Goal: Task Accomplishment & Management: Use online tool/utility

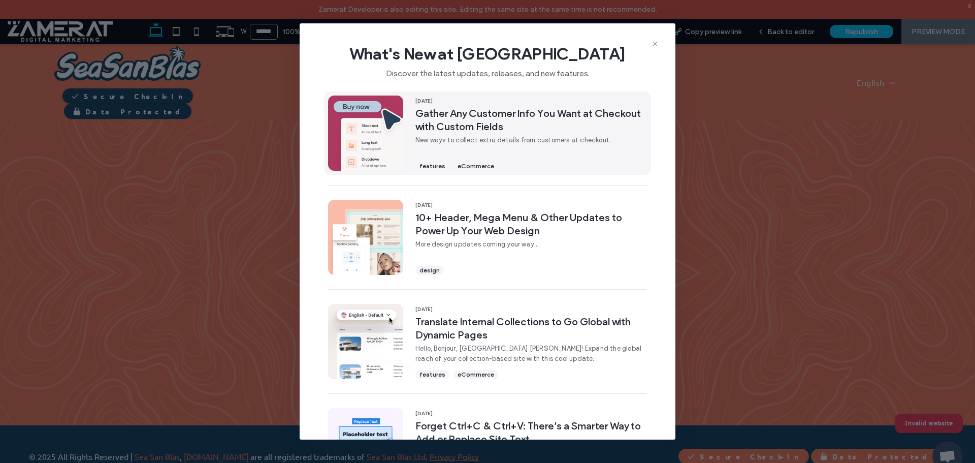
drag, startPoint x: 446, startPoint y: 123, endPoint x: 426, endPoint y: 123, distance: 19.3
click at [426, 123] on span "Gather Any Customer Info You Want at Checkout with Custom Fields" at bounding box center [532, 120] width 232 height 26
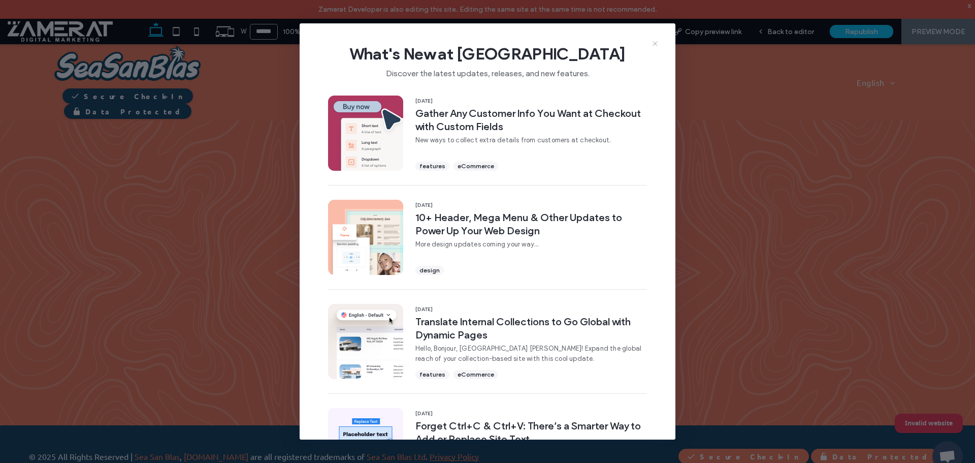
click at [655, 42] on icon at bounding box center [655, 44] width 8 height 8
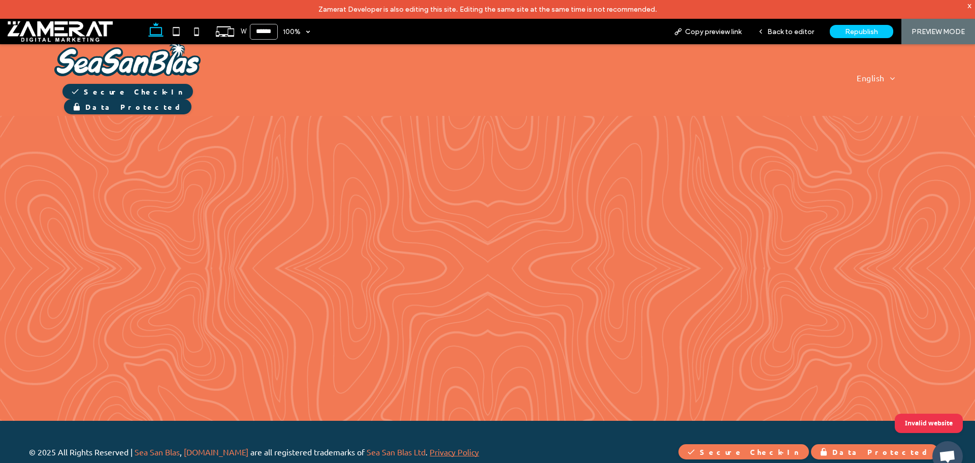
scroll to position [6, 0]
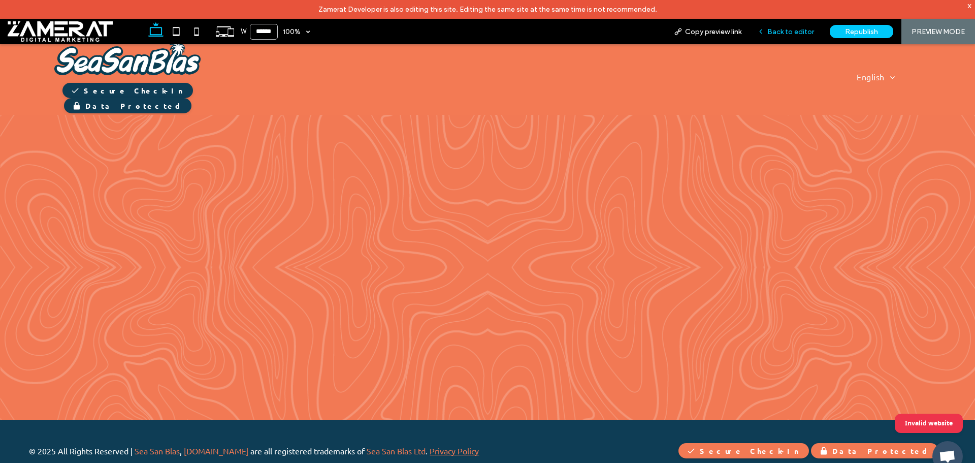
click at [788, 35] on span "Back to editor" at bounding box center [791, 31] width 47 height 9
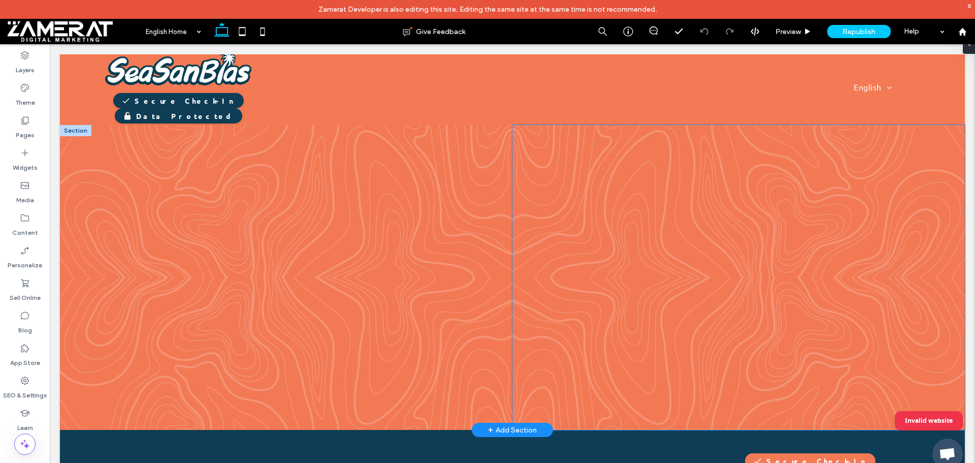
click at [569, 139] on div at bounding box center [739, 277] width 406 height 305
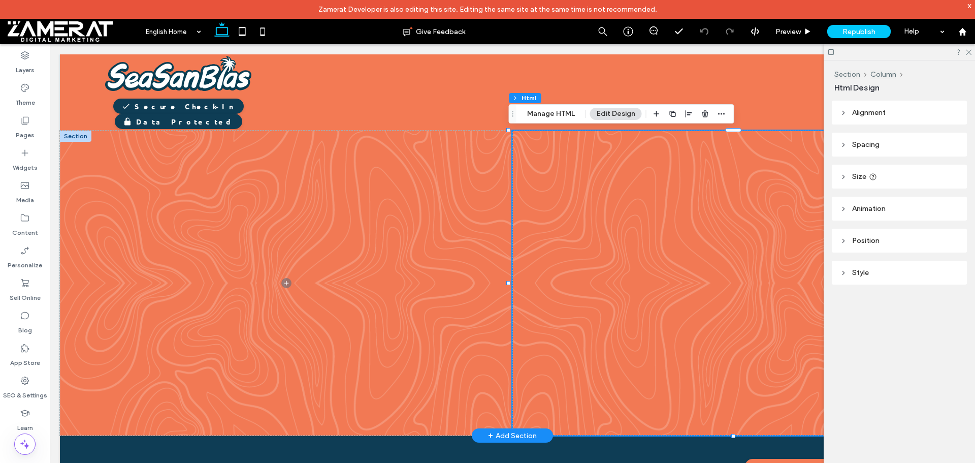
click at [565, 149] on div at bounding box center [739, 283] width 406 height 305
click at [553, 114] on button "Manage HTML" at bounding box center [551, 114] width 61 height 12
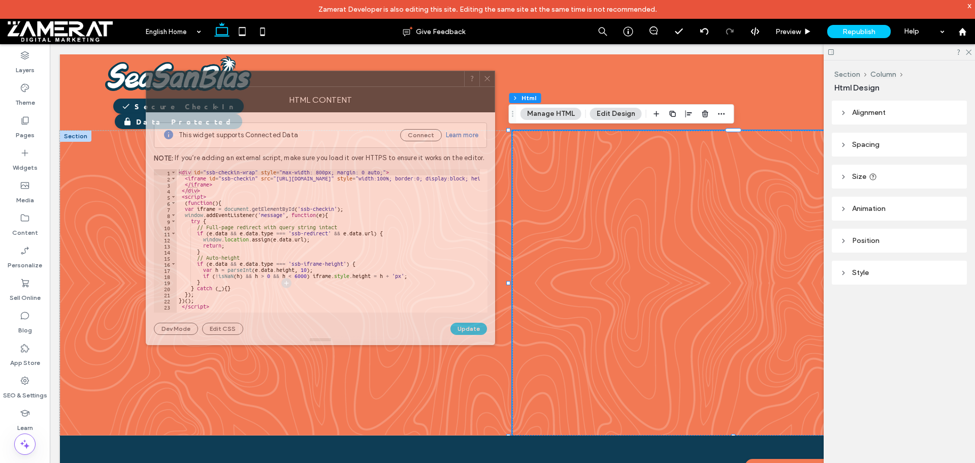
drag, startPoint x: 769, startPoint y: 108, endPoint x: 298, endPoint y: 84, distance: 472.0
click at [298, 84] on div at bounding box center [305, 78] width 318 height 15
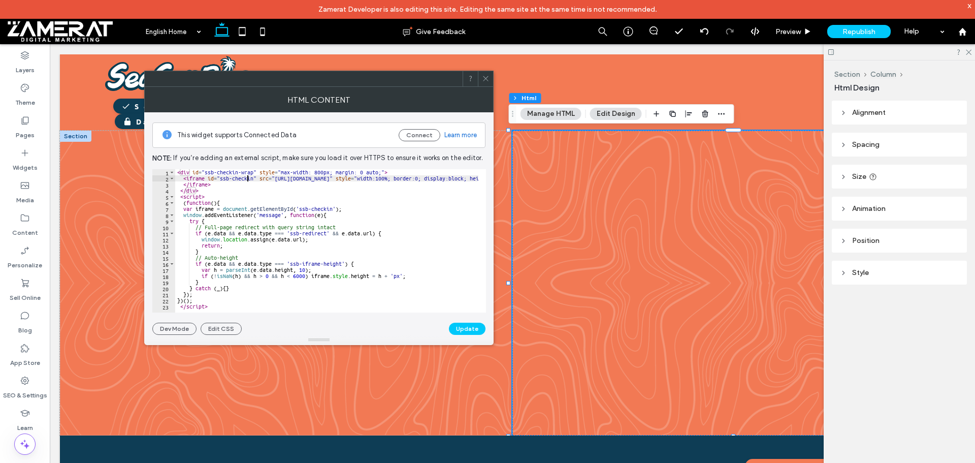
click at [246, 176] on div "< div id = "ssb-checkin-wrap" style = "max-width: 800px; margin: 0 auto;" > < i…" at bounding box center [588, 243] width 827 height 148
click at [285, 176] on div "< div id = "ssb-checkin-wrap" style = "max-width: 800px; margin: 0 auto;" > < i…" at bounding box center [588, 243] width 827 height 148
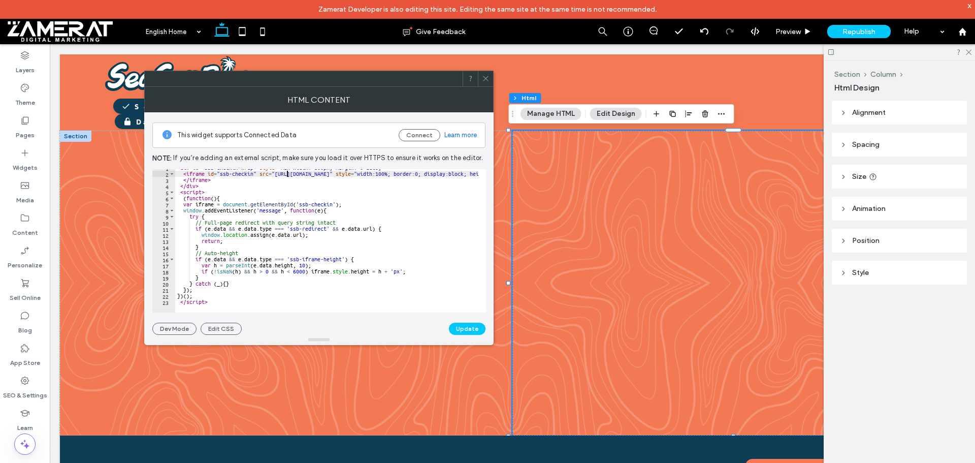
scroll to position [5, 0]
click at [248, 262] on div "< div id = "ssb-checkin-wrap" style = "max-width: 800px; margin: 0 auto;" > < i…" at bounding box center [588, 239] width 827 height 148
click at [202, 218] on div "< div id = "ssb-checkin-wrap" style = "max-width: 800px; margin: 0 auto;" > < i…" at bounding box center [588, 239] width 827 height 148
click at [197, 209] on div "< div id = "ssb-checkin-wrap" style = "max-width: 800px; margin: 0 auto;" > < i…" at bounding box center [588, 239] width 827 height 148
click at [238, 208] on div "< div id = "ssb-checkin-wrap" style = "max-width: 800px; margin: 0 auto;" > < i…" at bounding box center [588, 239] width 827 height 148
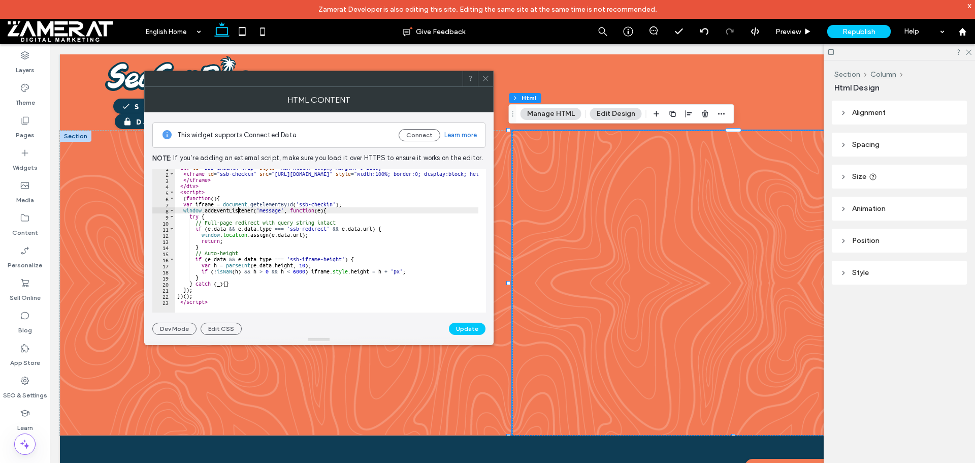
click at [233, 224] on div "< div id = "ssb-checkin-wrap" style = "max-width: 800px; margin: 0 auto;" > < i…" at bounding box center [588, 239] width 827 height 148
click at [232, 236] on div "< div id = "ssb-checkin-wrap" style = "max-width: 800px; margin: 0 auto;" > < i…" at bounding box center [588, 239] width 827 height 148
click at [232, 246] on div "< div id = "ssb-checkin-wrap" style = "max-width: 800px; margin: 0 auto;" > < i…" at bounding box center [588, 239] width 827 height 148
click at [233, 263] on div "< div id = "ssb-checkin-wrap" style = "max-width: 800px; margin: 0 auto;" > < i…" at bounding box center [588, 239] width 827 height 148
click at [242, 270] on div "< div id = "ssb-checkin-wrap" style = "max-width: 800px; margin: 0 auto;" > < i…" at bounding box center [588, 239] width 827 height 148
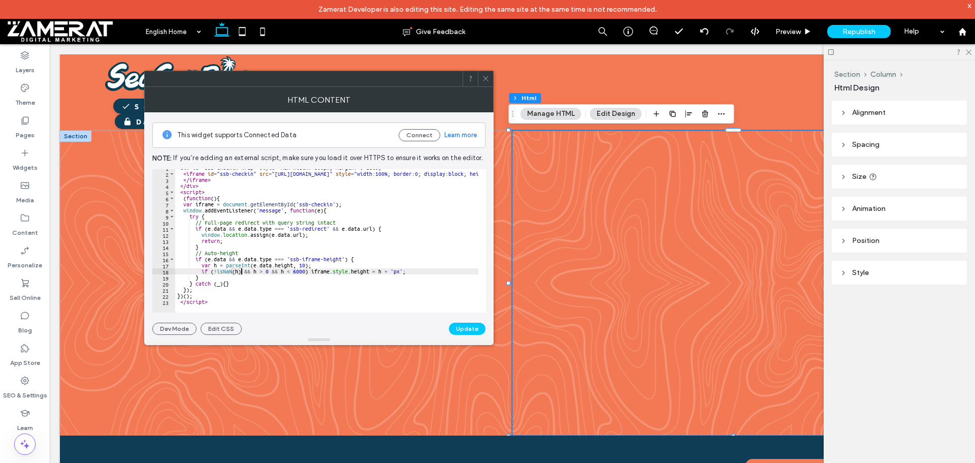
scroll to position [0, 0]
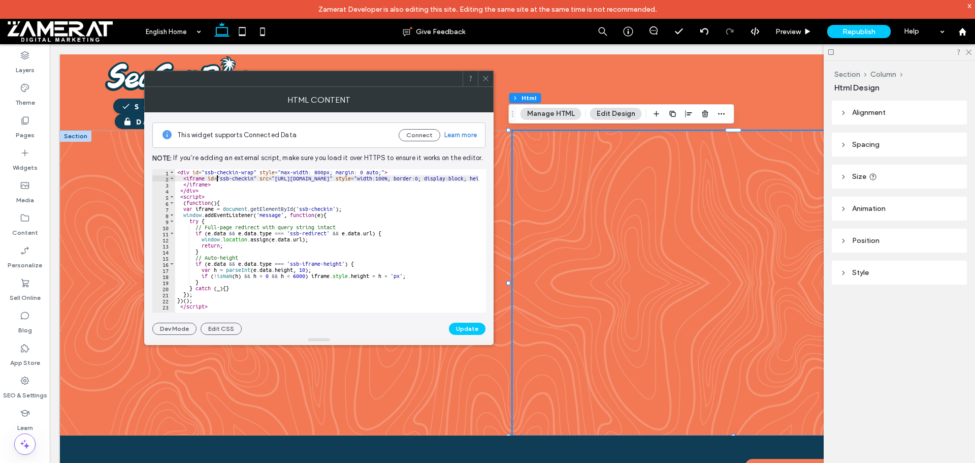
click at [217, 177] on div "< div id = "ssb-checkin-wrap" style = "max-width: 800px; margin: 0 auto;" > < i…" at bounding box center [588, 243] width 827 height 148
click at [247, 182] on div "< div id = "ssb-checkin-wrap" style = "max-width: 800px; margin: 0 auto;" > < i…" at bounding box center [588, 243] width 827 height 148
click at [330, 182] on div "< div id = "ssb-checkin-wrap" style = "max-width: 800px; margin: 0 auto;" > < i…" at bounding box center [326, 240] width 303 height 143
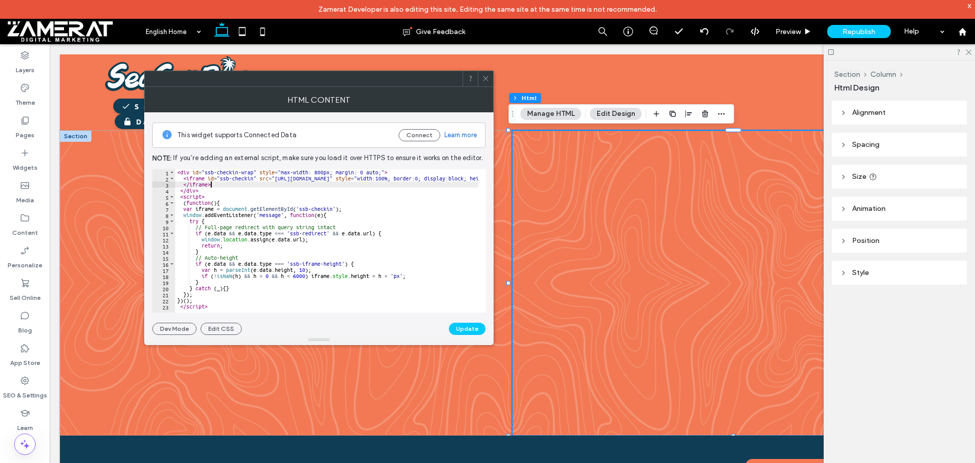
click at [328, 178] on div "< div id = "ssb-checkin-wrap" style = "max-width: 800px; margin: 0 auto;" > < i…" at bounding box center [588, 243] width 827 height 148
click at [310, 183] on div "< div id = "ssb-checkin-wrap" style = "max-width: 800px; margin: 0 auto;" > < i…" at bounding box center [588, 243] width 827 height 148
click at [207, 181] on div "< div id = "ssb-checkin-wrap" style = "max-width: 800px; margin: 0 auto;" > < i…" at bounding box center [588, 243] width 827 height 148
type textarea "**********"
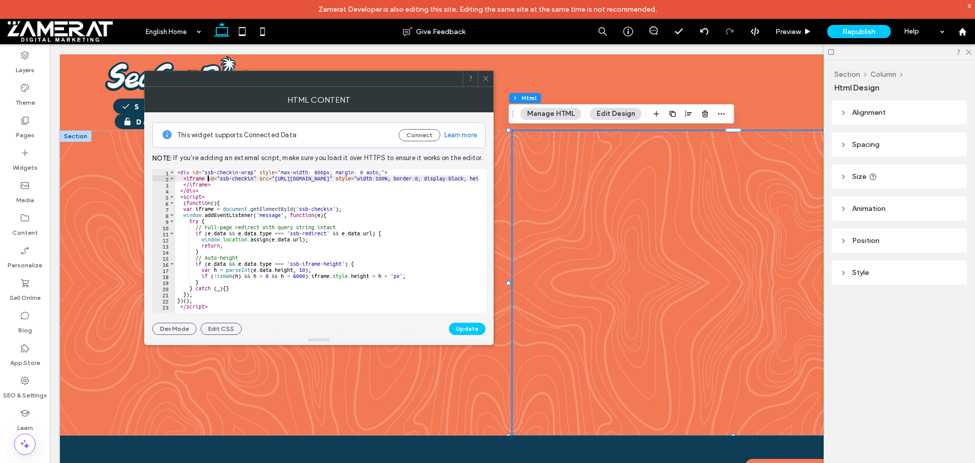
click at [202, 180] on div "< div id = "ssb-checkin-wrap" style = "max-width: 800px; margin: 0 auto;" > < i…" at bounding box center [588, 243] width 827 height 148
click at [487, 78] on icon at bounding box center [486, 79] width 8 height 8
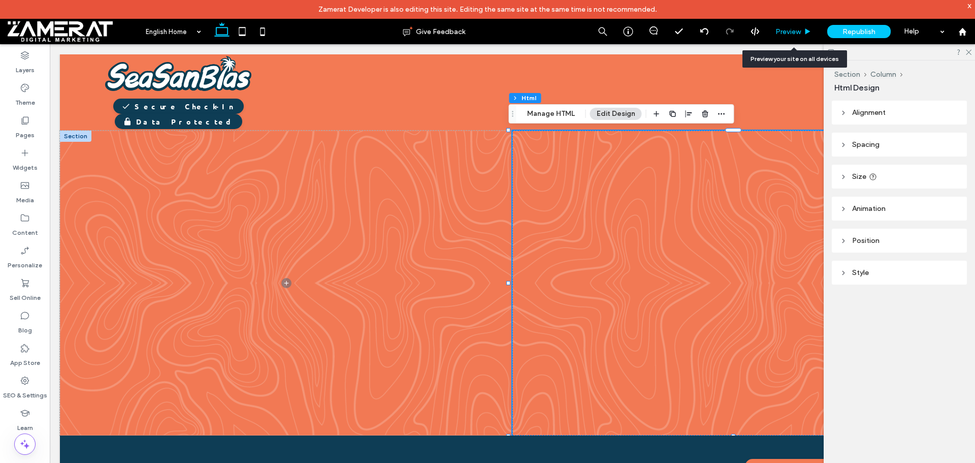
click at [788, 28] on span "Preview" at bounding box center [788, 31] width 25 height 9
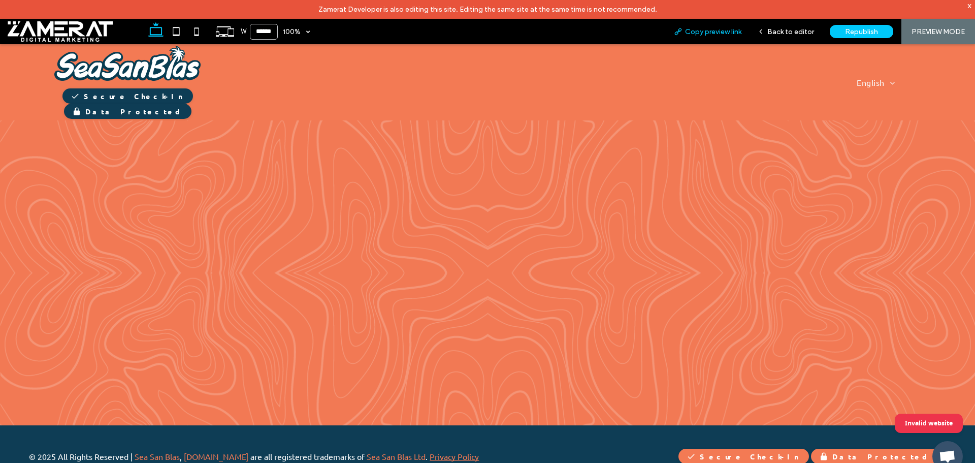
click at [734, 26] on div "Copy preview link" at bounding box center [708, 31] width 84 height 25
click at [717, 29] on span "Copy preview link" at bounding box center [713, 31] width 56 height 9
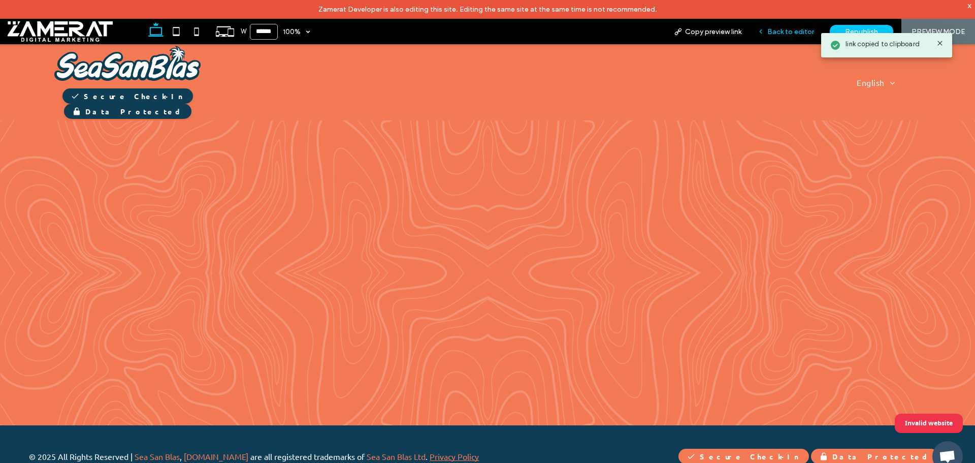
click at [790, 26] on div "Back to editor" at bounding box center [786, 31] width 73 height 25
click at [788, 32] on span "Back to editor" at bounding box center [791, 31] width 47 height 9
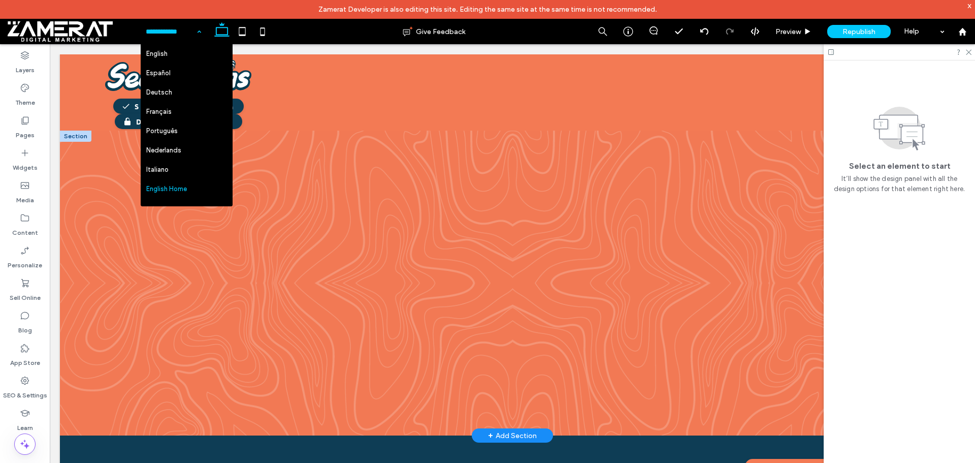
click at [179, 33] on input at bounding box center [171, 31] width 50 height 25
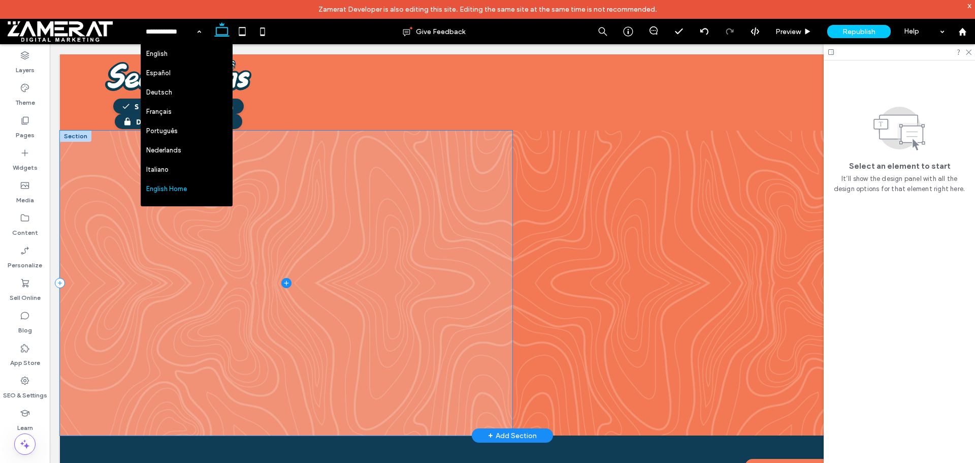
click at [499, 190] on span at bounding box center [286, 283] width 453 height 305
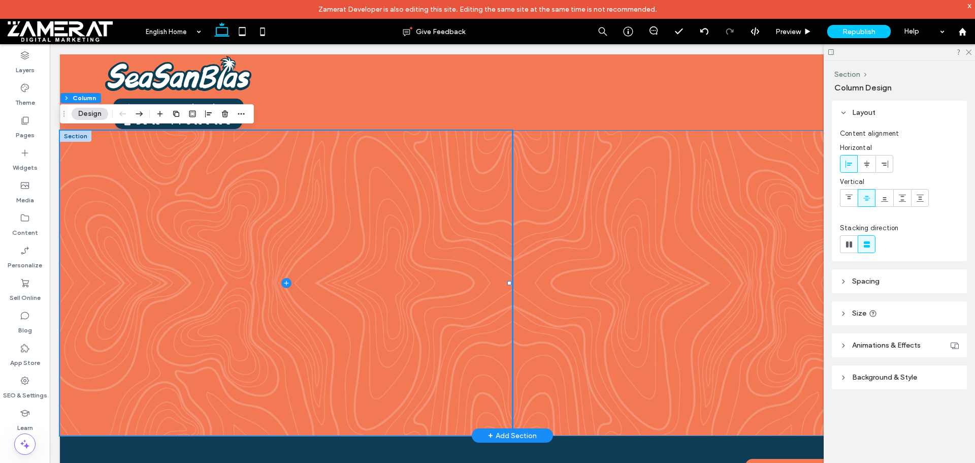
click at [524, 219] on div at bounding box center [739, 283] width 453 height 305
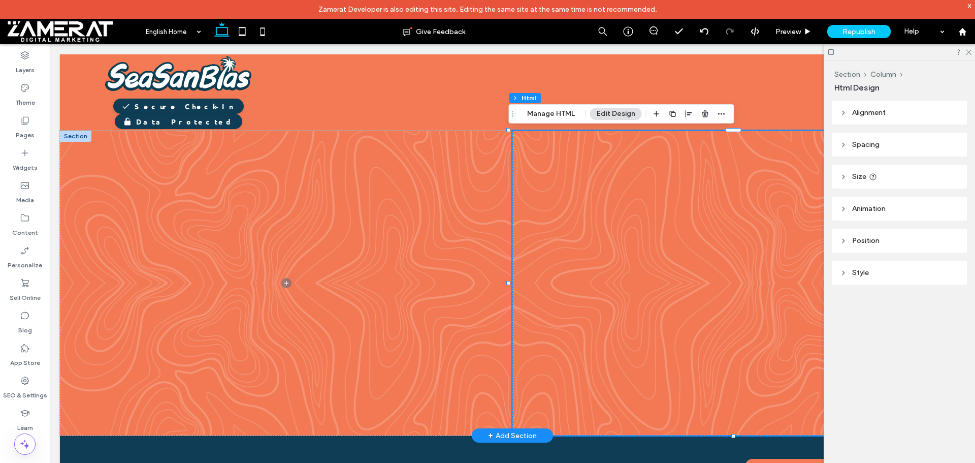
click at [554, 156] on div at bounding box center [739, 283] width 406 height 305
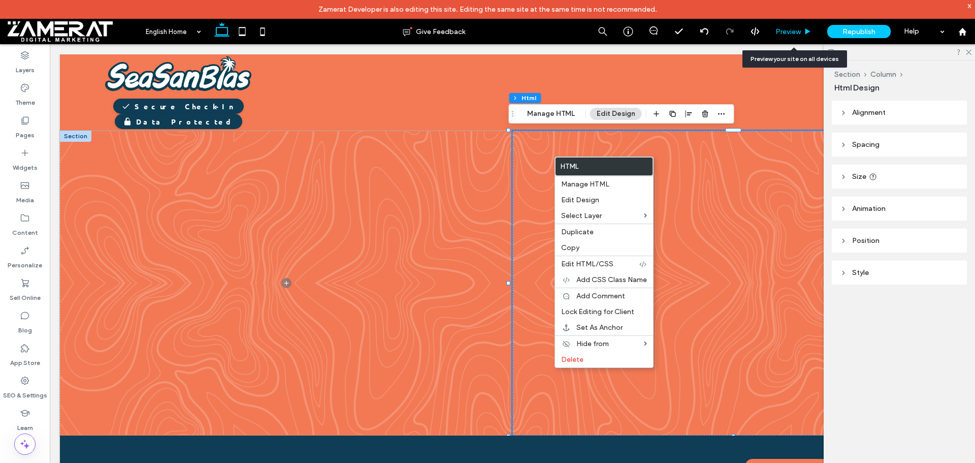
click at [793, 32] on span "Preview" at bounding box center [788, 31] width 25 height 9
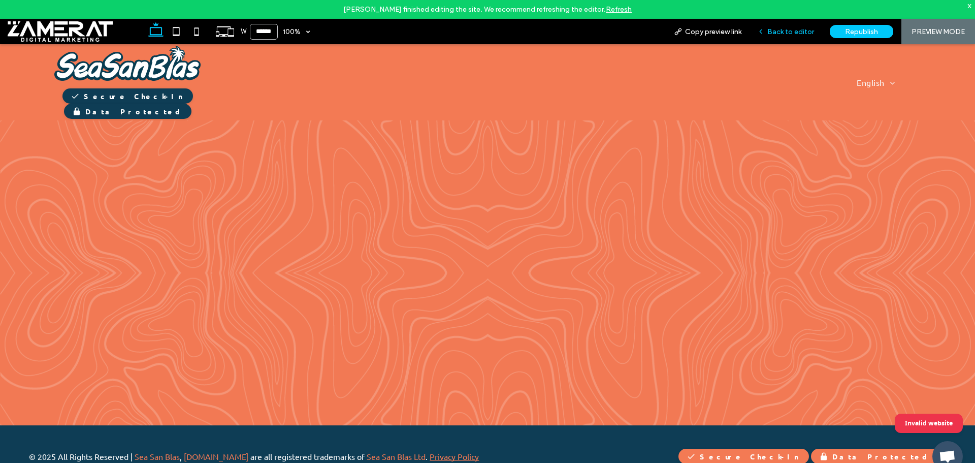
click at [787, 33] on span "Back to editor" at bounding box center [791, 31] width 47 height 9
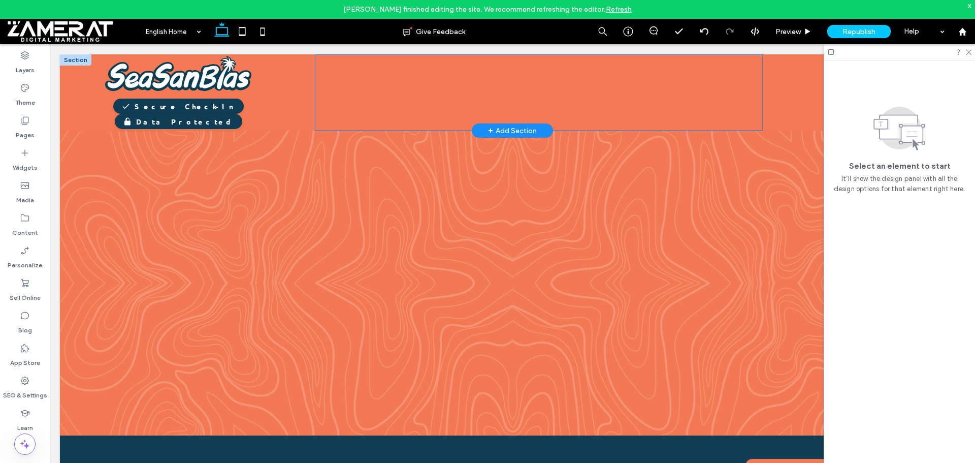
click at [535, 77] on div "Why is Check-In Required?" at bounding box center [539, 92] width 448 height 76
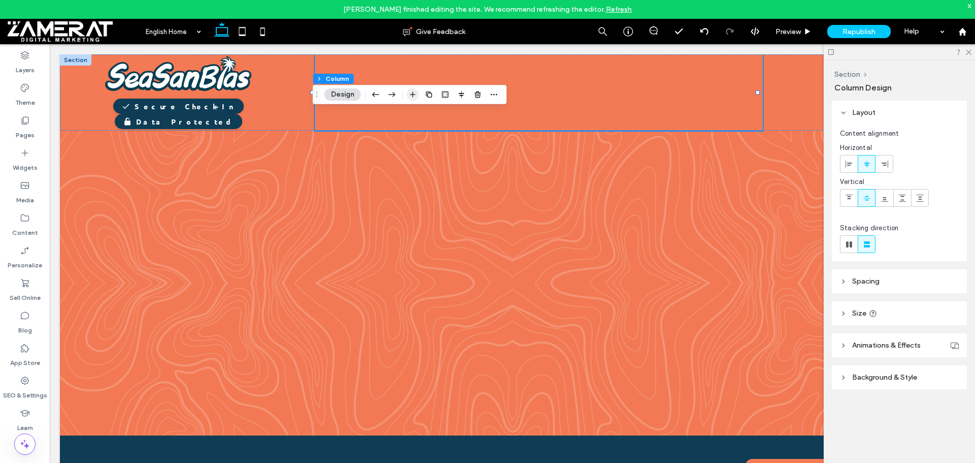
click at [411, 92] on icon "button" at bounding box center [413, 94] width 8 height 8
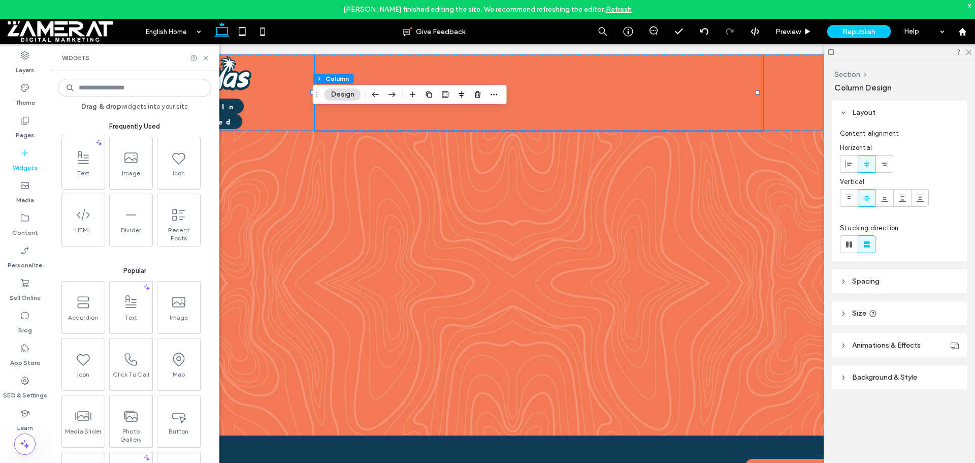
click at [139, 90] on input at bounding box center [134, 88] width 153 height 18
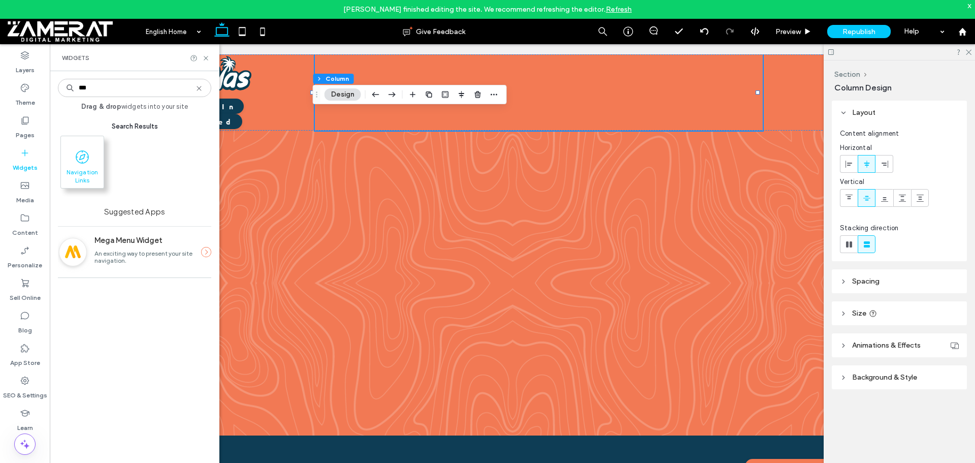
type input "***"
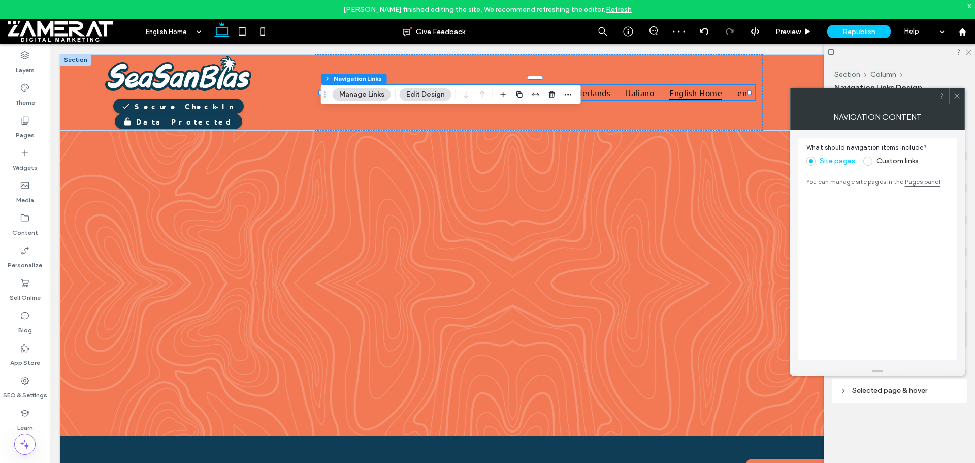
click at [956, 97] on icon at bounding box center [958, 96] width 8 height 8
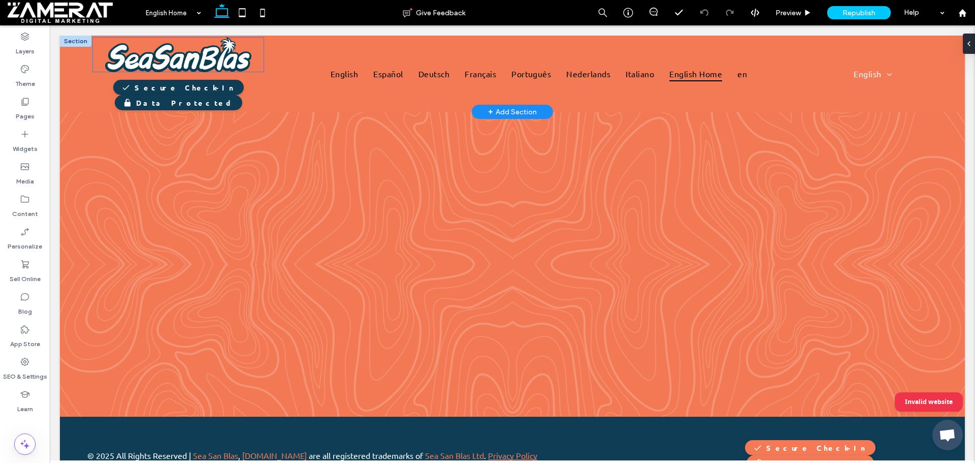
click at [223, 72] on img at bounding box center [178, 54] width 172 height 35
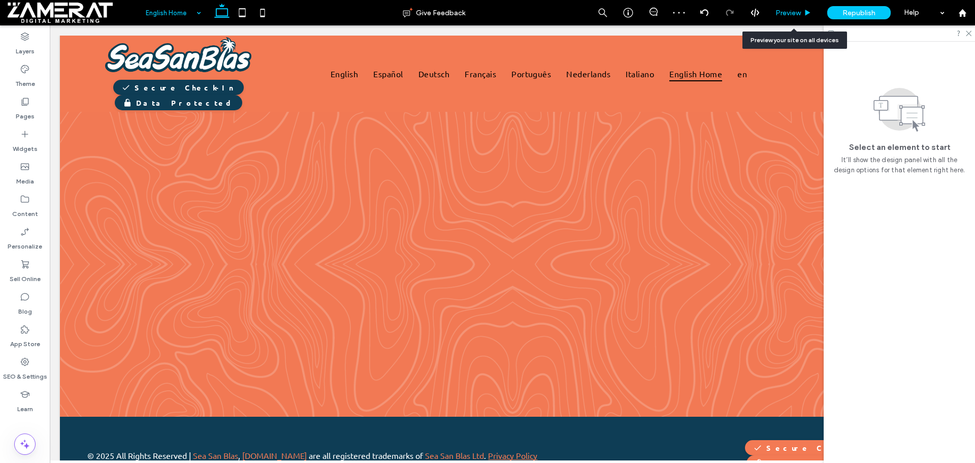
click at [788, 10] on span "Preview" at bounding box center [788, 13] width 25 height 9
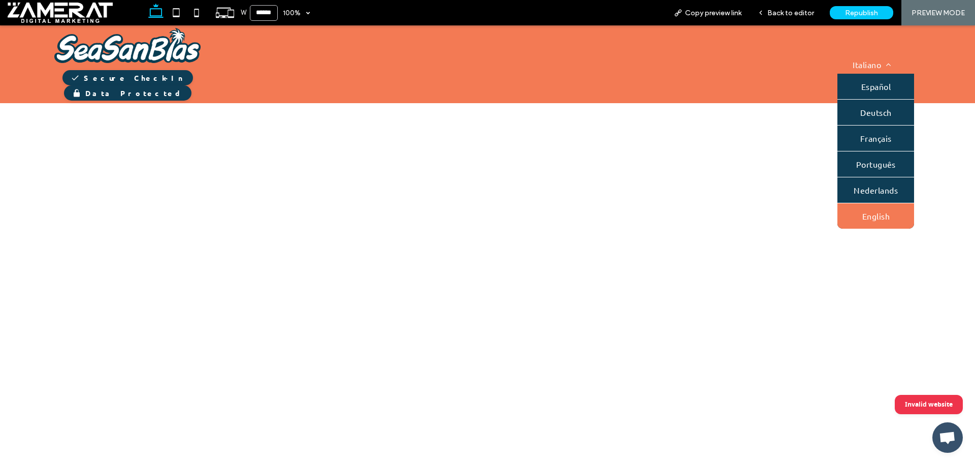
click at [863, 211] on span "English" at bounding box center [876, 216] width 27 height 10
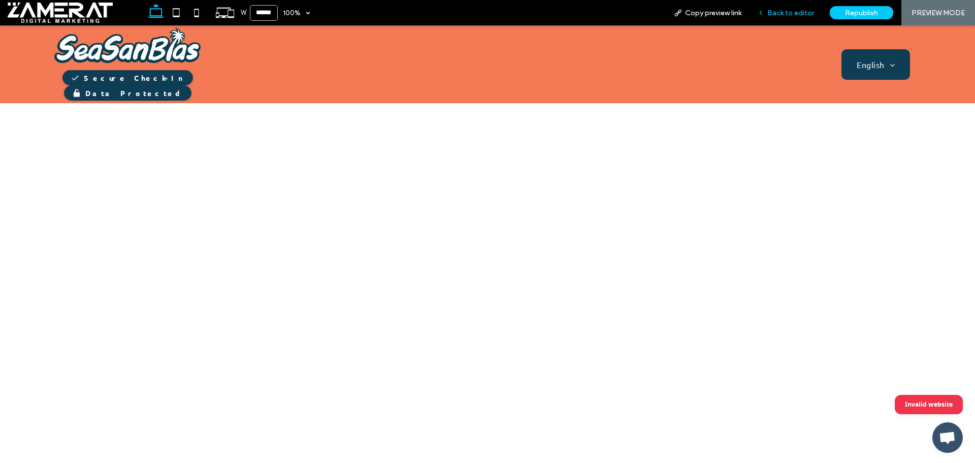
click at [787, 12] on span "Back to editor" at bounding box center [791, 13] width 47 height 9
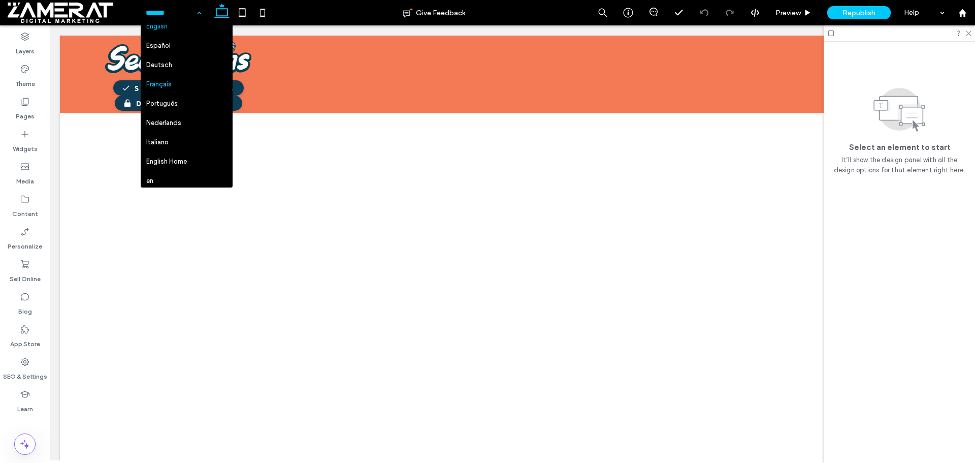
scroll to position [11, 0]
click at [175, 10] on input at bounding box center [171, 12] width 50 height 25
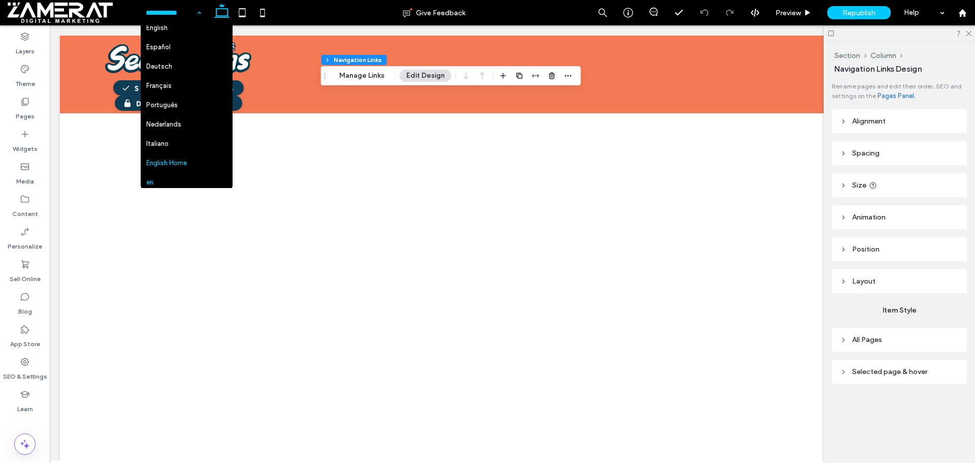
scroll to position [11, 0]
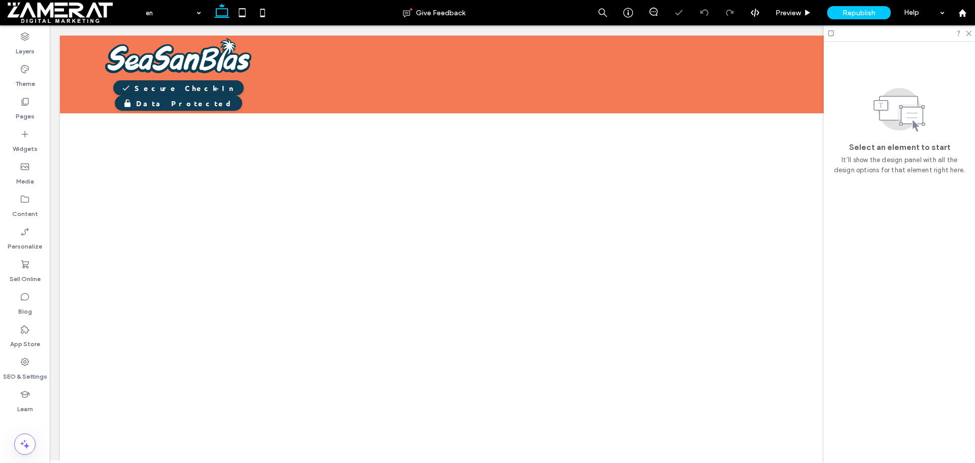
click at [385, 67] on div "Why is Check-In Required?" at bounding box center [539, 74] width 448 height 73
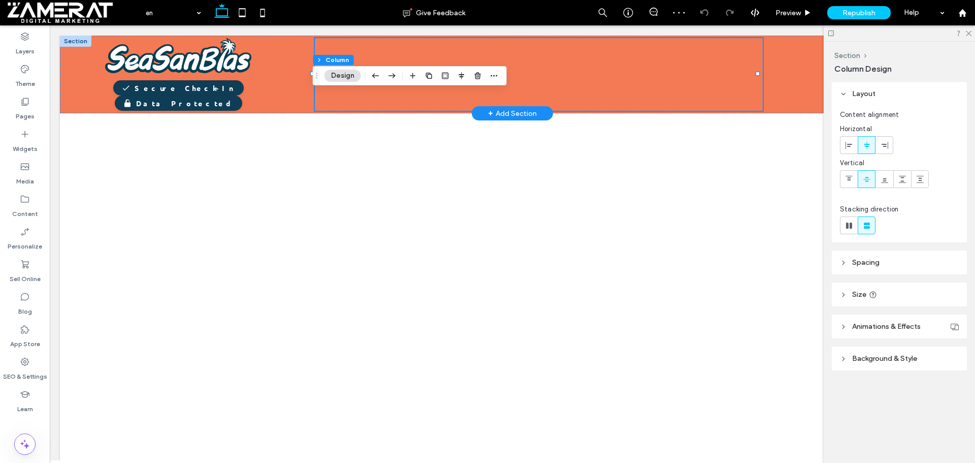
click at [390, 50] on div "Why is Check-In Required?" at bounding box center [539, 74] width 448 height 73
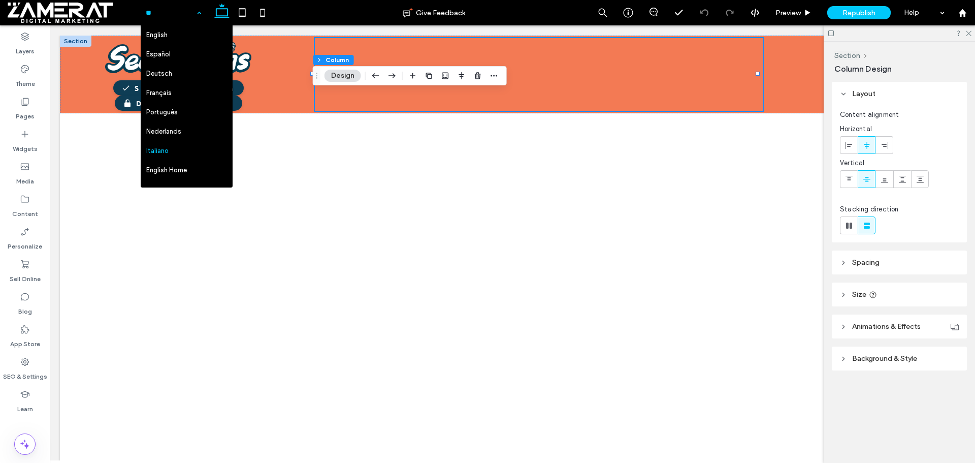
scroll to position [11, 0]
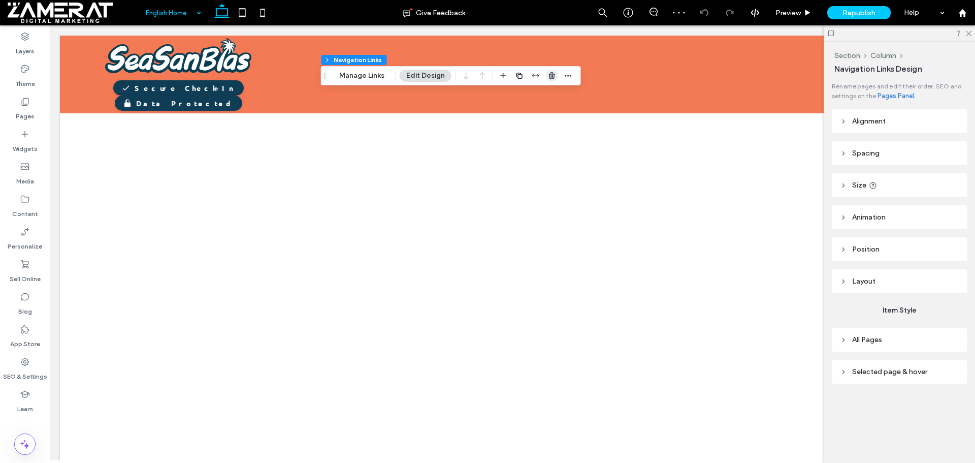
click at [550, 78] on use "button" at bounding box center [552, 75] width 6 height 7
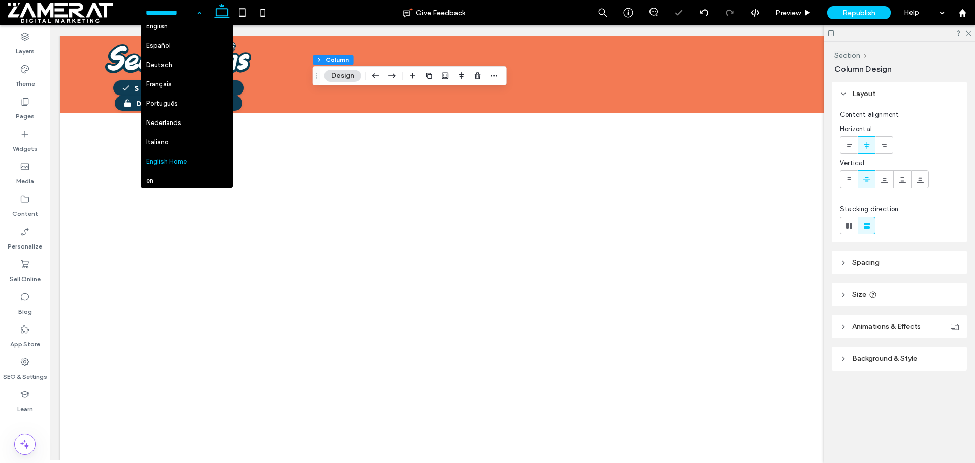
scroll to position [11, 0]
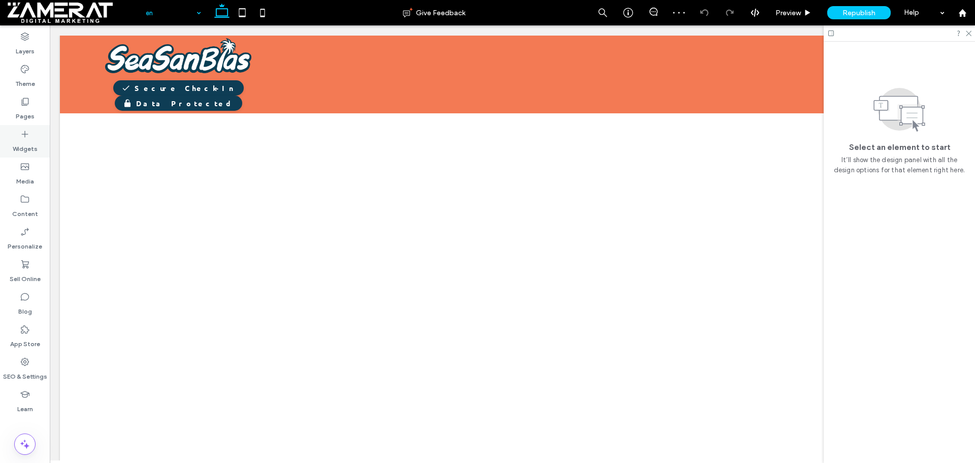
click at [27, 135] on icon at bounding box center [25, 134] width 10 height 10
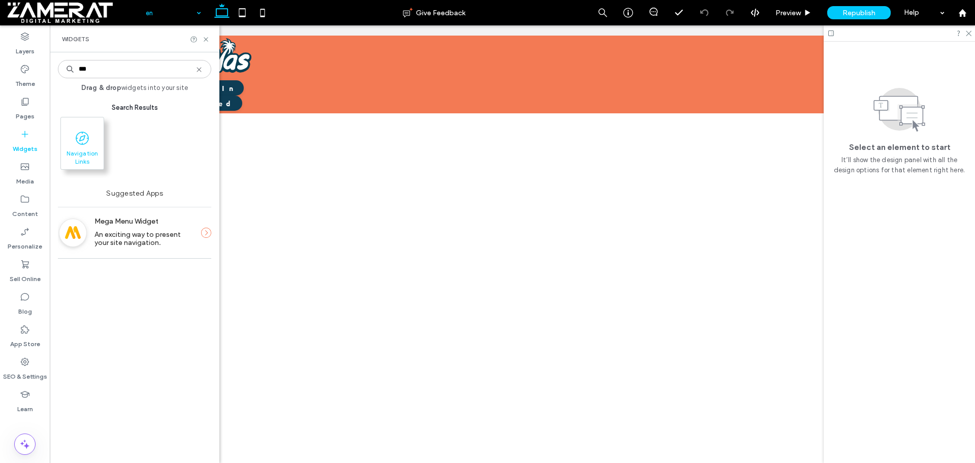
type input "***"
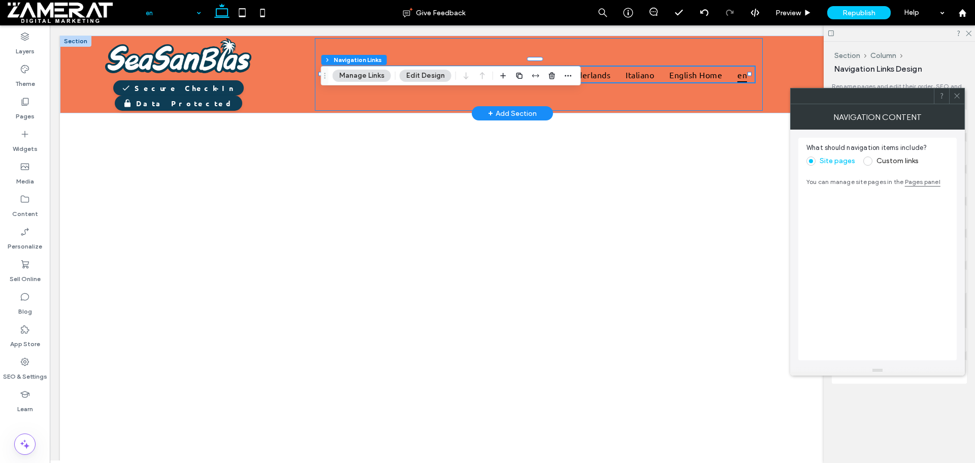
click at [619, 105] on div "Why is Check-In Required? English Español Deutsch Français Português Nederlands…" at bounding box center [539, 74] width 448 height 73
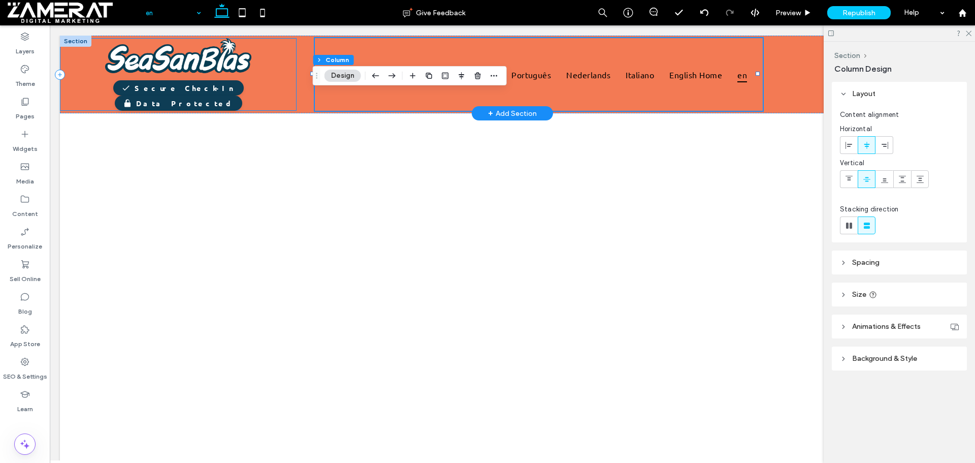
click at [294, 81] on div "Secure Check-In Data Protected" at bounding box center [178, 74] width 237 height 73
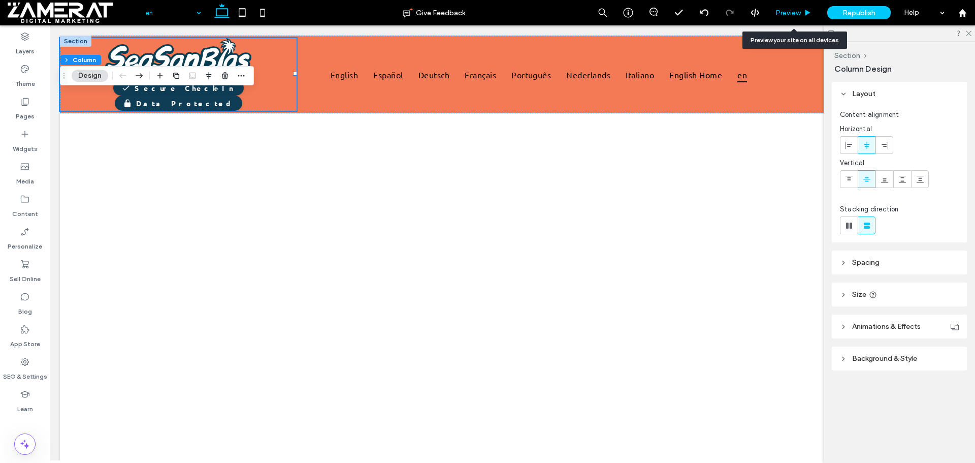
click at [789, 10] on span "Preview" at bounding box center [788, 13] width 25 height 9
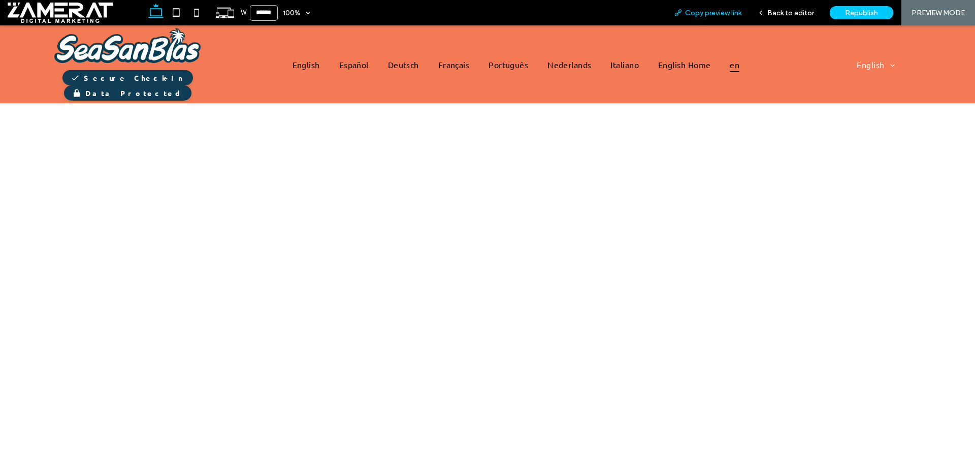
click at [726, 17] on span "Copy preview link" at bounding box center [713, 13] width 56 height 9
click at [804, 15] on span "Back to editor" at bounding box center [791, 13] width 47 height 9
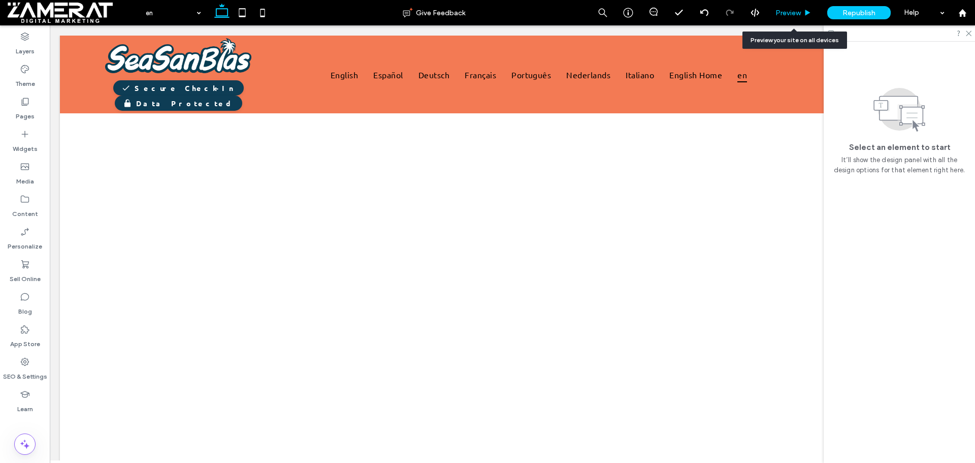
click at [794, 14] on span "Preview" at bounding box center [788, 13] width 25 height 9
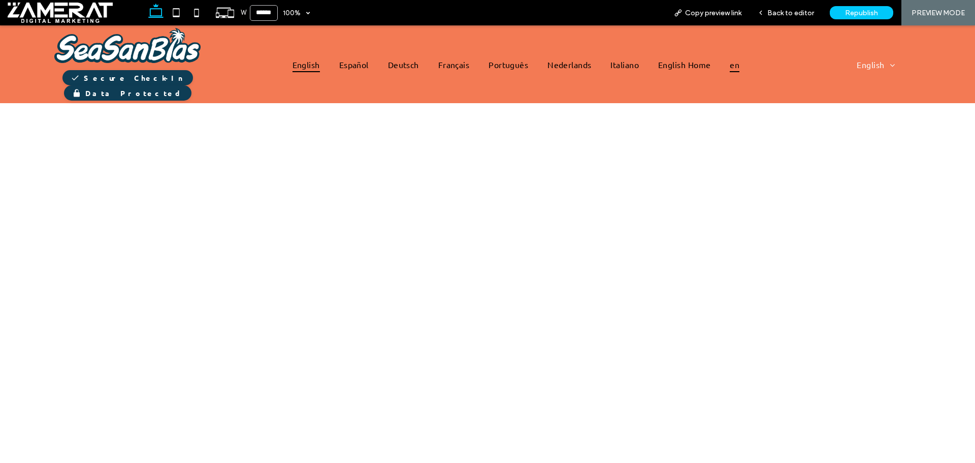
click at [303, 62] on span "English" at bounding box center [306, 63] width 27 height 15
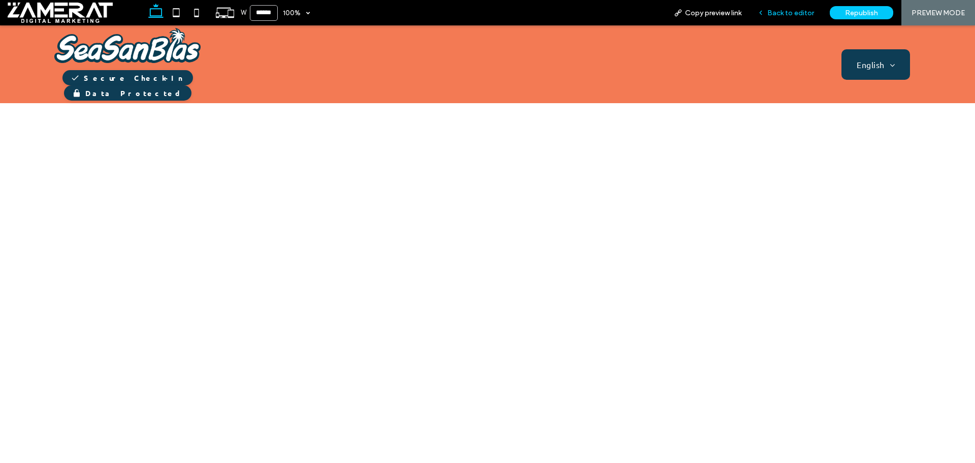
click at [791, 15] on span "Back to editor" at bounding box center [791, 13] width 47 height 9
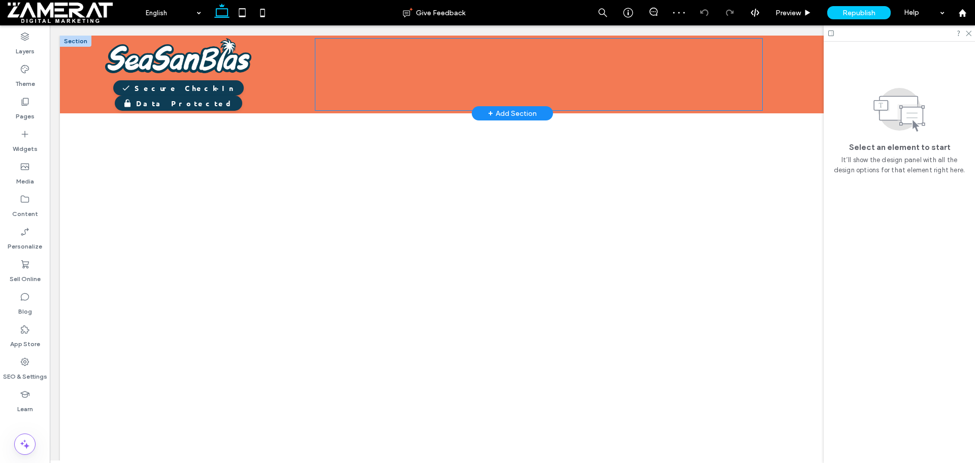
click at [391, 69] on div "Why is Check-In Required?" at bounding box center [539, 74] width 448 height 73
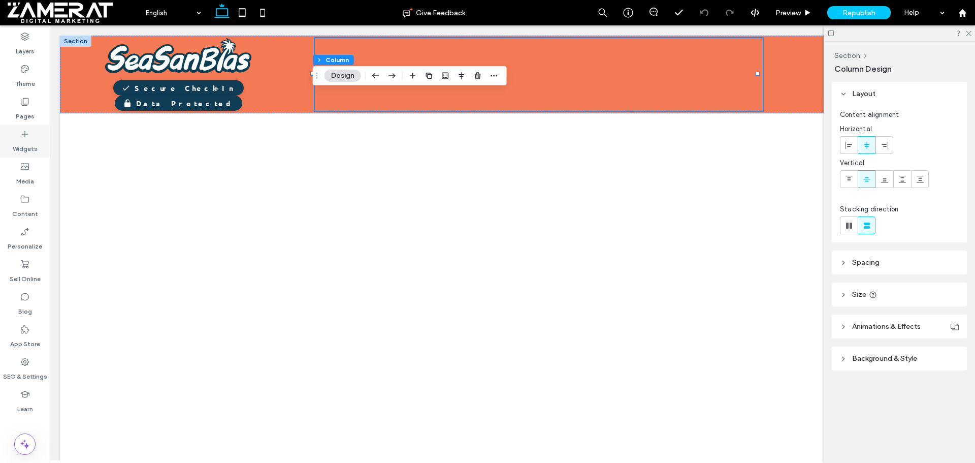
click at [33, 139] on div "Widgets" at bounding box center [25, 141] width 50 height 33
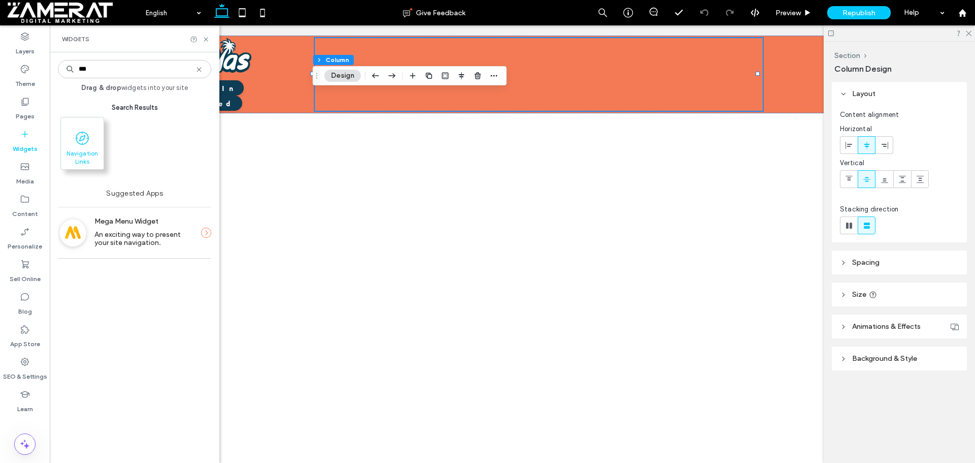
type input "***"
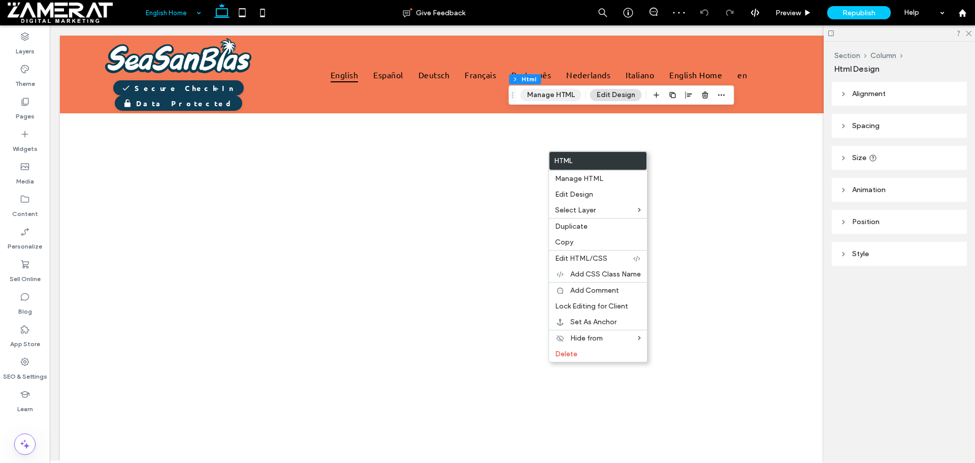
click at [543, 91] on button "Manage HTML" at bounding box center [551, 95] width 61 height 12
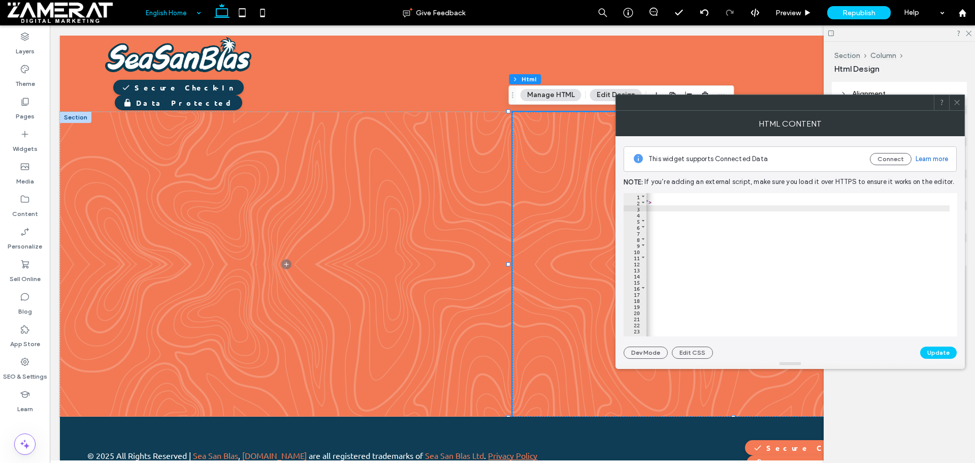
scroll to position [0, 524]
click at [944, 202] on div "< div id = "ssb-checkin-wrap" style = "max-width: 800px; margin: 0 auto;" > < i…" at bounding box center [536, 267] width 827 height 148
paste textarea "**********"
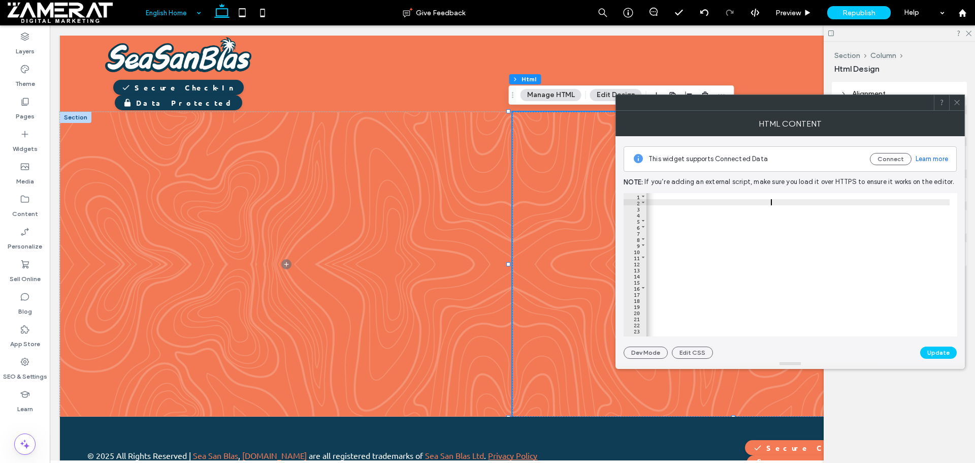
click at [771, 201] on div "< div id = "ssb-checkin-wrap" style = "max-width: 800px; margin: 0 auto;" > < i…" at bounding box center [446, 267] width 1007 height 148
type textarea "**********"
click at [943, 355] on button "Update" at bounding box center [938, 352] width 37 height 12
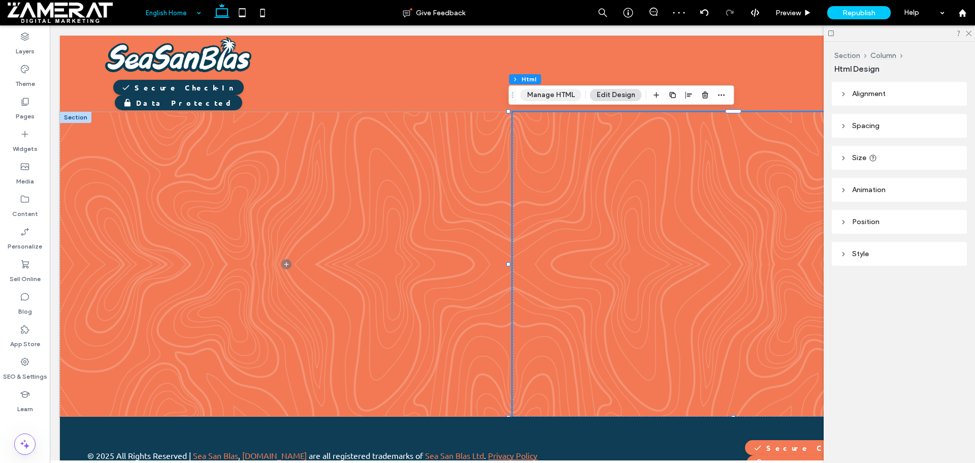
click at [555, 94] on button "Manage HTML" at bounding box center [551, 95] width 61 height 12
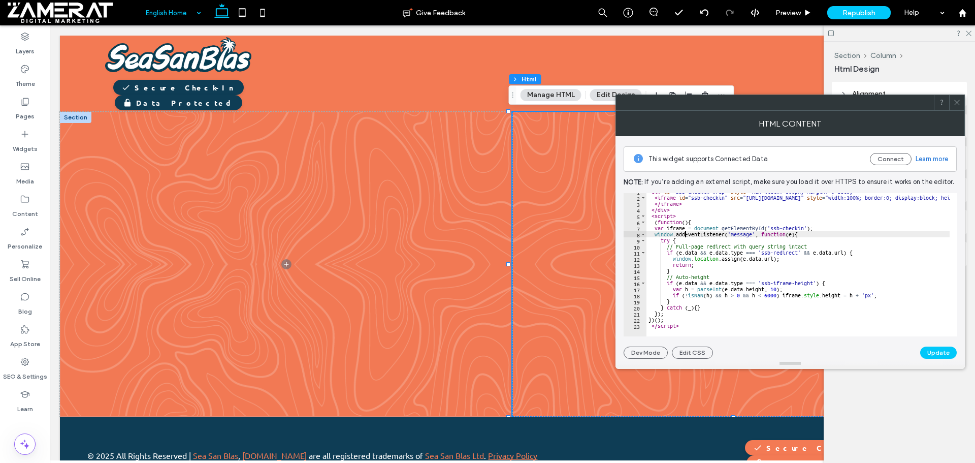
scroll to position [5, 0]
type textarea "***"
paste textarea "***"
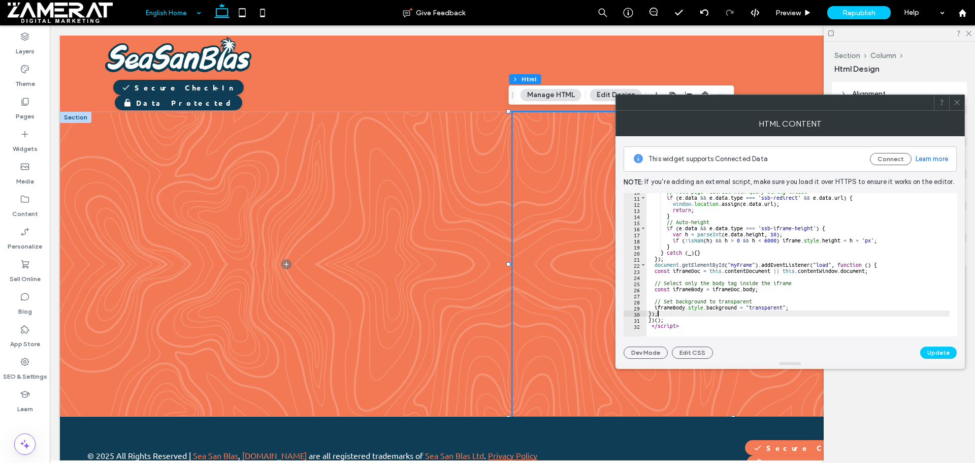
scroll to position [59, 0]
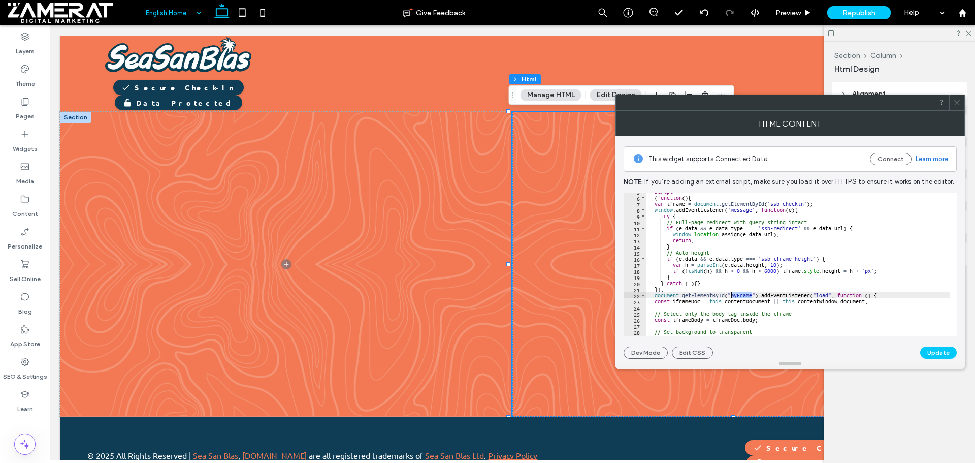
scroll to position [0, 0]
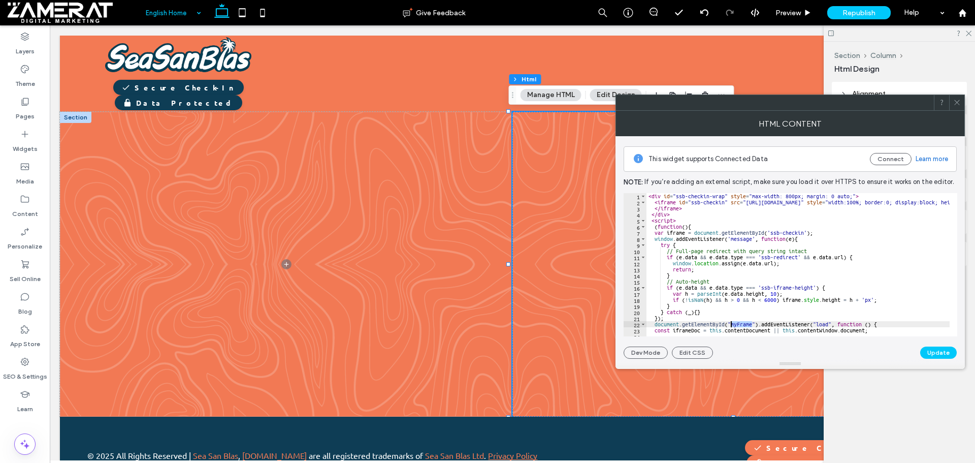
drag, startPoint x: 724, startPoint y: 201, endPoint x: 691, endPoint y: 203, distance: 33.1
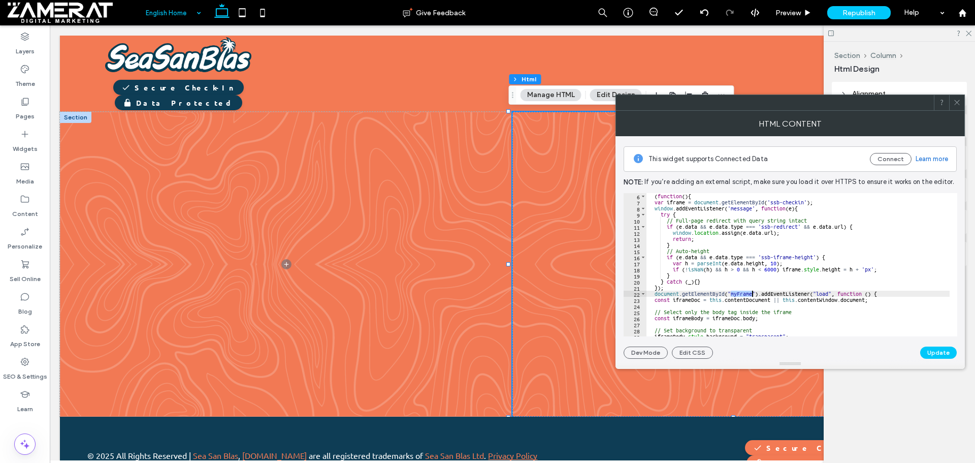
drag, startPoint x: 730, startPoint y: 295, endPoint x: 752, endPoint y: 294, distance: 21.9
paste textarea "****"
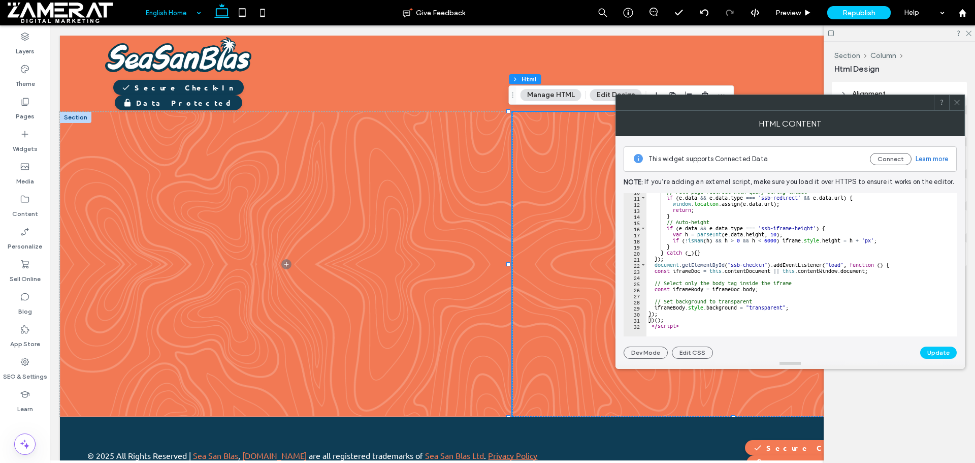
scroll to position [59, 0]
type textarea "***"
click at [932, 349] on button "Update" at bounding box center [938, 352] width 37 height 12
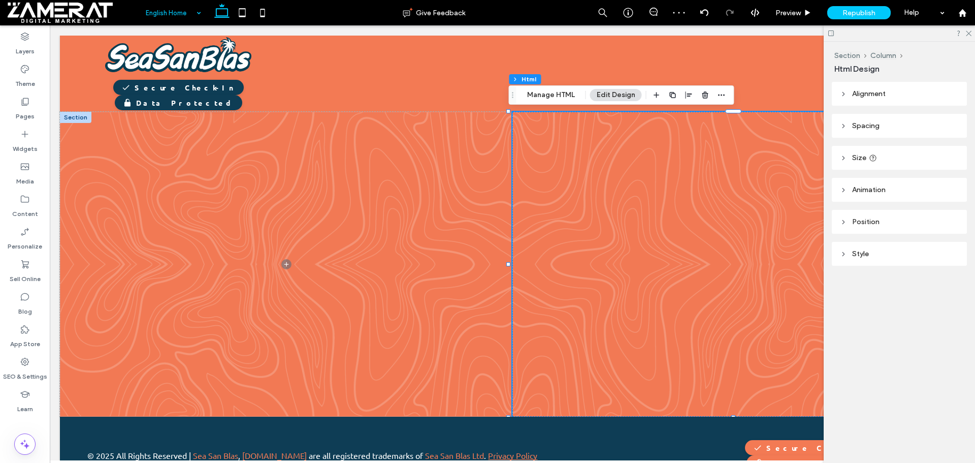
scroll to position [0, 0]
click at [571, 153] on div at bounding box center [739, 264] width 406 height 305
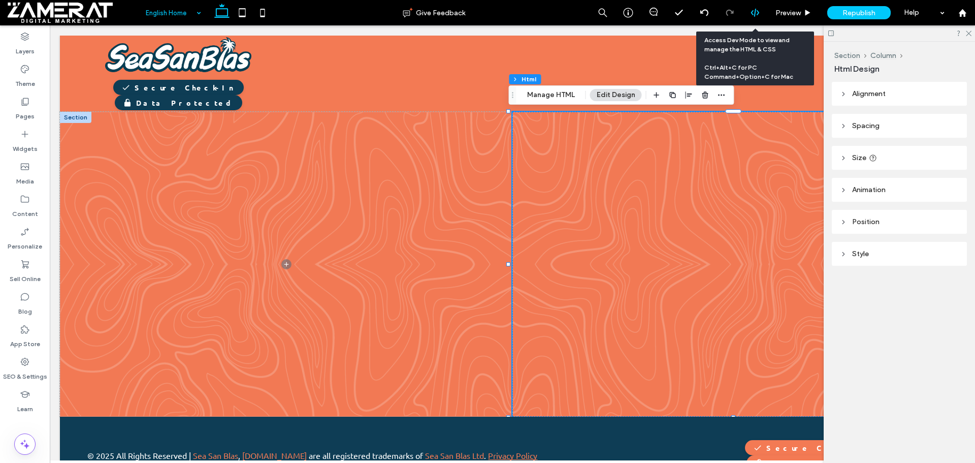
click at [758, 10] on icon at bounding box center [755, 12] width 9 height 9
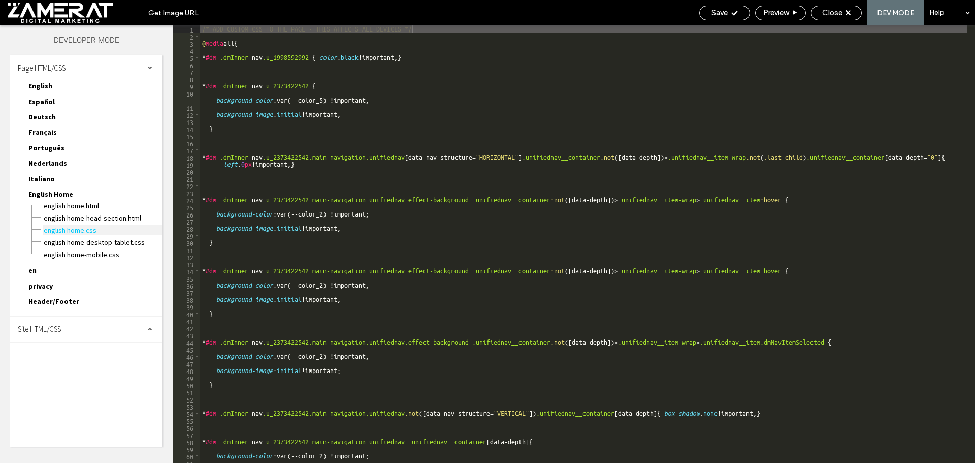
click at [80, 231] on span "English Home.css" at bounding box center [102, 230] width 119 height 10
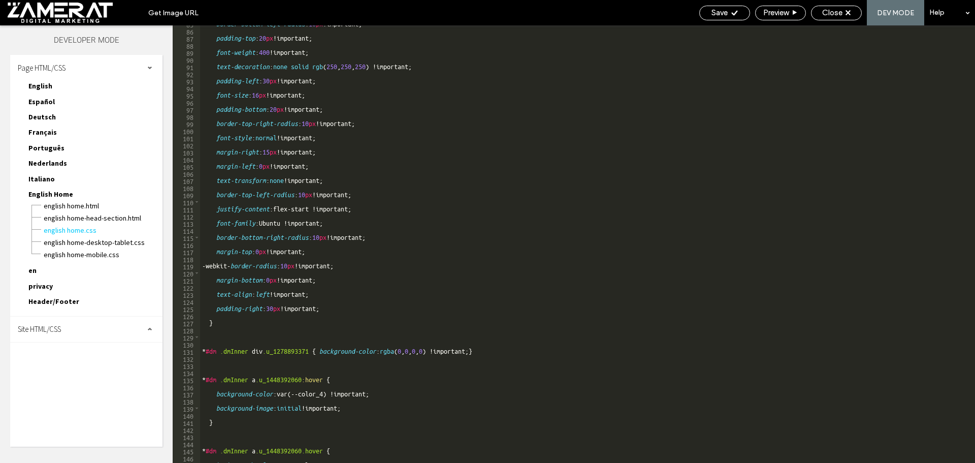
drag, startPoint x: 333, startPoint y: 238, endPoint x: 331, endPoint y: 244, distance: 6.9
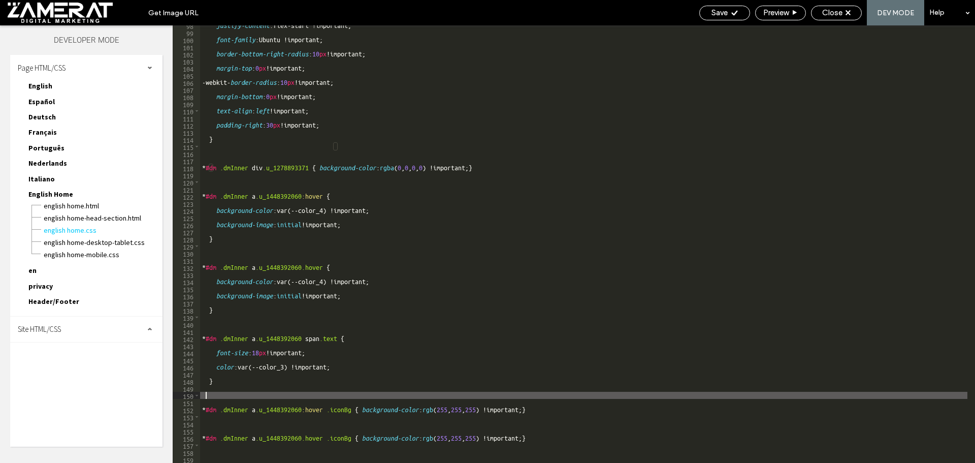
click at [219, 395] on div "justify-content :flex-start !important; font-family :Ubuntu !important; border-…" at bounding box center [584, 248] width 768 height 452
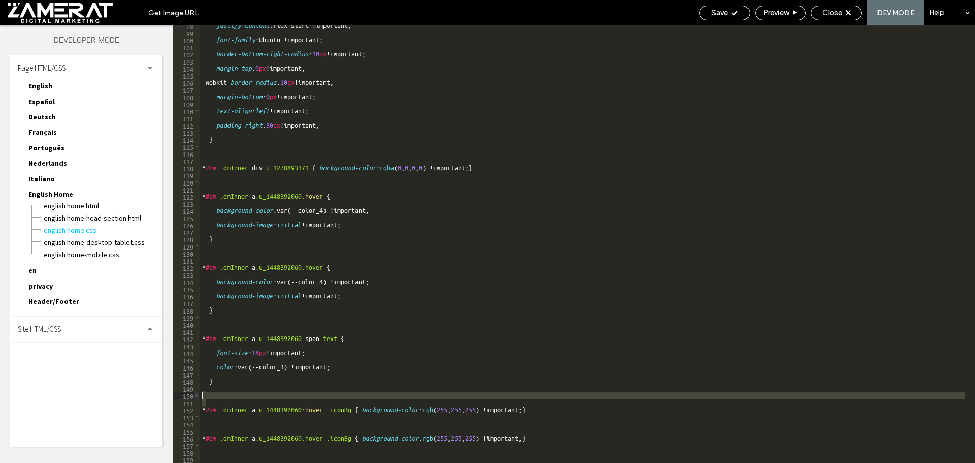
drag, startPoint x: 225, startPoint y: 399, endPoint x: 195, endPoint y: 393, distance: 30.1
click at [195, 393] on div "***** 98 99 100 101 102 103 104 105 106 107 108 109 110 111 112 113 114 115 116…" at bounding box center [574, 243] width 803 height 437
click at [234, 394] on div "justify-content :flex-start !important; font-family :Ubuntu !important; border-…" at bounding box center [584, 243] width 768 height 437
type textarea "*****"
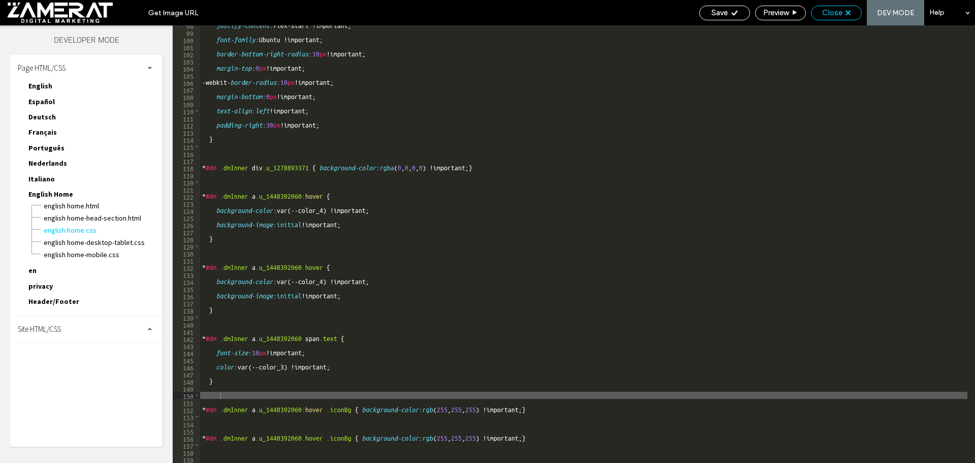
click at [840, 16] on span "Close" at bounding box center [832, 12] width 20 height 9
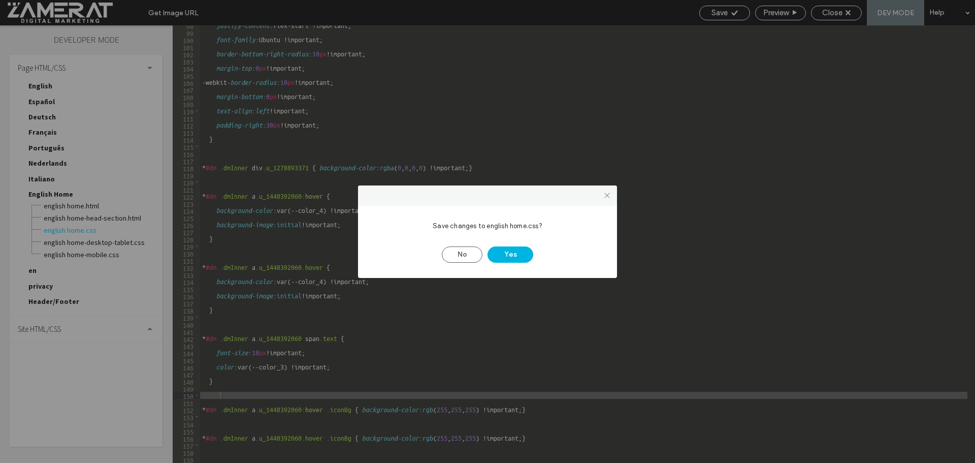
click at [511, 256] on button "Yes" at bounding box center [511, 254] width 46 height 16
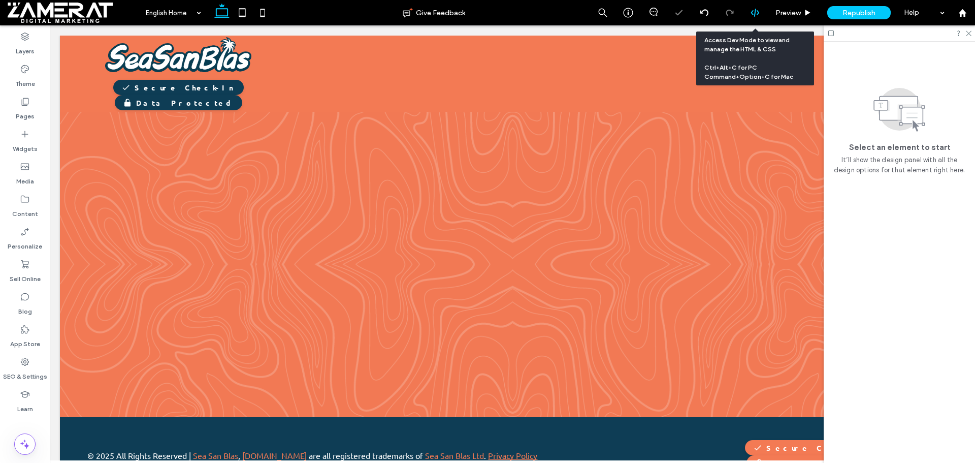
click at [753, 12] on icon at bounding box center [755, 12] width 9 height 9
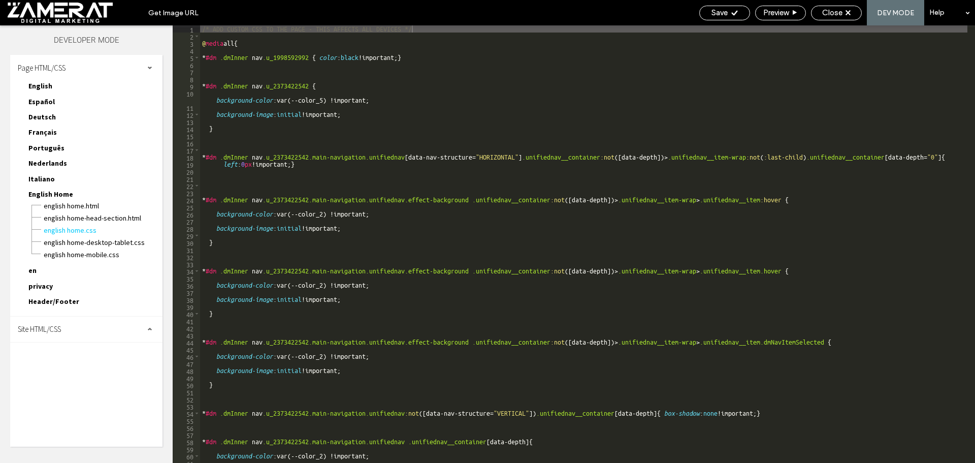
type textarea "**********"
click at [240, 326] on div "/* ADD CUSTOM CSS TO THE PAGE - THIS AFFECTS ALL DEVICES */ @ media all { * #dm…" at bounding box center [584, 251] width 768 height 452
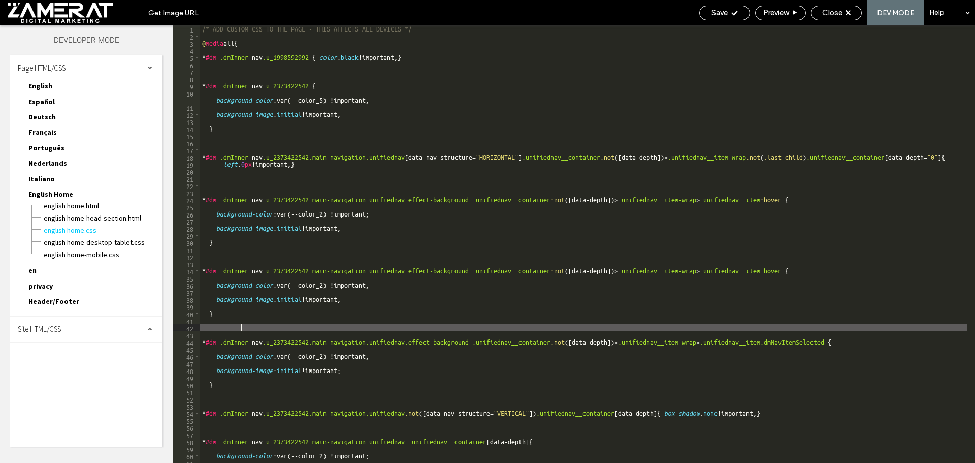
scroll to position [0, 0]
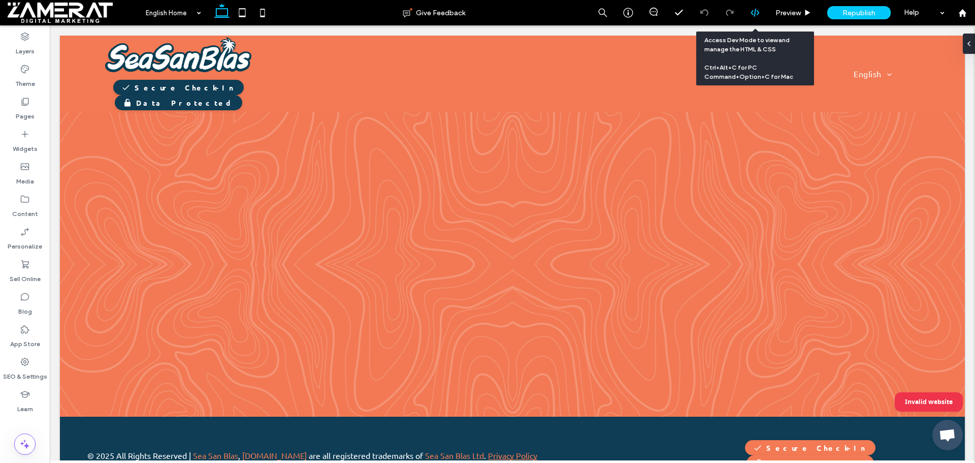
click at [756, 12] on icon at bounding box center [755, 12] width 9 height 9
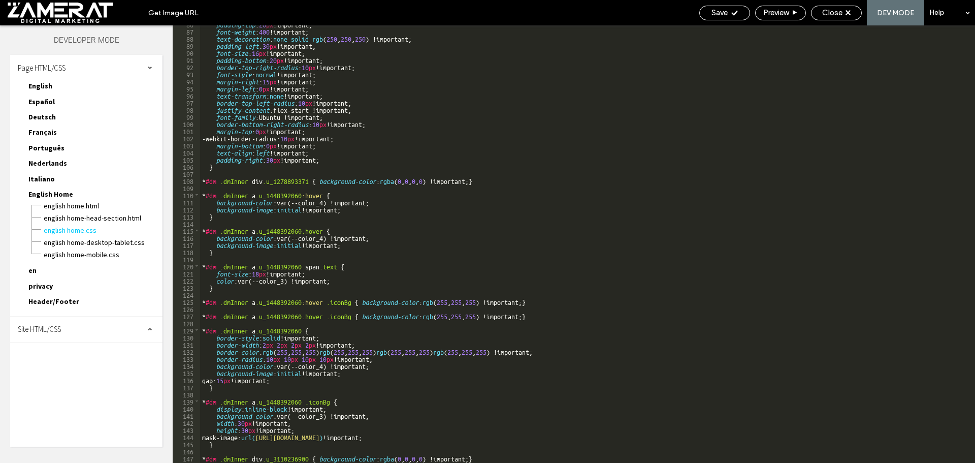
scroll to position [693, 0]
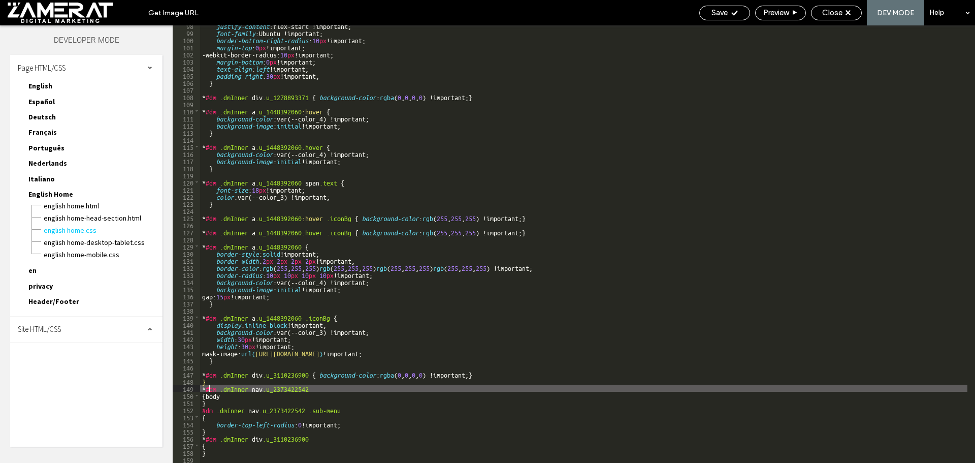
click at [208, 387] on div "justify-content :flex-start !important; font-family :Ubuntu !important; border-…" at bounding box center [670, 248] width 940 height 452
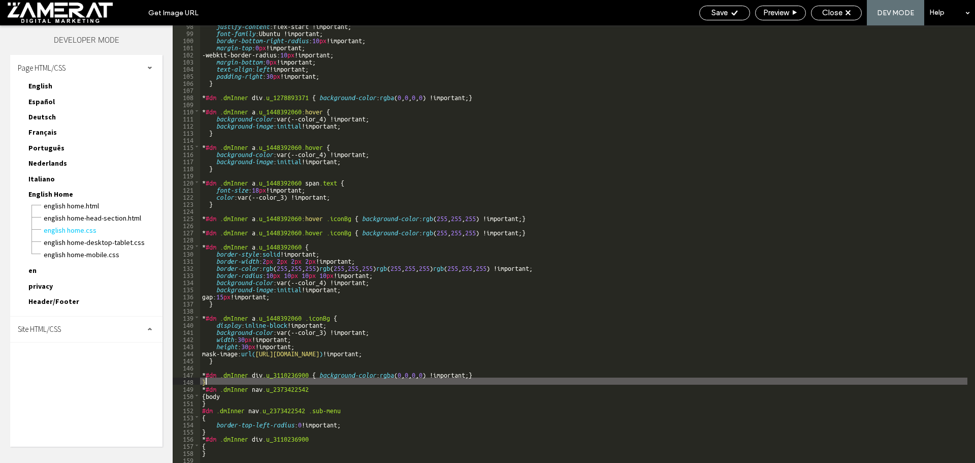
click at [210, 381] on div "justify-content :flex-start !important; font-family :Ubuntu !important; border-…" at bounding box center [670, 248] width 940 height 452
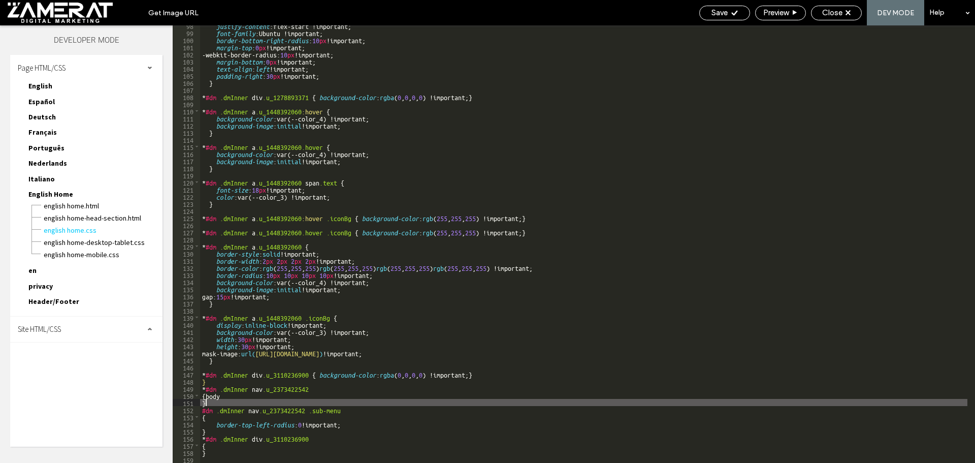
click at [220, 402] on div "justify-content :flex-start !important; font-family :Ubuntu !important; border-…" at bounding box center [670, 248] width 940 height 452
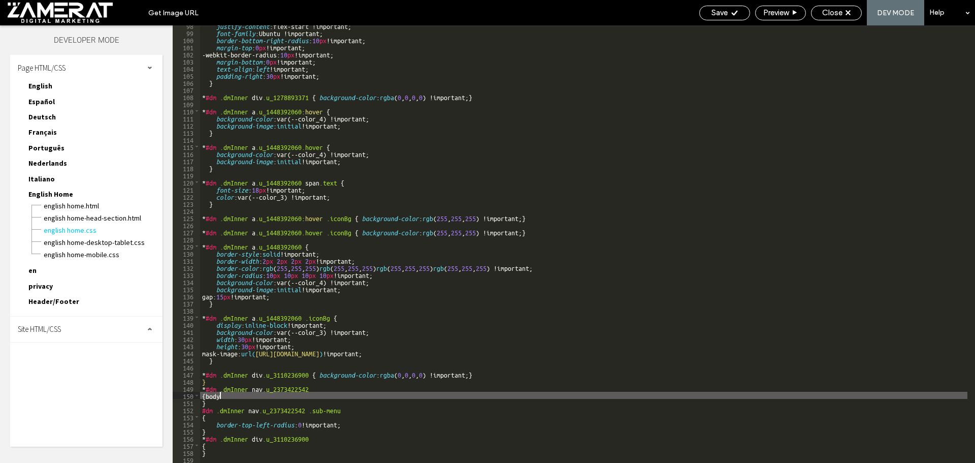
click at [237, 396] on div "justify-content :flex-start !important; font-family :Ubuntu !important; border-…" at bounding box center [670, 248] width 940 height 452
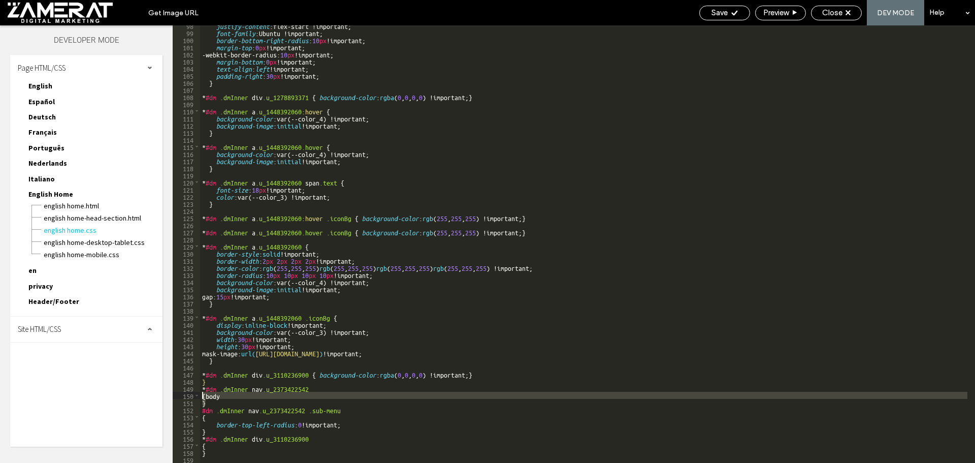
drag, startPoint x: 208, startPoint y: 404, endPoint x: 200, endPoint y: 395, distance: 11.9
click at [200, 395] on div "** 98 99 100 101 102 103 104 105 106 107 108 109 110 111 112 113 114 115 116 11…" at bounding box center [574, 243] width 803 height 437
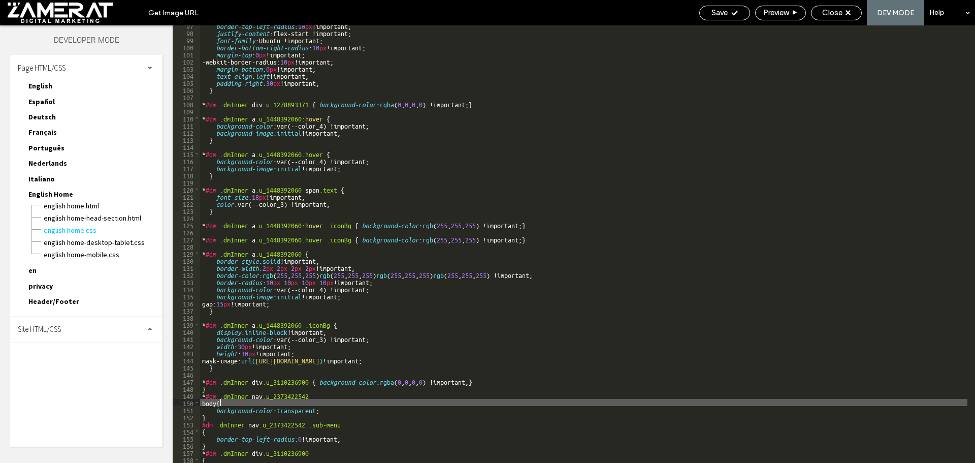
click at [349, 404] on div "border-top-left-radius : 10 px !important; justify-content :flex-start !importa…" at bounding box center [670, 248] width 940 height 452
click at [243, 401] on div "border-top-left-radius : 10 px !important; justify-content :flex-start !importa…" at bounding box center [670, 248] width 940 height 452
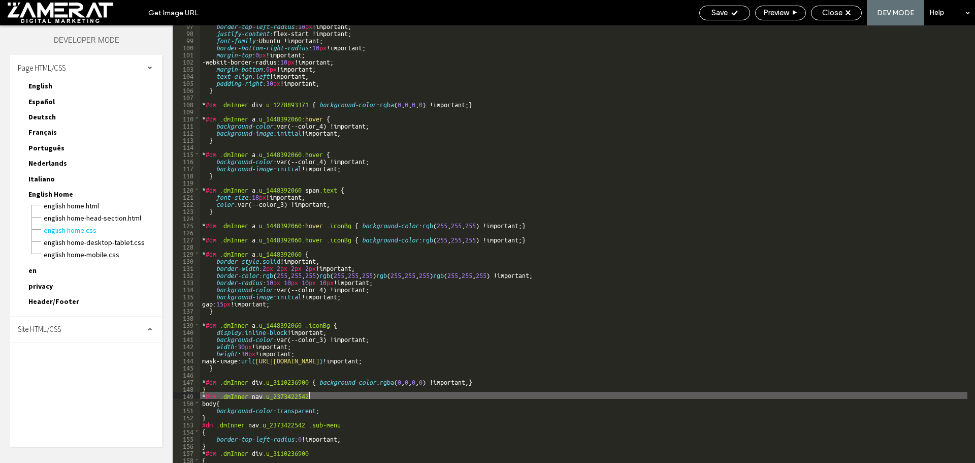
click at [327, 396] on div "border-top-left-radius : 10 px !important; justify-content :flex-start !importa…" at bounding box center [670, 248] width 940 height 452
drag, startPoint x: 326, startPoint y: 396, endPoint x: 192, endPoint y: 394, distance: 133.6
click at [192, 394] on div "** 97 98 99 100 101 102 103 104 105 106 107 108 109 110 111 112 113 114 115 116…" at bounding box center [574, 243] width 803 height 437
click at [320, 396] on div "border-top-left-radius : 10 px !important; justify-content :flex-start !importa…" at bounding box center [584, 243] width 768 height 437
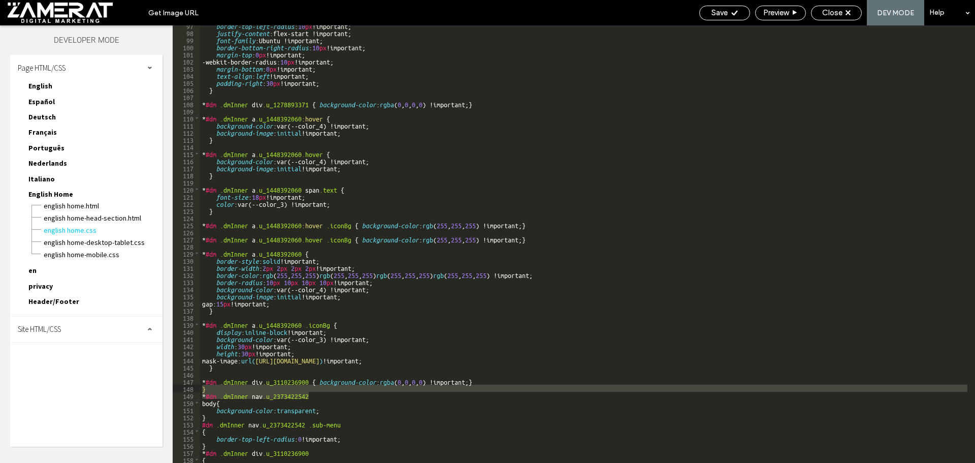
drag, startPoint x: 329, startPoint y: 394, endPoint x: 182, endPoint y: 389, distance: 147.4
click at [182, 389] on div "** 97 98 99 100 101 102 103 104 105 106 107 108 109 110 111 112 113 114 115 116…" at bounding box center [574, 243] width 803 height 437
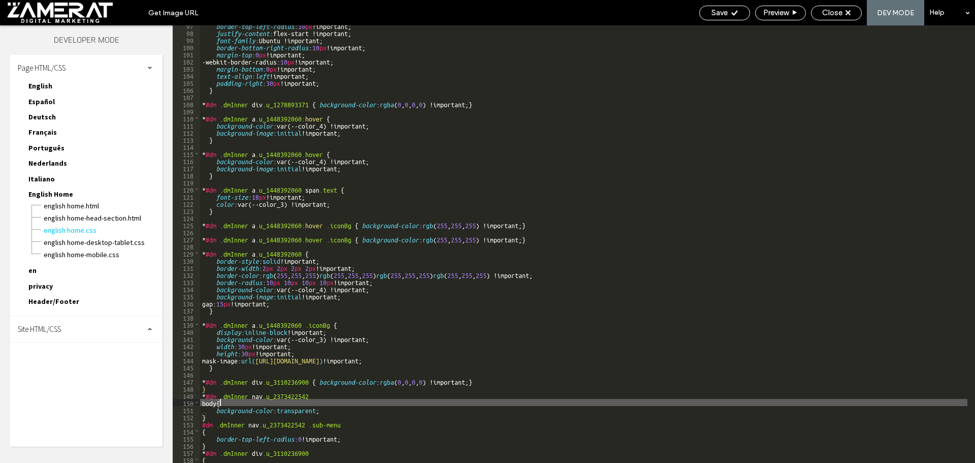
click at [312, 399] on div "border-top-left-radius : 10 px !important; justify-content :flex-start !importa…" at bounding box center [670, 248] width 940 height 452
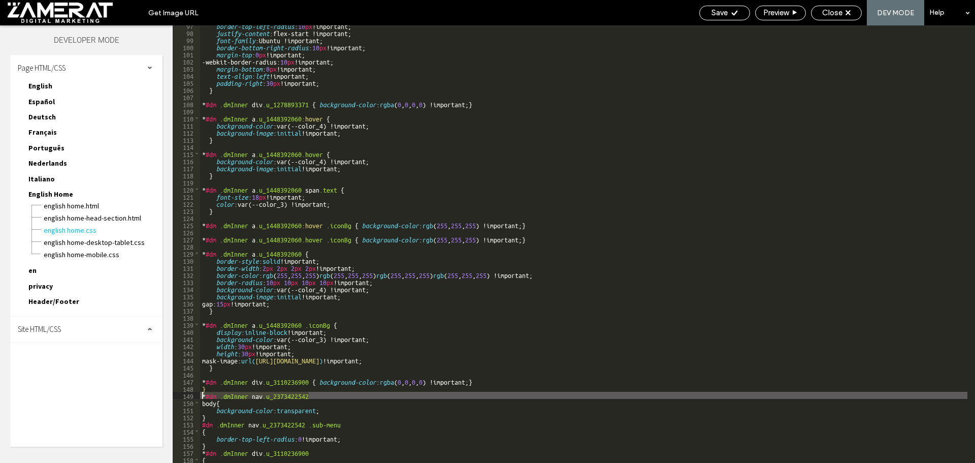
drag, startPoint x: 323, startPoint y: 395, endPoint x: 201, endPoint y: 396, distance: 121.4
click at [201, 396] on div "border-top-left-radius : 10 px !important; justify-content :flex-start !importa…" at bounding box center [670, 248] width 940 height 452
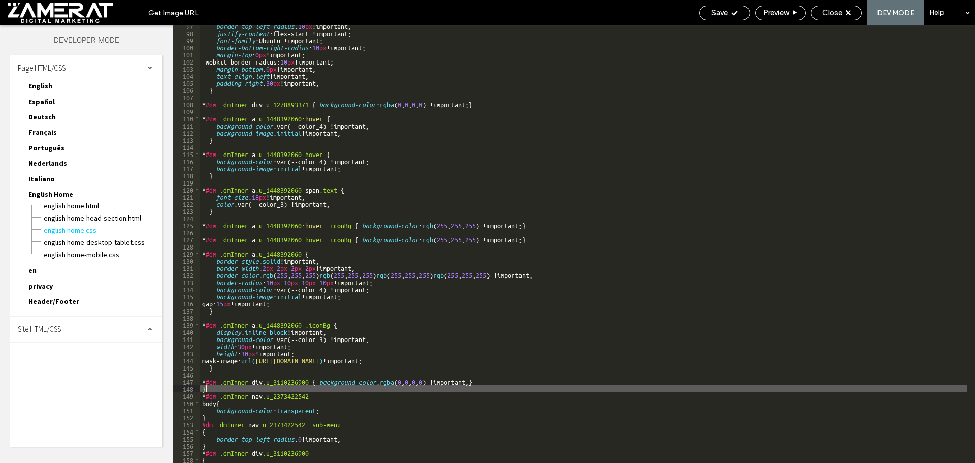
click at [210, 386] on div "border-top-left-radius : 10 px !important; justify-content :flex-start !importa…" at bounding box center [670, 248] width 940 height 452
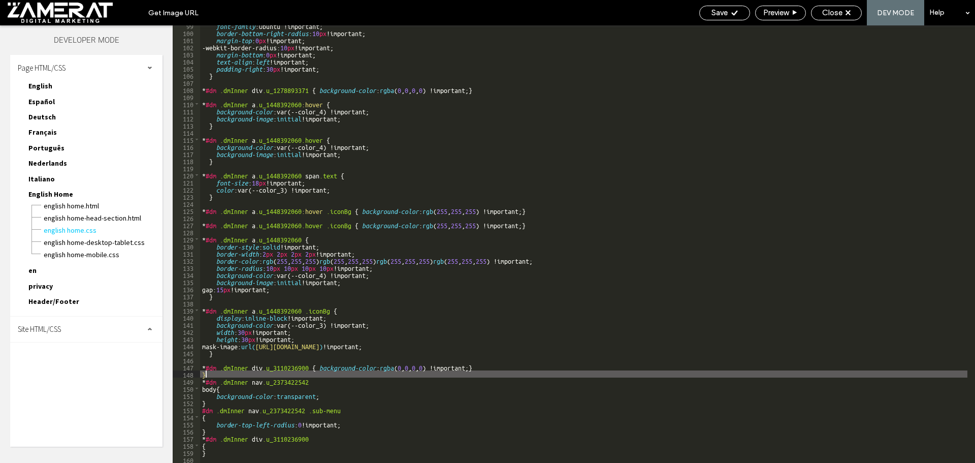
scroll to position [701, 0]
click at [221, 453] on div "font-family :Ubuntu !important; border-bottom-right-radius : 10 px !important; …" at bounding box center [670, 248] width 940 height 452
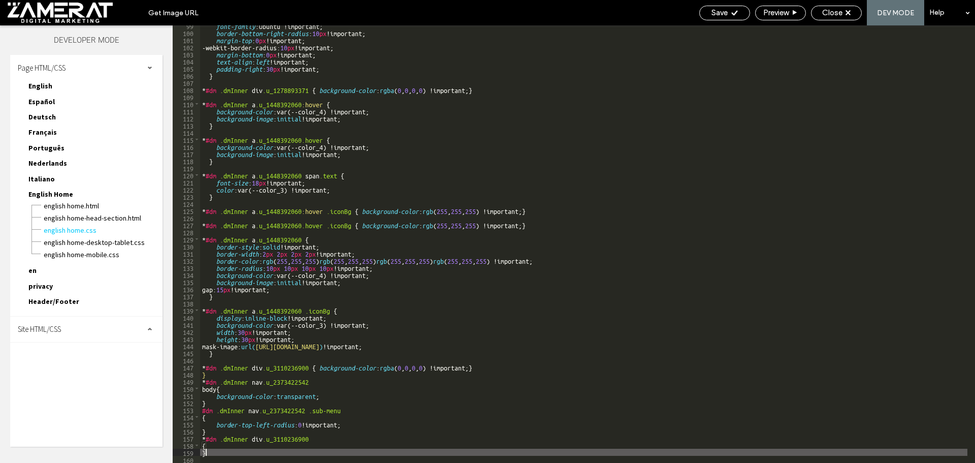
click at [223, 444] on div "font-family :Ubuntu !important; border-bottom-right-radius : 10 px !important; …" at bounding box center [670, 248] width 940 height 452
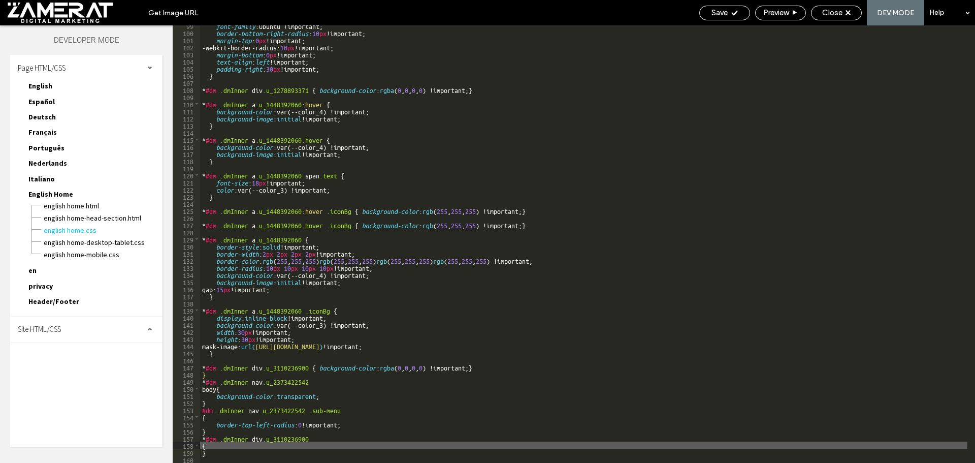
click at [211, 431] on div "font-family :Ubuntu !important; border-bottom-right-radius : 10 px !important; …" at bounding box center [670, 248] width 940 height 452
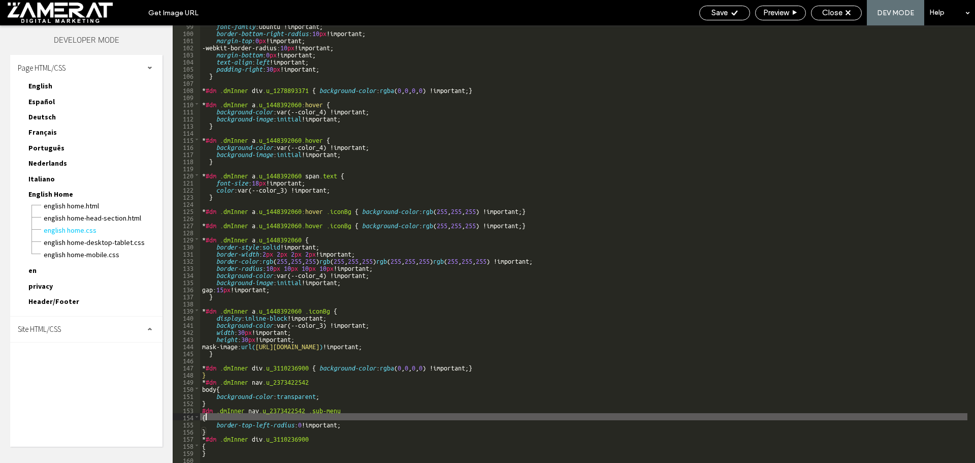
click at [211, 415] on div "font-family :Ubuntu !important; border-bottom-right-radius : 10 px !important; …" at bounding box center [670, 248] width 940 height 452
click at [209, 398] on div "font-family :Ubuntu !important; border-bottom-right-radius : 10 px !important; …" at bounding box center [670, 248] width 940 height 452
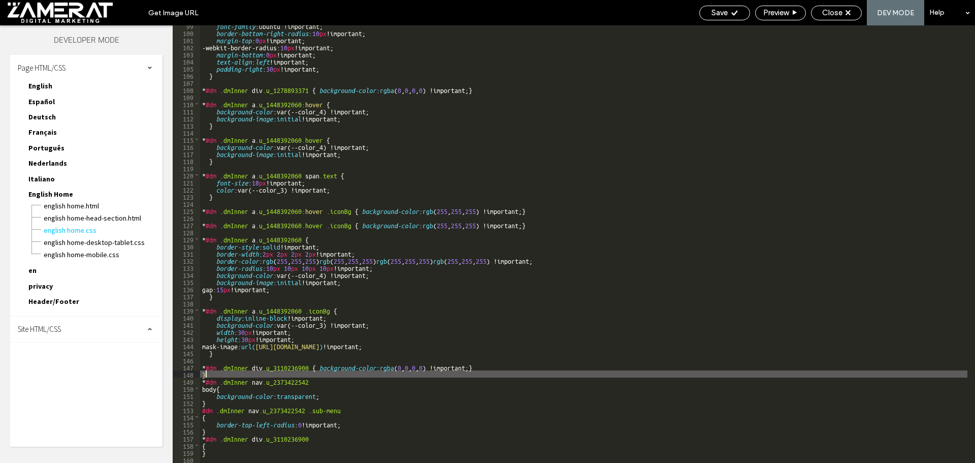
click at [207, 376] on div "font-family :Ubuntu !important; border-bottom-right-radius : 10 px !important; …" at bounding box center [670, 248] width 940 height 452
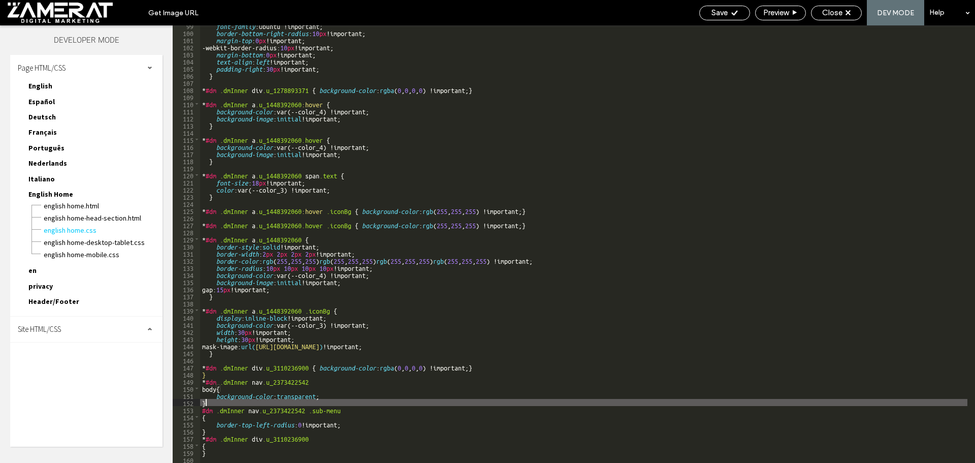
click at [212, 403] on div "font-family :Ubuntu !important; border-bottom-right-radius : 10 px !important; …" at bounding box center [670, 248] width 940 height 452
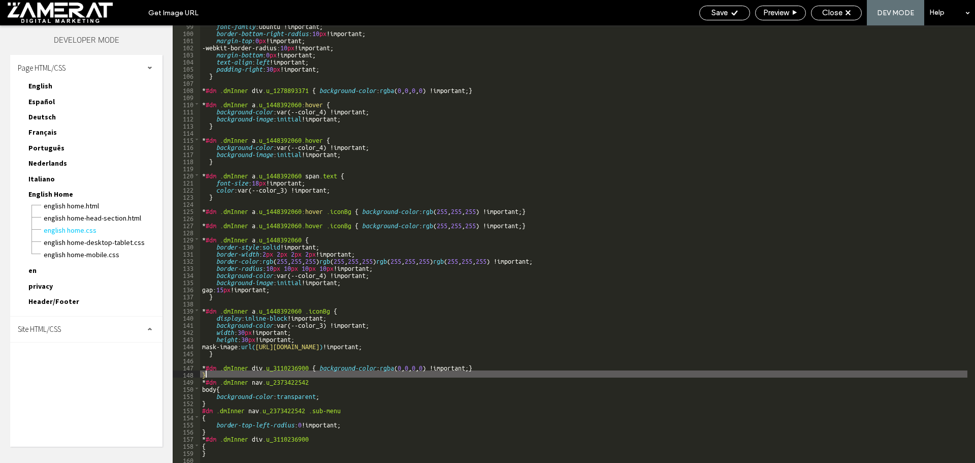
click at [208, 375] on div "font-family :Ubuntu !important; border-bottom-right-radius : 10 px !important; …" at bounding box center [670, 248] width 940 height 452
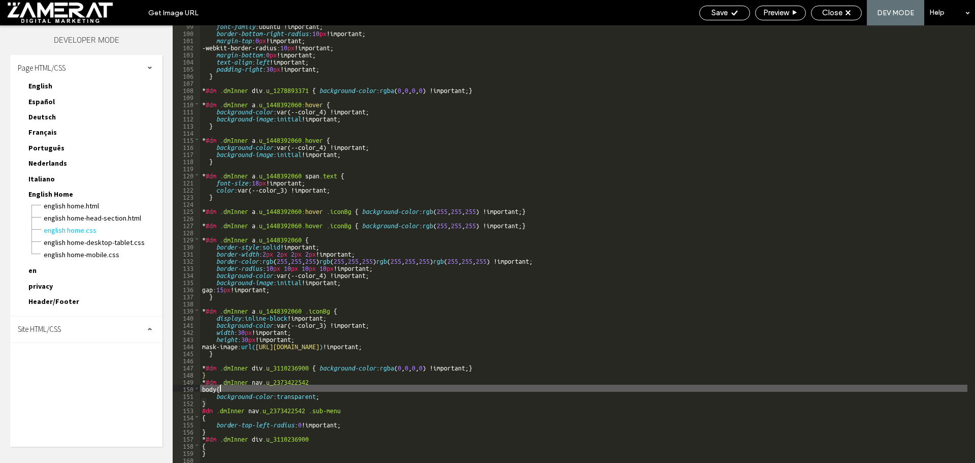
click at [223, 389] on div "font-family :Ubuntu !important; border-bottom-right-radius : 10 px !important; …" at bounding box center [670, 248] width 940 height 452
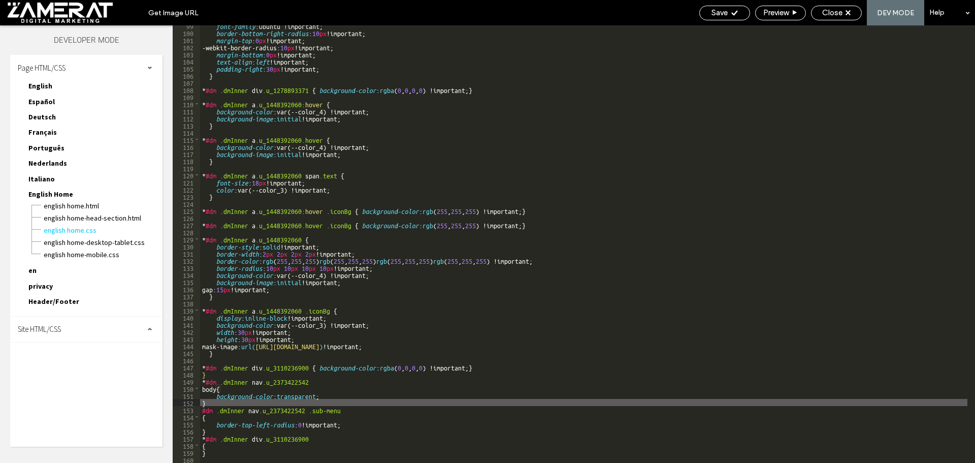
click at [210, 401] on div "font-family :Ubuntu !important; border-bottom-right-radius : 10 px !important; …" at bounding box center [670, 248] width 940 height 452
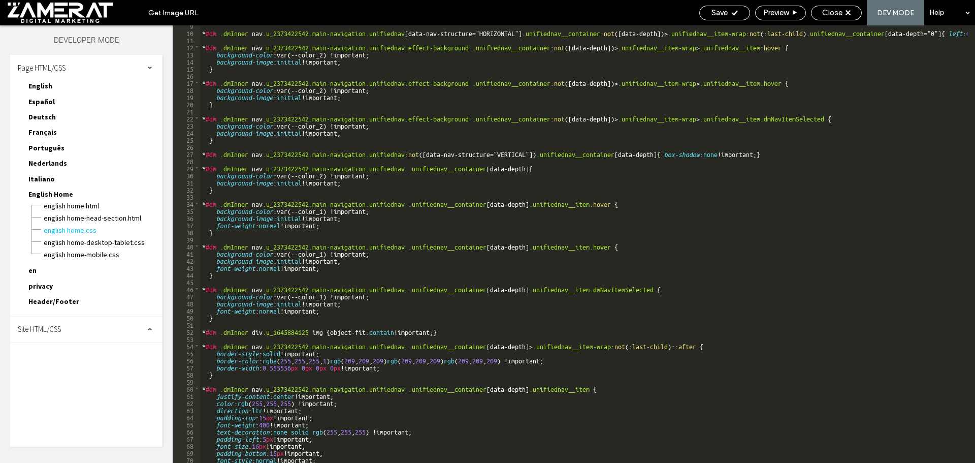
scroll to position [0, 0]
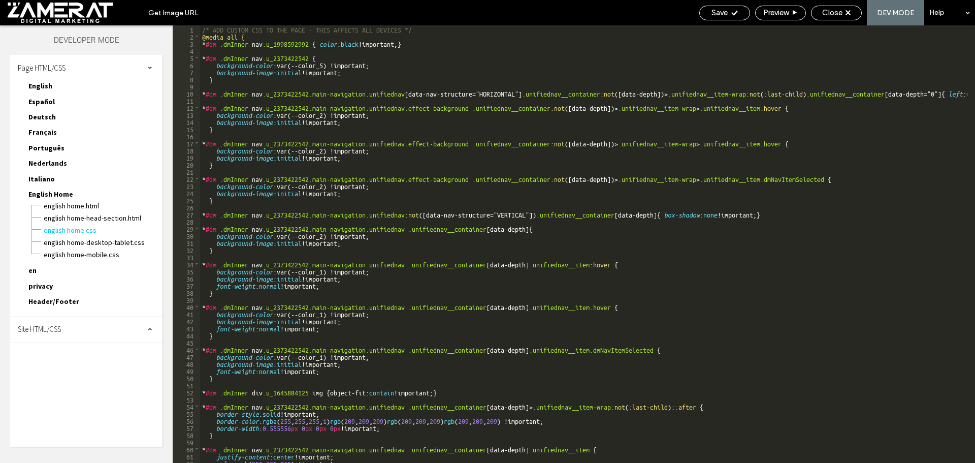
click at [244, 38] on div "/* ADD CUSTOM CSS TO THE PAGE - THIS AFFECTS ALL DEVICES */ @media all { * #dm …" at bounding box center [670, 251] width 940 height 452
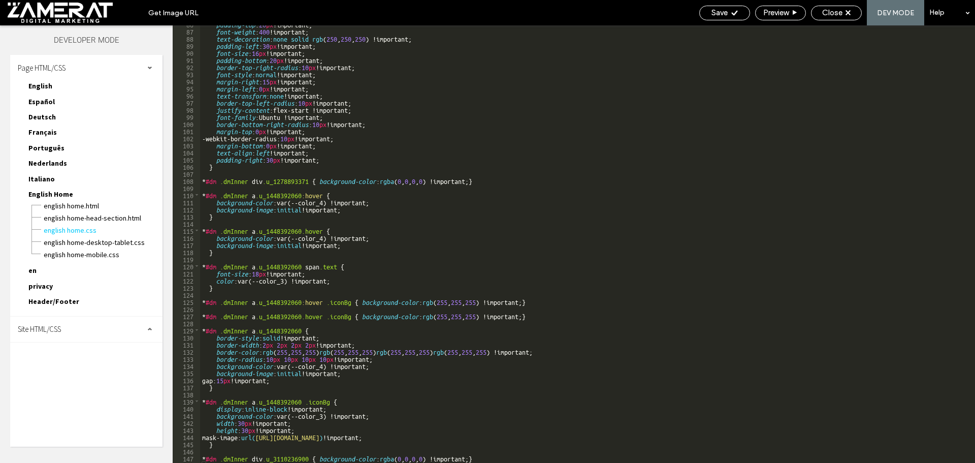
scroll to position [701, 0]
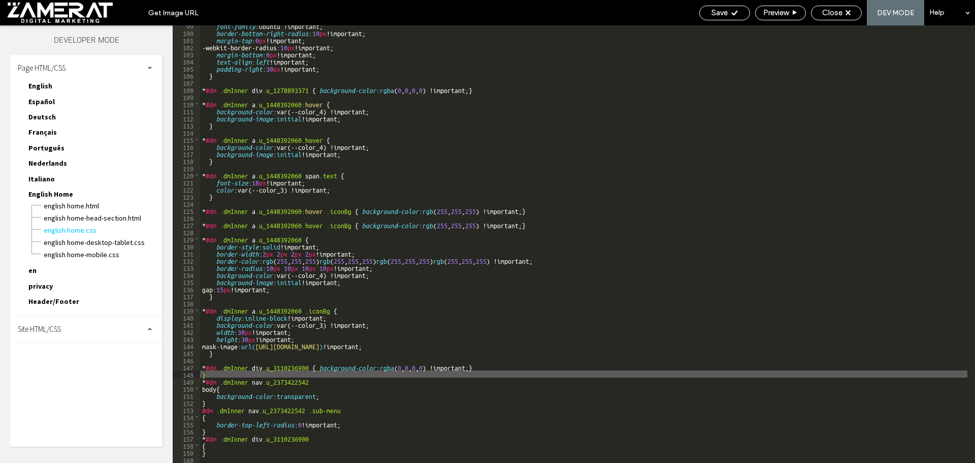
drag, startPoint x: 210, startPoint y: 376, endPoint x: 197, endPoint y: 376, distance: 13.2
click at [197, 376] on div "** 99 100 101 102 103 104 105 106 107 108 109 110 111 112 113 114 115 116 117 1…" at bounding box center [574, 243] width 803 height 437
click at [225, 454] on div "font-family :Ubuntu !important; border-bottom-right-radius : 10 px !important; …" at bounding box center [670, 248] width 940 height 452
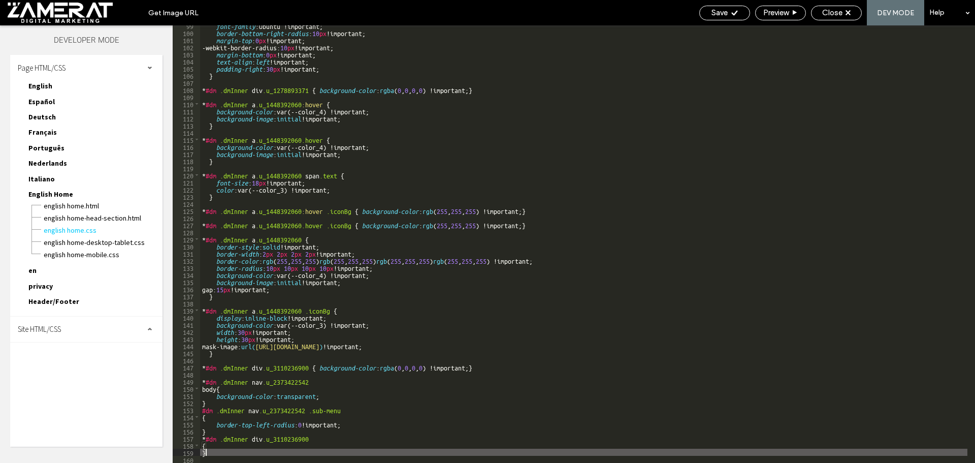
type textarea "**"
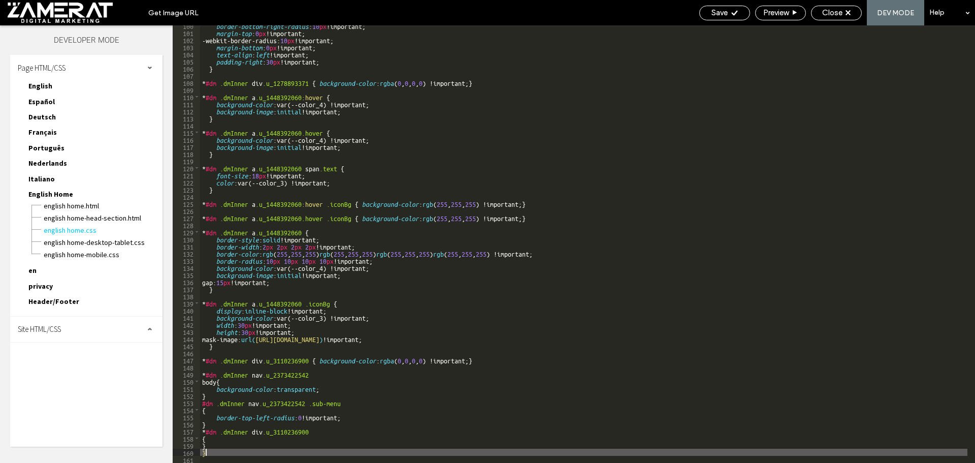
scroll to position [708, 0]
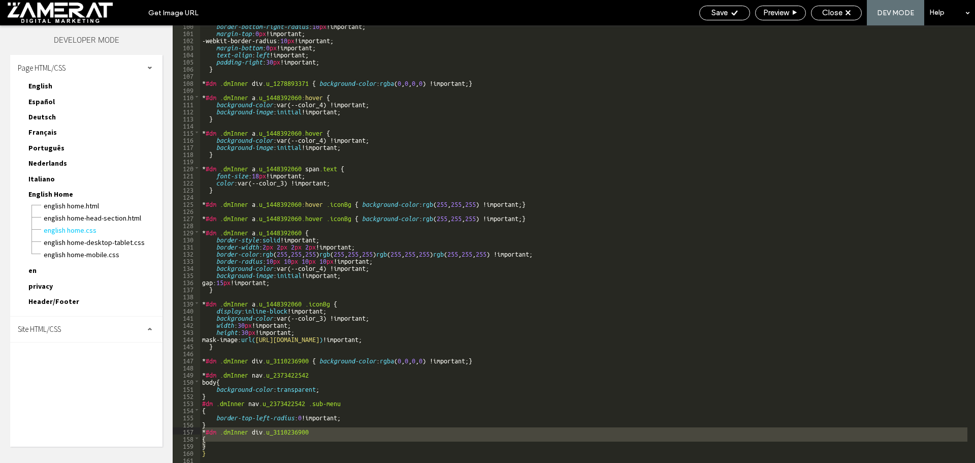
drag, startPoint x: 206, startPoint y: 442, endPoint x: 198, endPoint y: 431, distance: 14.5
click at [198, 431] on div "** 100 101 102 103 104 105 106 107 108 109 110 111 112 113 114 115 116 117 118 …" at bounding box center [574, 243] width 803 height 437
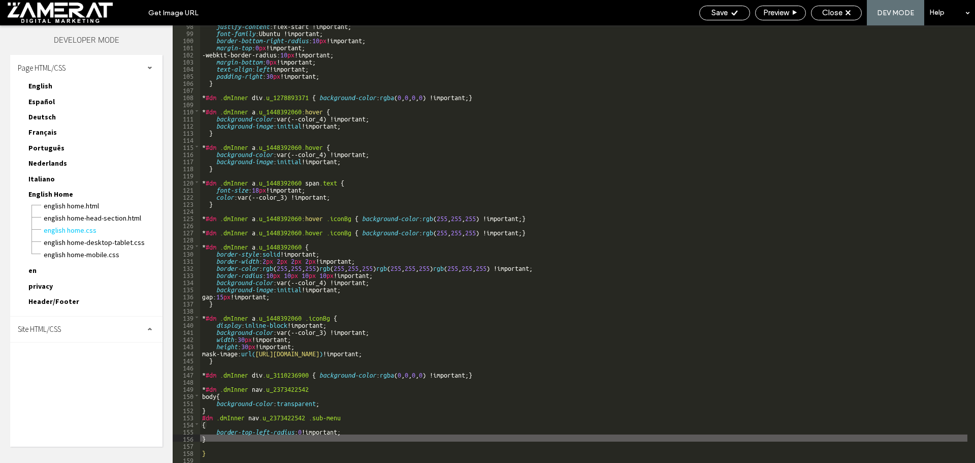
click at [210, 438] on div "justify-content :flex-start !important; font-family :Ubuntu !important; border-…" at bounding box center [670, 248] width 940 height 452
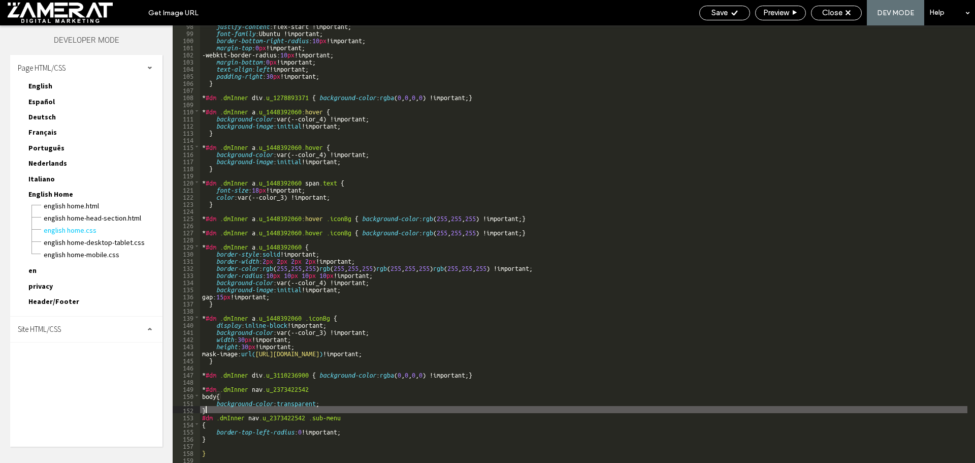
click at [213, 410] on div "justify-content :flex-start !important; font-family :Ubuntu !important; border-…" at bounding box center [670, 248] width 940 height 452
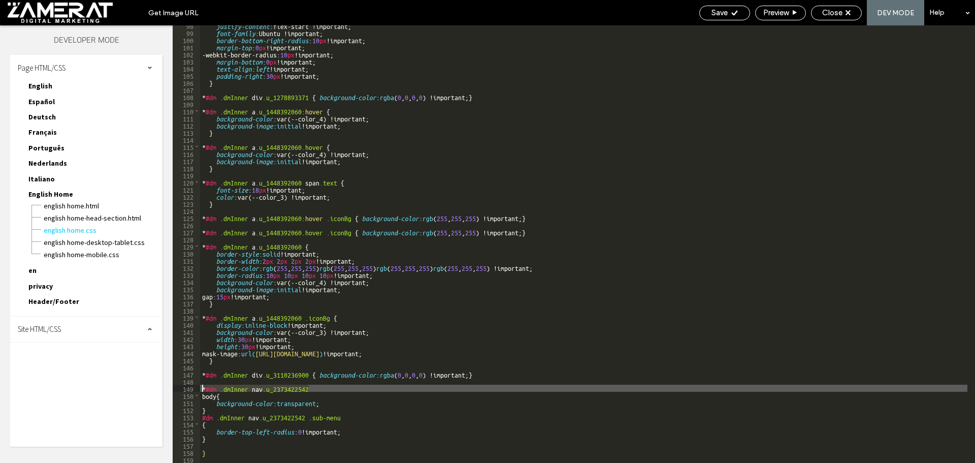
drag, startPoint x: 314, startPoint y: 386, endPoint x: 188, endPoint y: 387, distance: 125.5
click at [188, 387] on div "** 98 99 100 101 102 103 104 105 106 107 108 109 110 111 112 113 114 115 116 11…" at bounding box center [574, 243] width 803 height 437
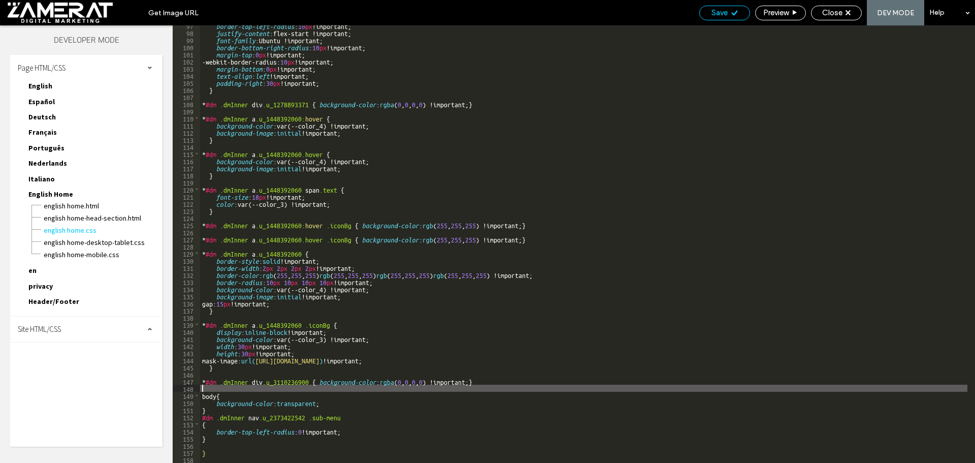
click at [724, 14] on span "Save" at bounding box center [720, 12] width 16 height 9
click at [837, 12] on span "Close" at bounding box center [832, 12] width 20 height 9
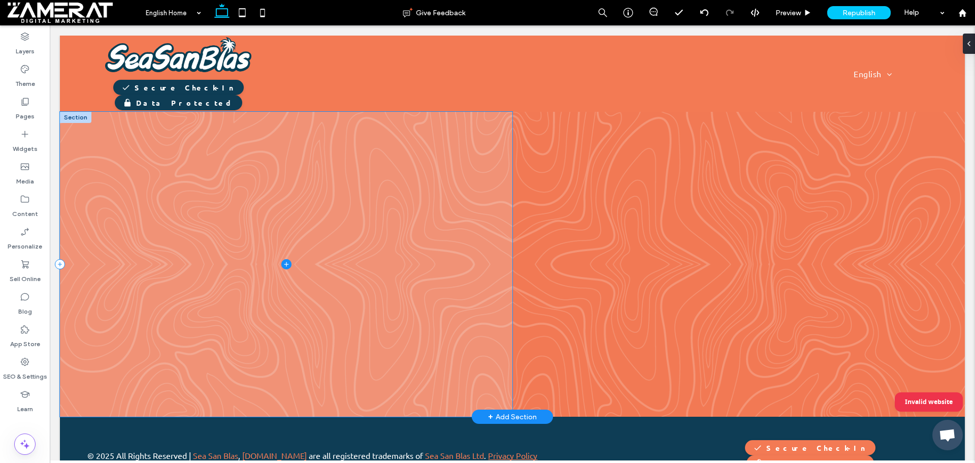
click at [379, 141] on span at bounding box center [286, 264] width 453 height 305
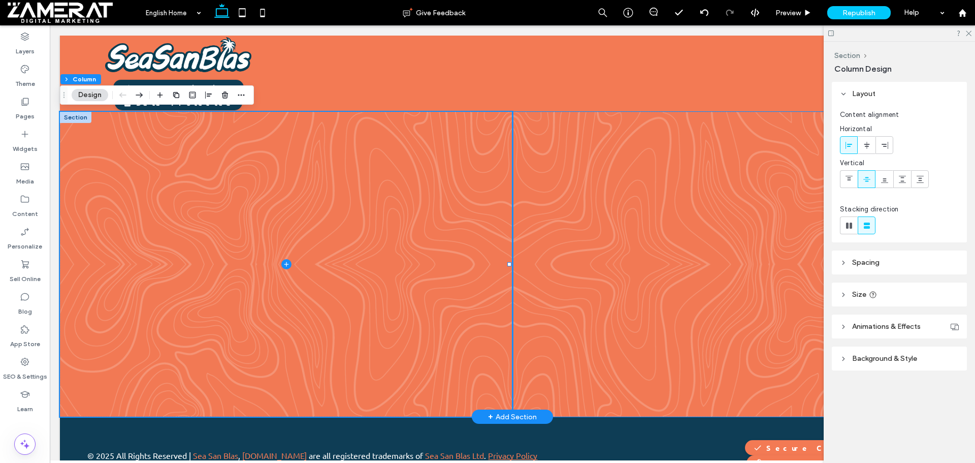
click at [618, 150] on div at bounding box center [739, 264] width 406 height 305
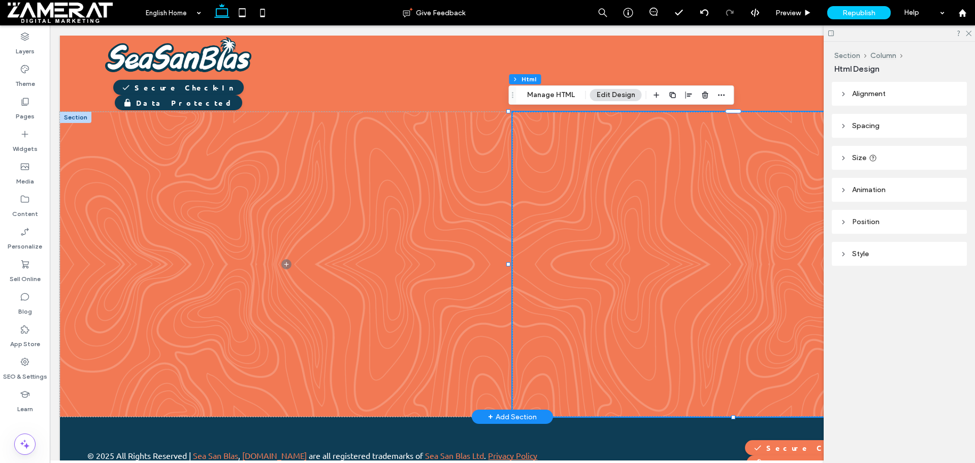
click at [629, 158] on div at bounding box center [739, 264] width 406 height 305
click at [555, 152] on div at bounding box center [739, 264] width 406 height 305
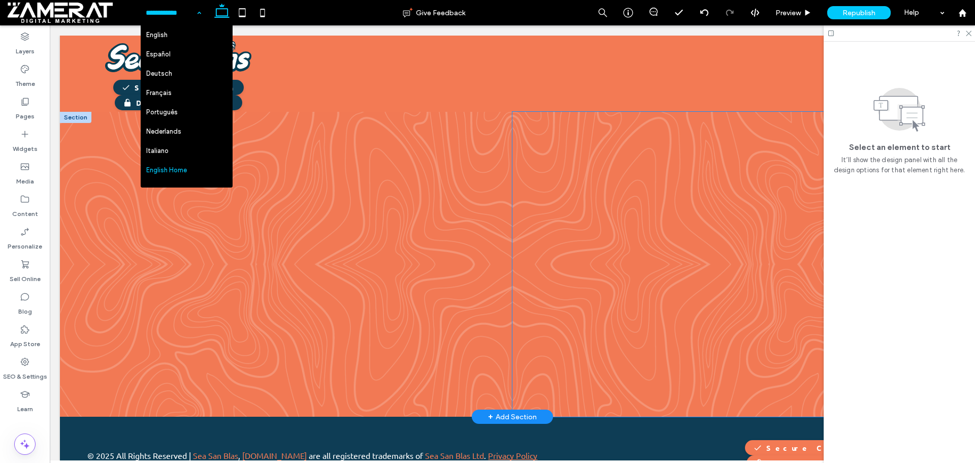
click at [556, 152] on div at bounding box center [739, 264] width 406 height 305
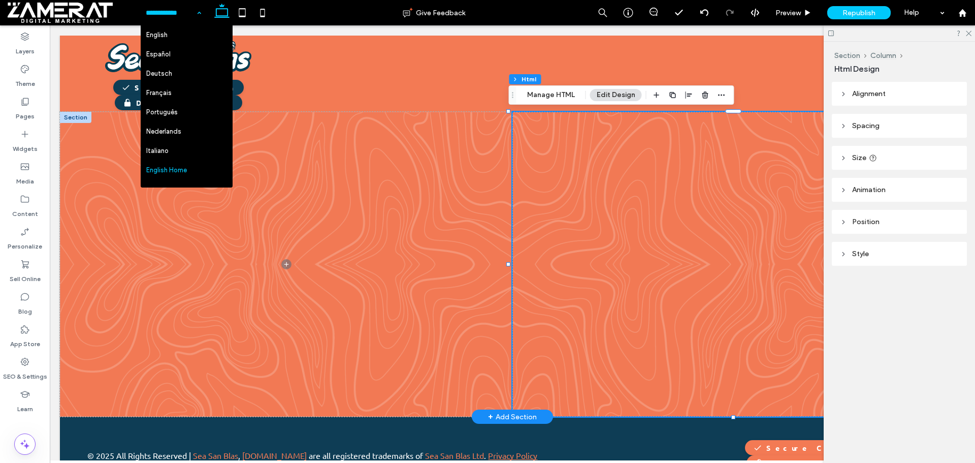
click at [556, 152] on div at bounding box center [739, 264] width 406 height 305
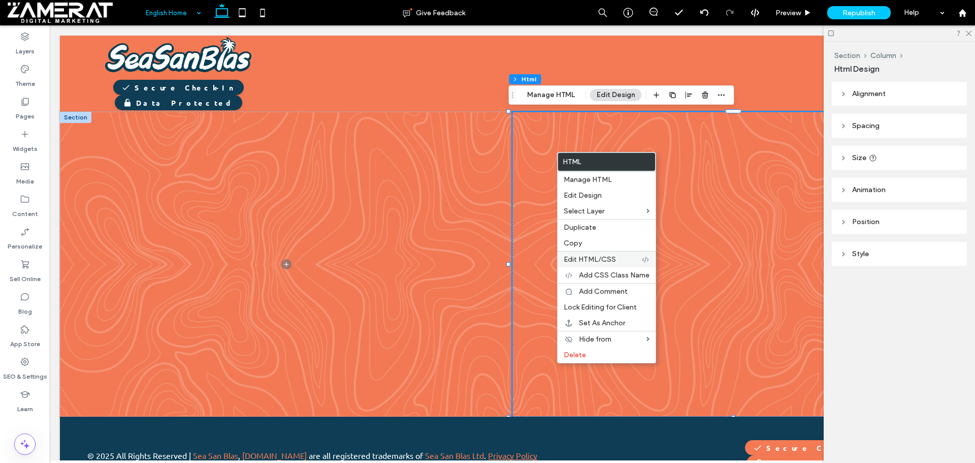
click at [590, 260] on span "Edit HTML/CSS" at bounding box center [590, 259] width 52 height 9
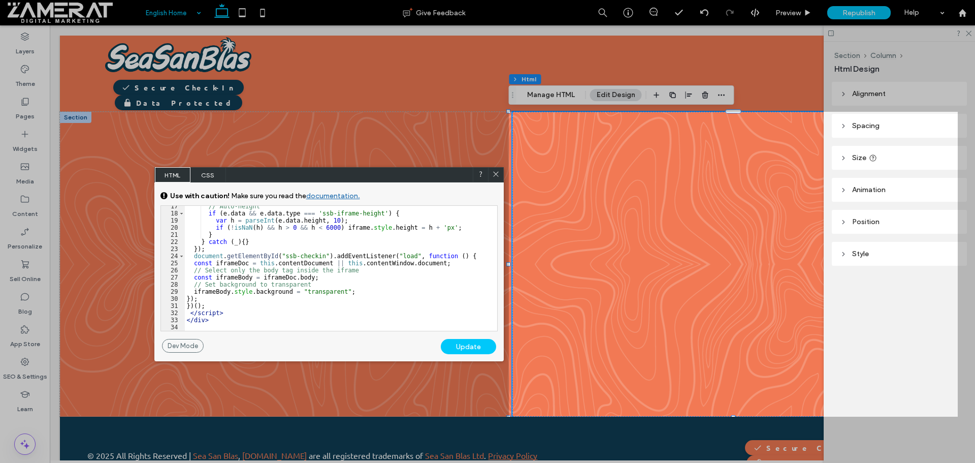
scroll to position [152, 0]
click at [495, 175] on icon at bounding box center [496, 174] width 8 height 8
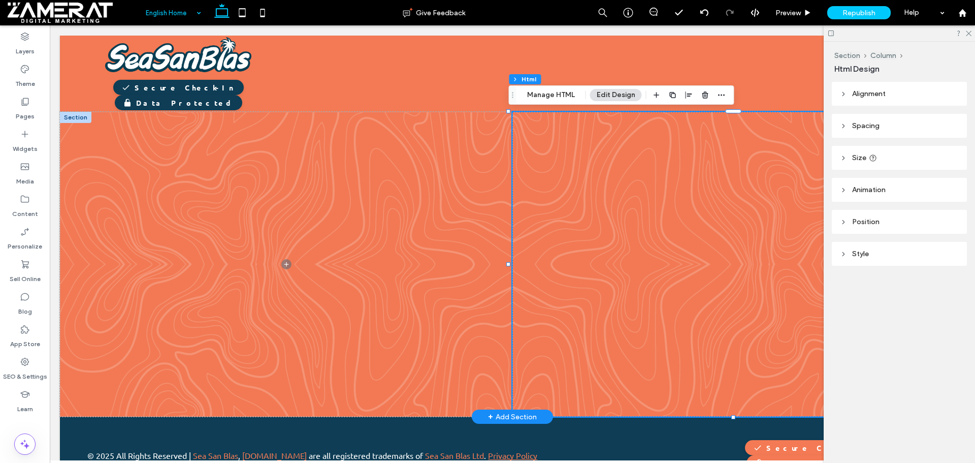
click at [560, 157] on div at bounding box center [739, 264] width 406 height 305
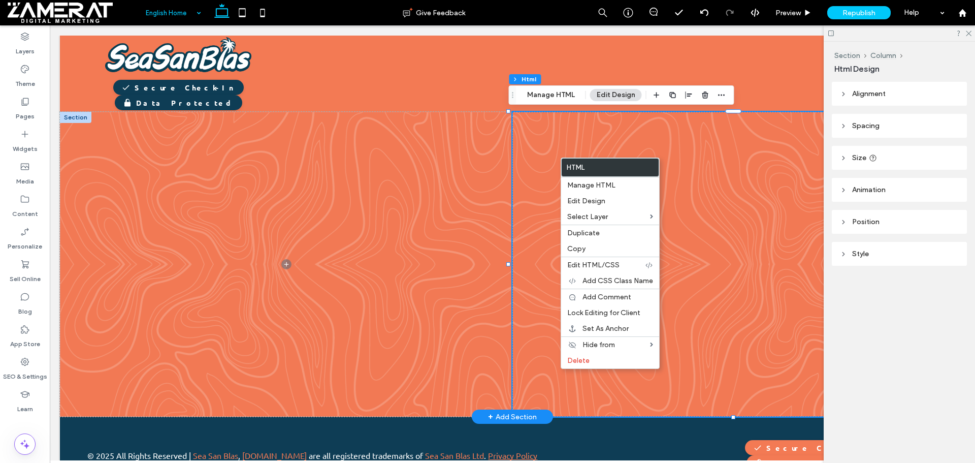
click at [547, 150] on div at bounding box center [739, 264] width 406 height 305
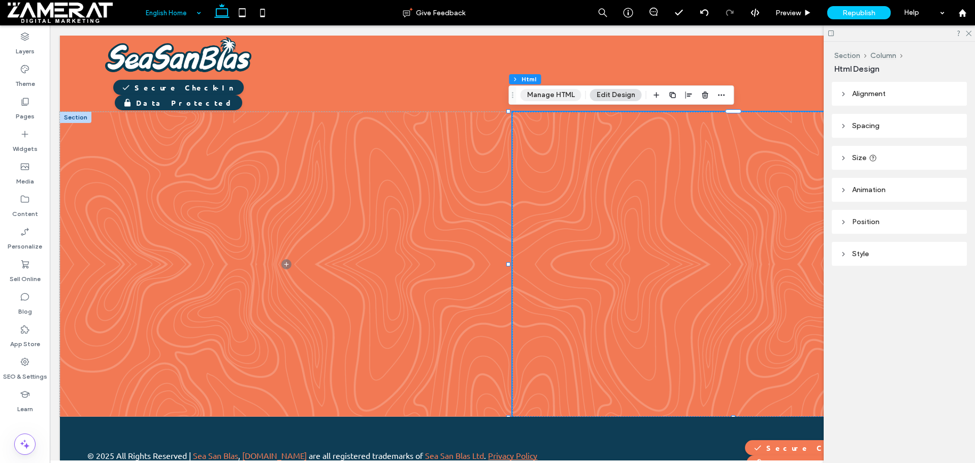
click at [542, 90] on button "Manage HTML" at bounding box center [551, 95] width 61 height 12
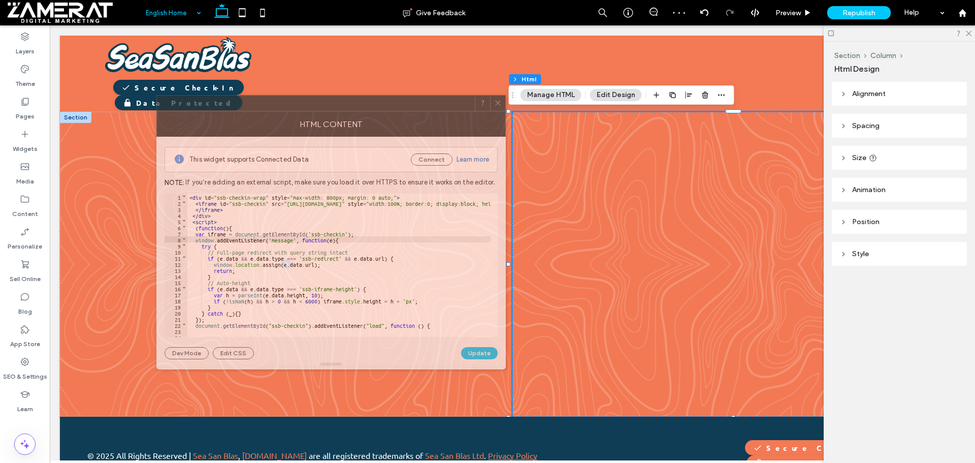
drag, startPoint x: 728, startPoint y: 108, endPoint x: 264, endPoint y: 108, distance: 464.8
click at [261, 102] on div at bounding box center [316, 103] width 318 height 15
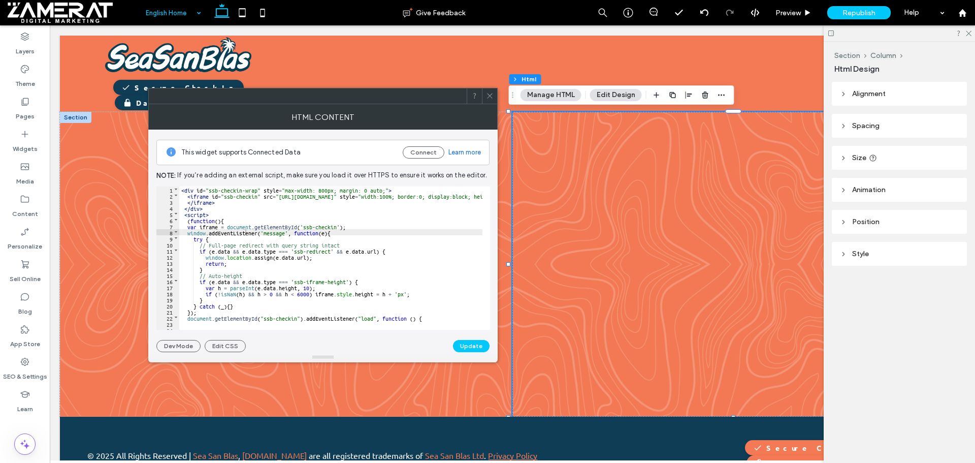
click at [487, 101] on span at bounding box center [490, 95] width 8 height 15
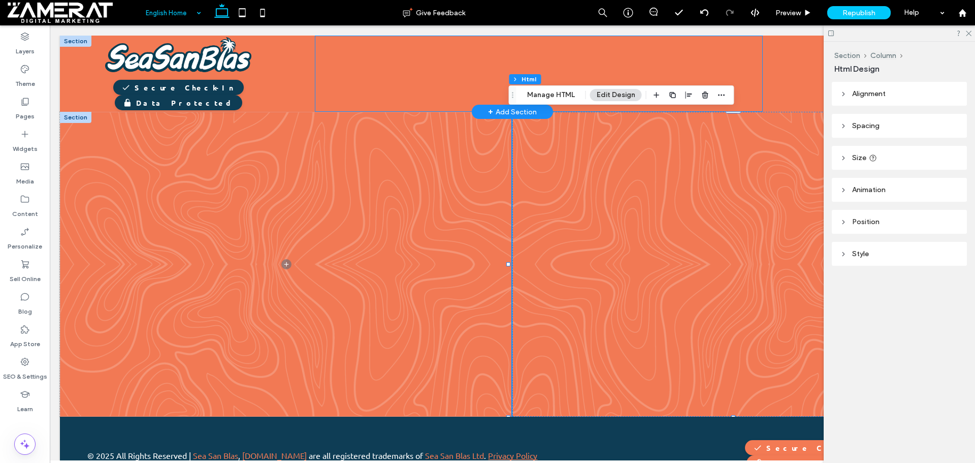
click at [359, 66] on div "Why is Check-In Required?" at bounding box center [539, 74] width 448 height 76
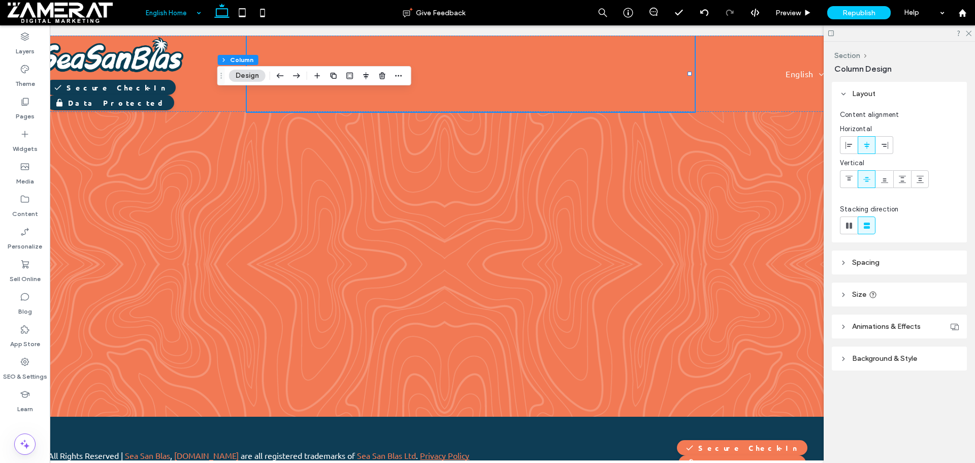
scroll to position [0, 151]
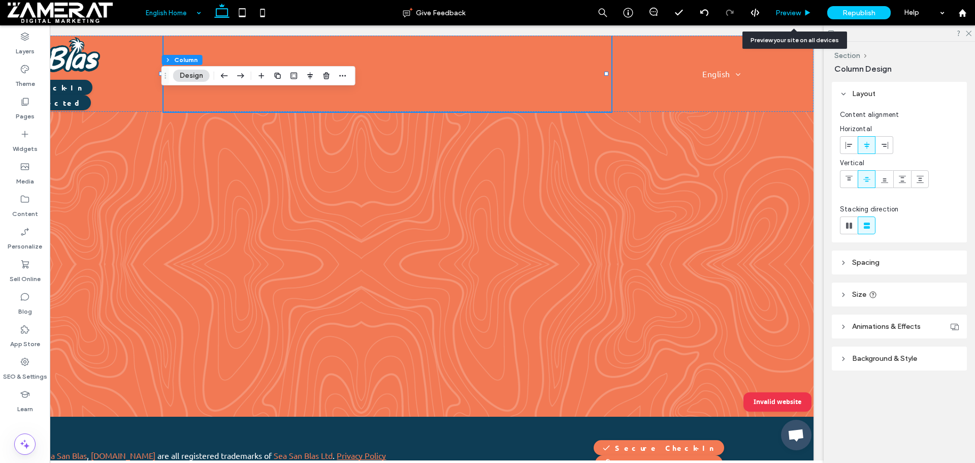
click at [793, 12] on span "Preview" at bounding box center [788, 13] width 25 height 9
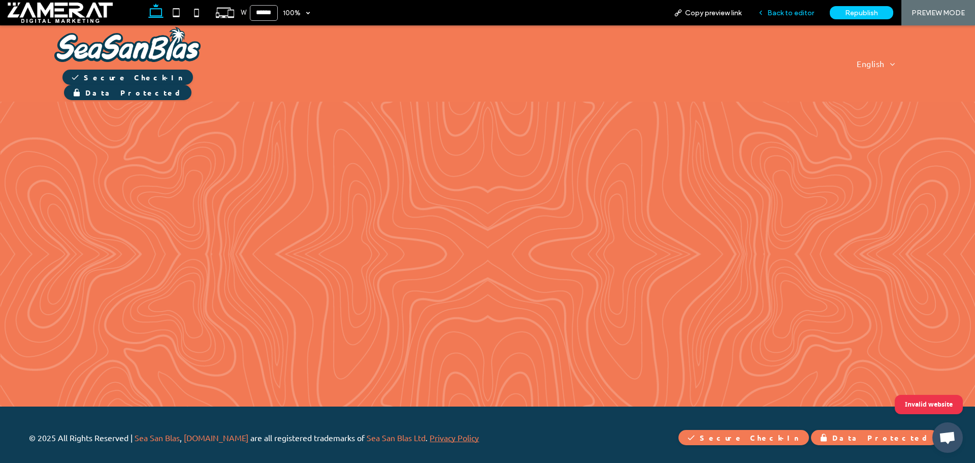
click at [800, 10] on span "Back to editor" at bounding box center [791, 13] width 47 height 9
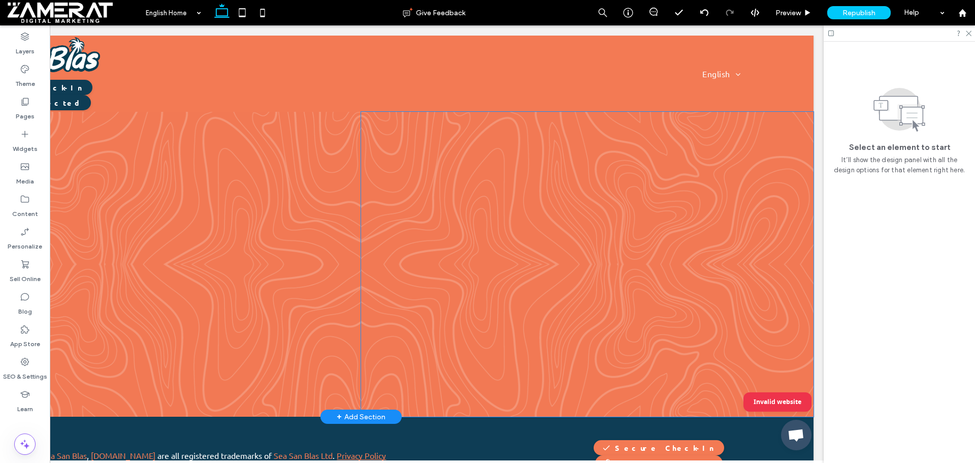
click at [420, 138] on div at bounding box center [588, 264] width 406 height 305
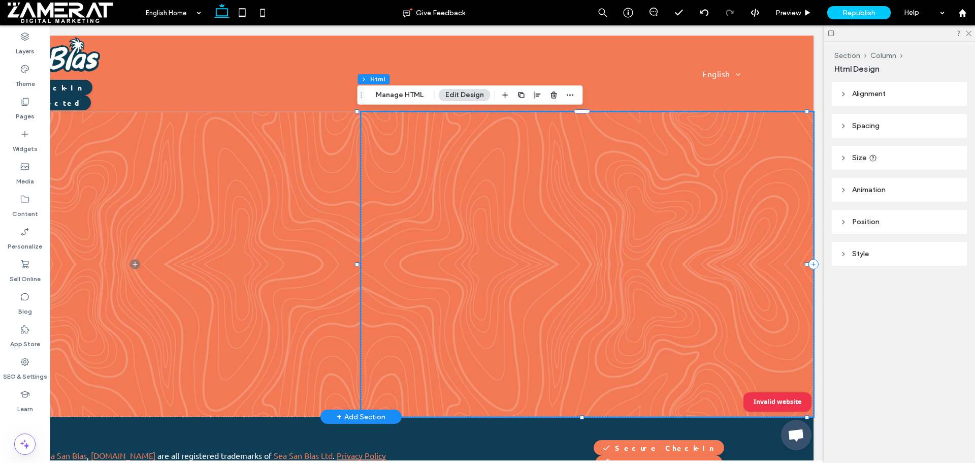
click at [420, 138] on div at bounding box center [588, 264] width 406 height 305
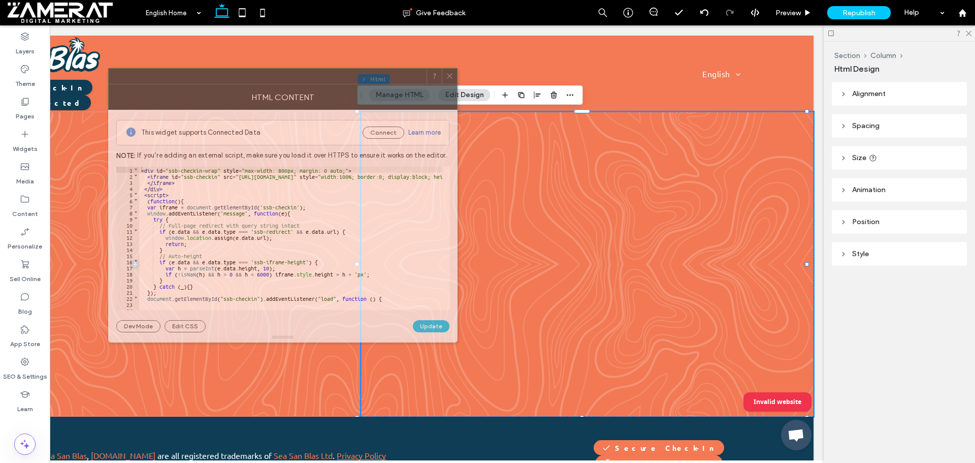
drag, startPoint x: 746, startPoint y: 105, endPoint x: 238, endPoint y: 79, distance: 509.2
click at [238, 79] on div at bounding box center [268, 76] width 318 height 15
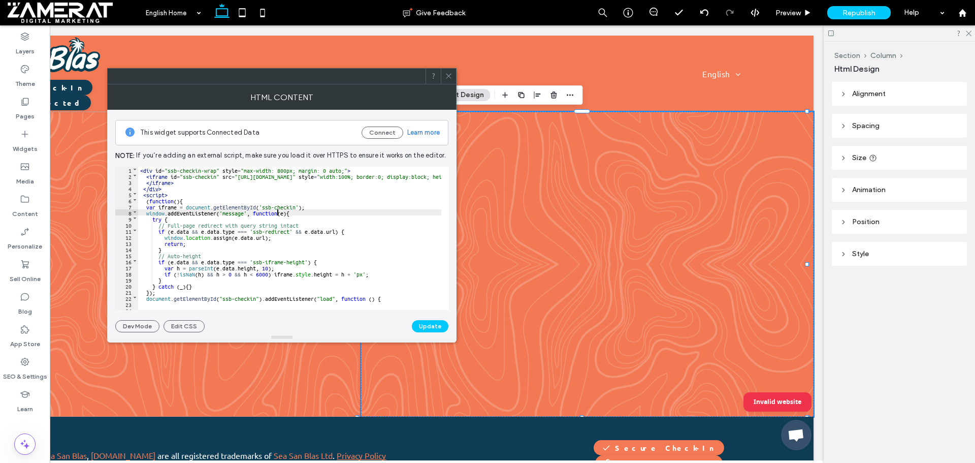
click at [276, 214] on div "< div id = "ssb-checkin-wrap" style = "max-width: 800px; margin: 0 auto;" > < i…" at bounding box center [589, 241] width 903 height 148
click at [329, 233] on div "< div id = "ssb-checkin-wrap" style = "max-width: 800px; margin: 0 auto;" > < i…" at bounding box center [589, 241] width 903 height 148
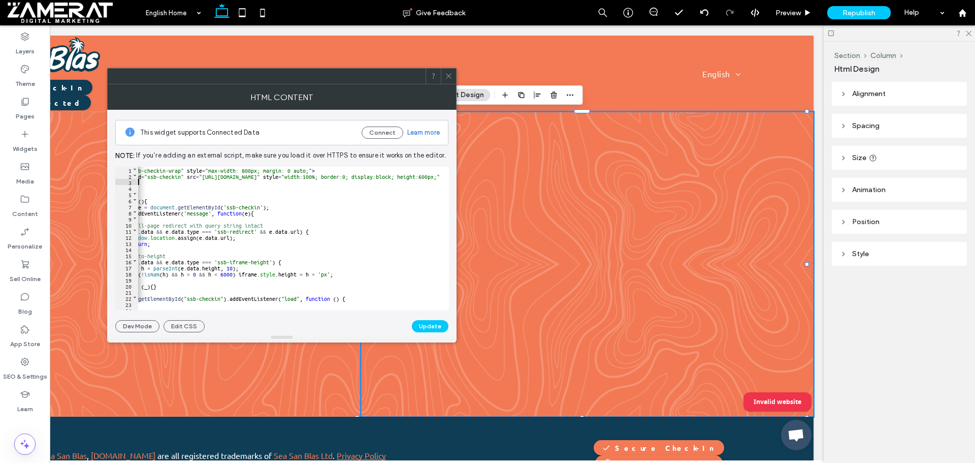
scroll to position [0, 36]
drag, startPoint x: 342, startPoint y: 175, endPoint x: 203, endPoint y: 178, distance: 139.7
click at [203, 178] on div "< div id = "ssb-checkin-wrap" style = "max-width: 800px; margin: 0 auto;" > < i…" at bounding box center [554, 241] width 903 height 148
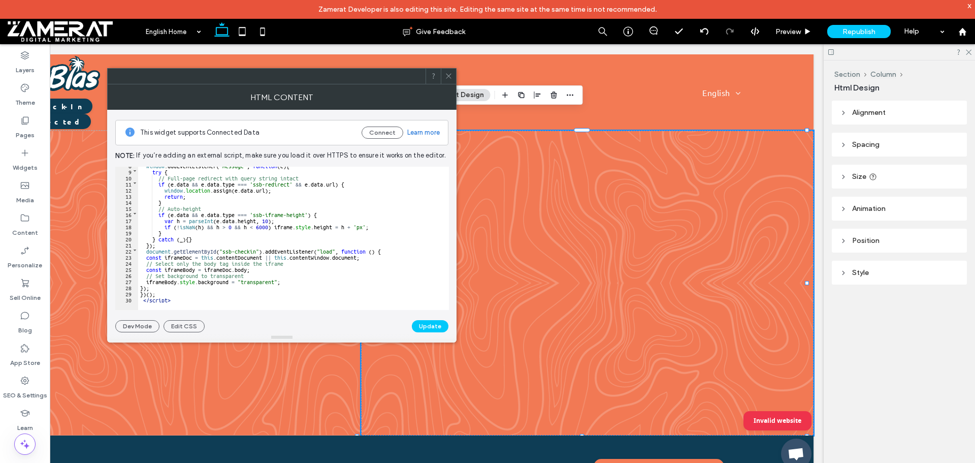
scroll to position [47, 0]
click at [384, 250] on div "window . addEventListener ( 'message' , function ( e ) { try { // Full-page red…" at bounding box center [589, 236] width 903 height 148
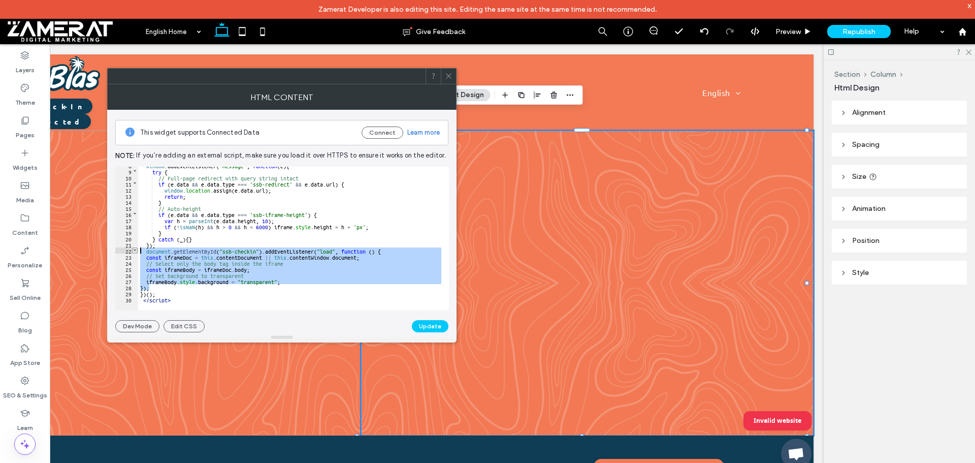
drag, startPoint x: 152, startPoint y: 285, endPoint x: 134, endPoint y: 251, distance: 38.4
click at [134, 251] on div "** 8 9 10 11 12 13 14 15 16 17 18 19 20 21 22 23 24 25 26 27 28 29 30 window . …" at bounding box center [282, 238] width 334 height 143
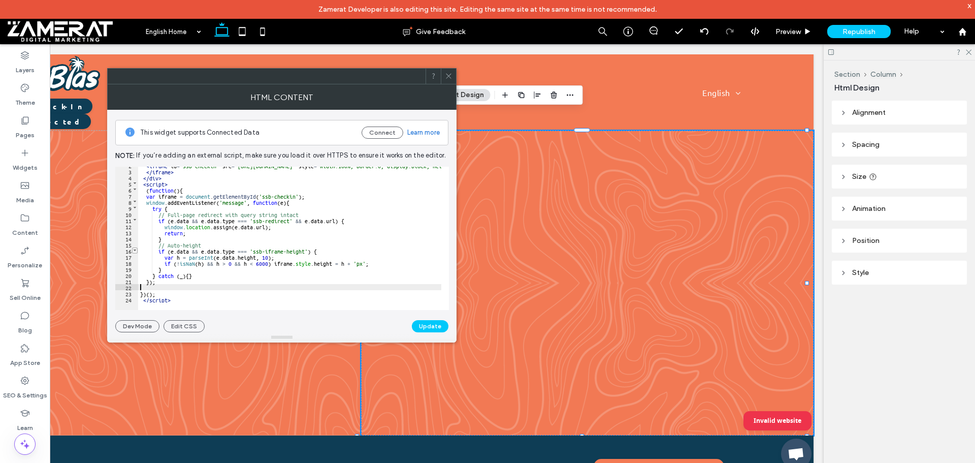
scroll to position [5, 0]
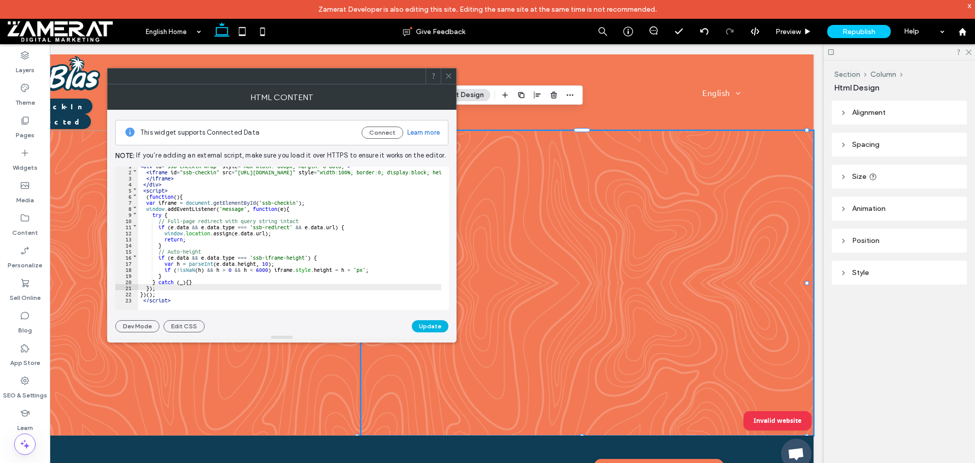
click at [441, 326] on button "Update" at bounding box center [430, 326] width 37 height 12
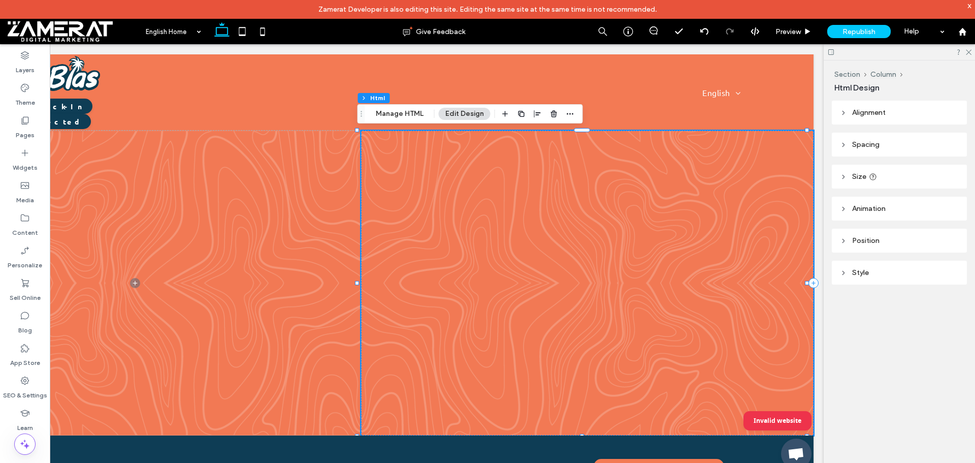
scroll to position [0, 0]
click at [512, 161] on div at bounding box center [588, 283] width 406 height 305
click at [566, 112] on icon "button" at bounding box center [570, 114] width 8 height 8
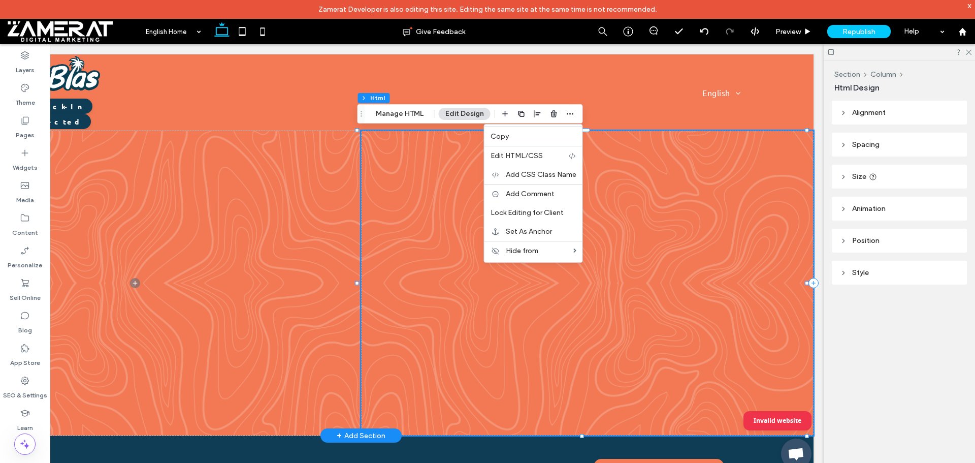
click at [434, 164] on div at bounding box center [588, 283] width 406 height 305
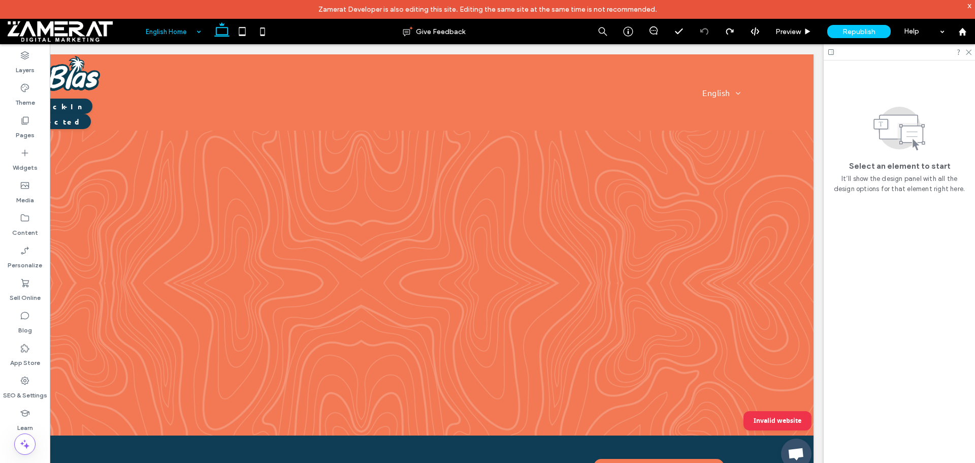
click at [167, 28] on input at bounding box center [171, 31] width 50 height 25
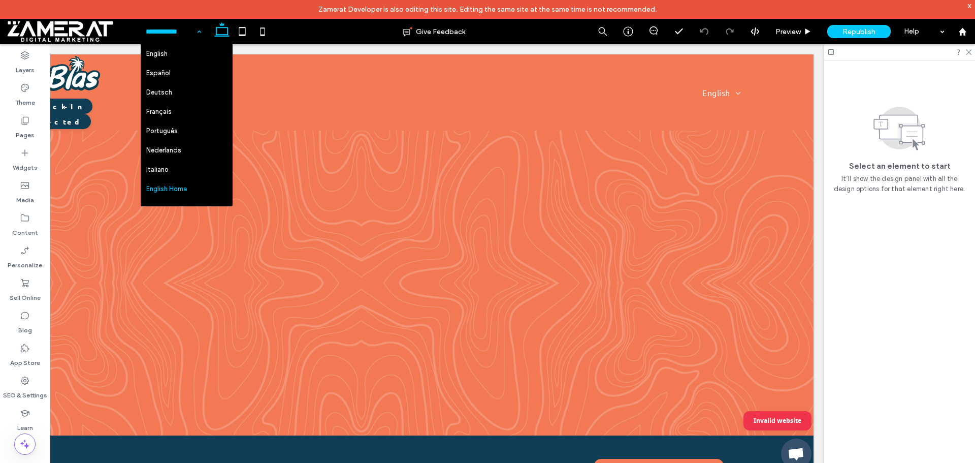
click at [170, 33] on input at bounding box center [171, 31] width 50 height 25
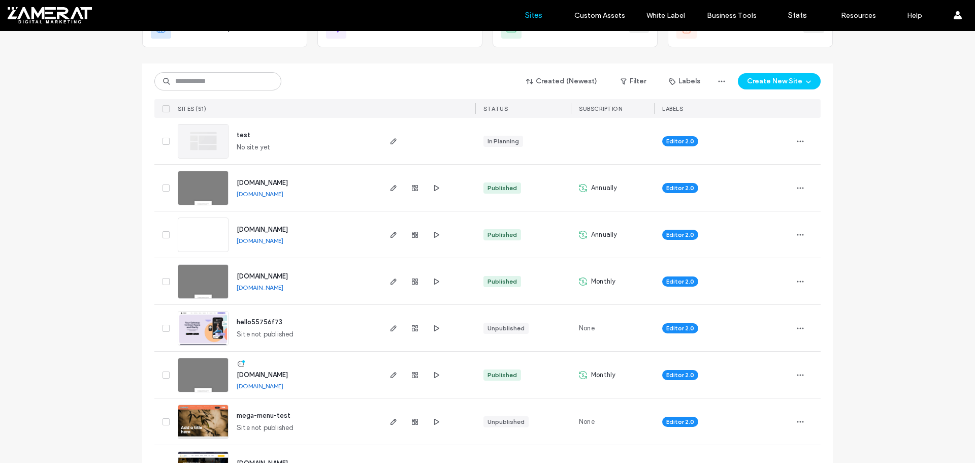
scroll to position [102, 0]
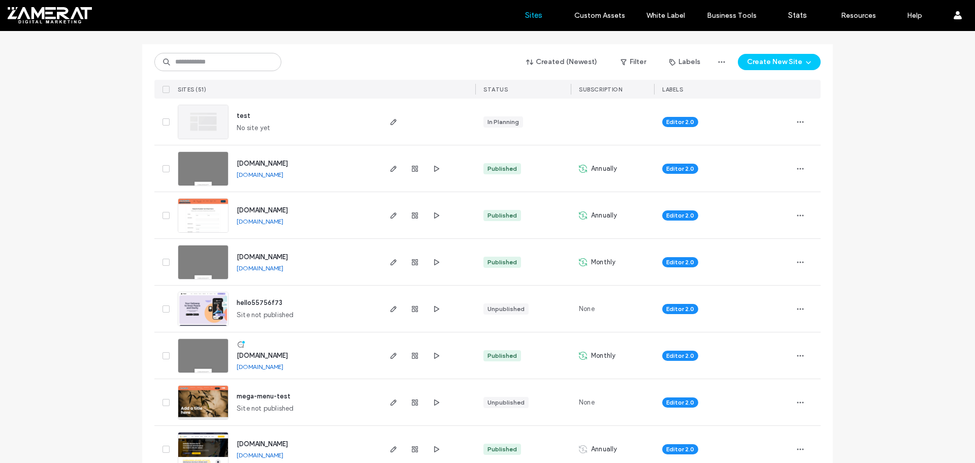
click at [273, 209] on span "[DOMAIN_NAME]" at bounding box center [262, 210] width 51 height 8
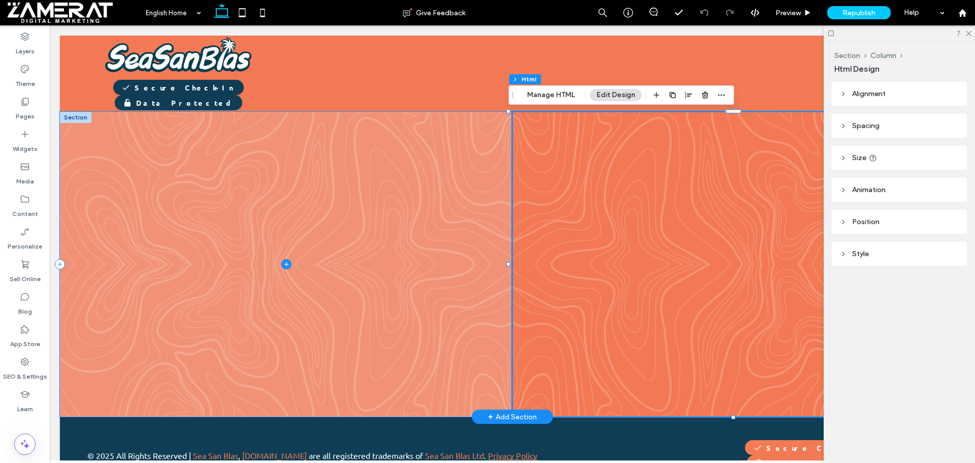
click at [450, 167] on span at bounding box center [286, 264] width 453 height 305
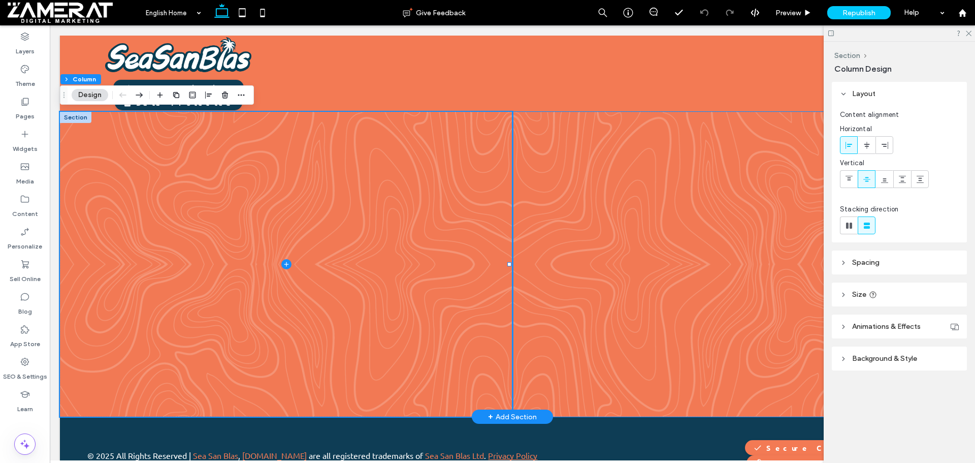
click at [546, 162] on div at bounding box center [739, 264] width 406 height 305
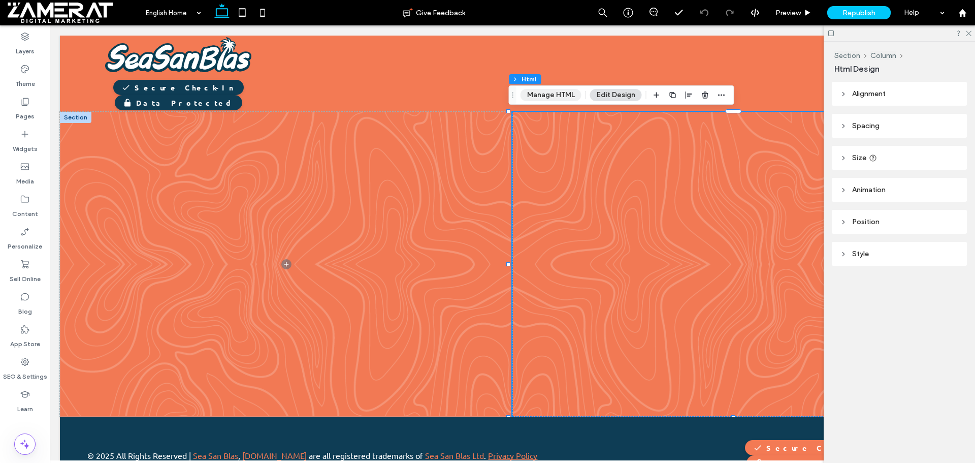
click at [562, 92] on button "Manage HTML" at bounding box center [551, 95] width 61 height 12
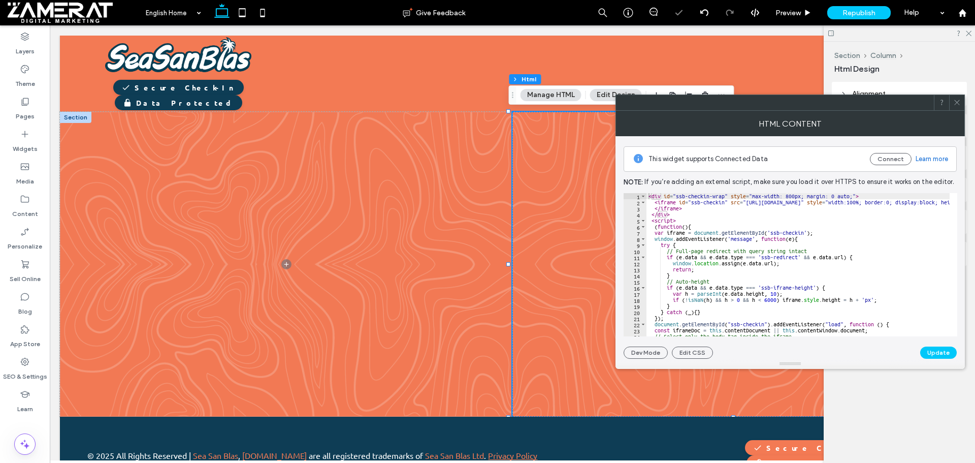
type textarea "**********"
click at [961, 99] on icon at bounding box center [958, 103] width 8 height 8
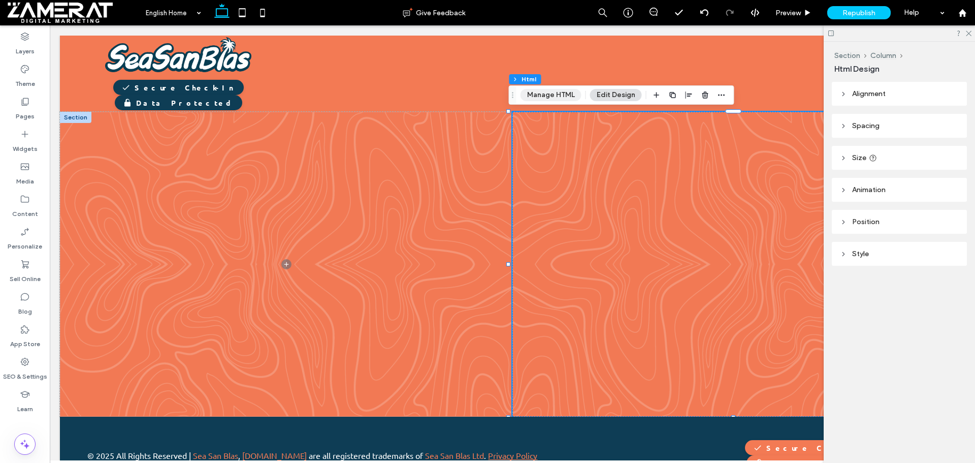
click at [547, 90] on button "Manage HTML" at bounding box center [551, 95] width 61 height 12
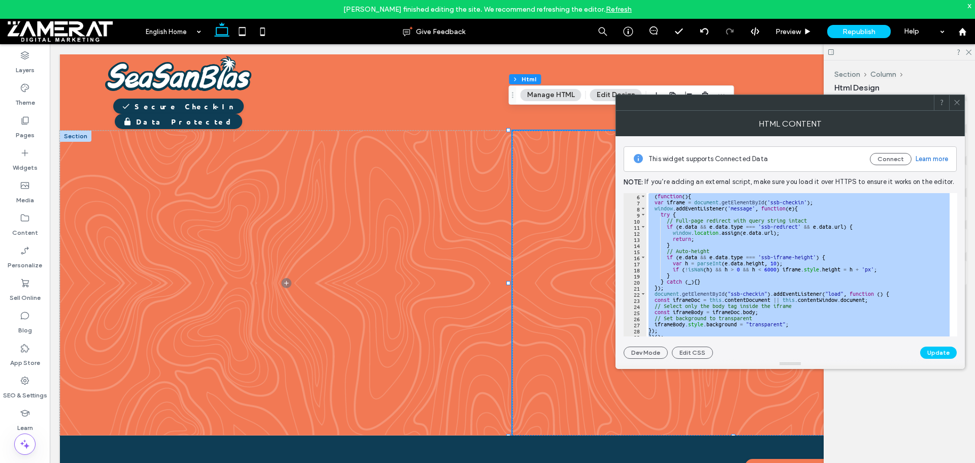
scroll to position [47, 0]
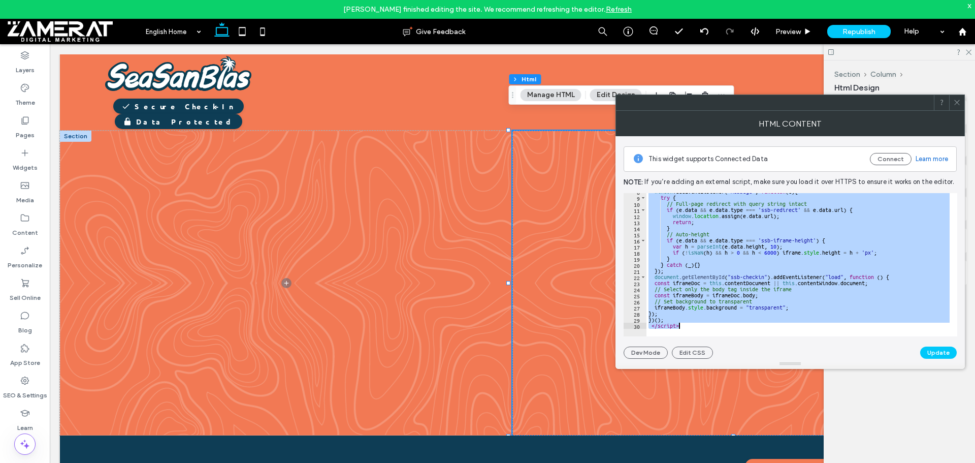
click at [707, 258] on div "window . addEventListener ( 'message' , function ( e ) { try { // Full-page red…" at bounding box center [798, 264] width 303 height 143
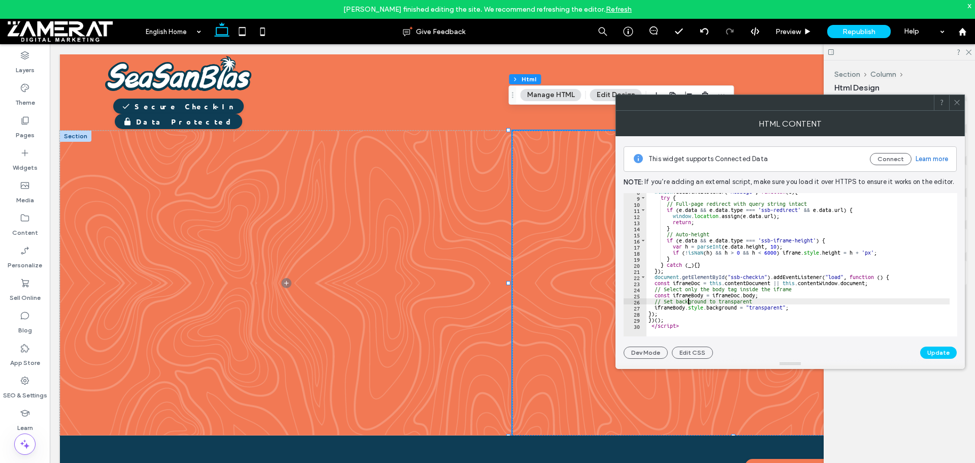
type textarea "**********"
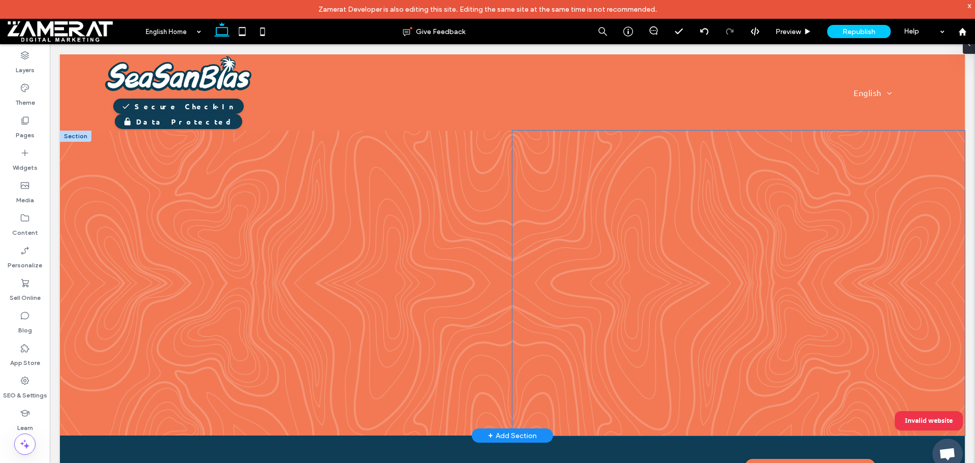
click at [654, 196] on div at bounding box center [739, 283] width 406 height 305
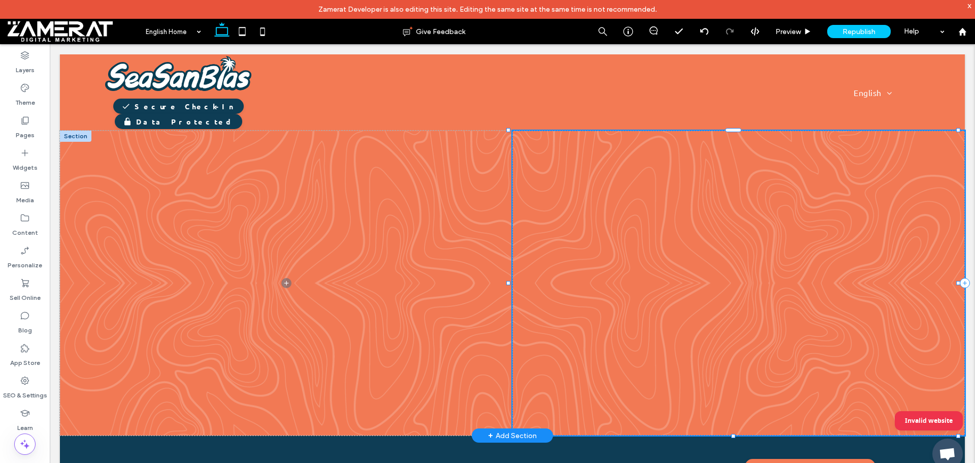
click at [654, 196] on div at bounding box center [739, 283] width 406 height 305
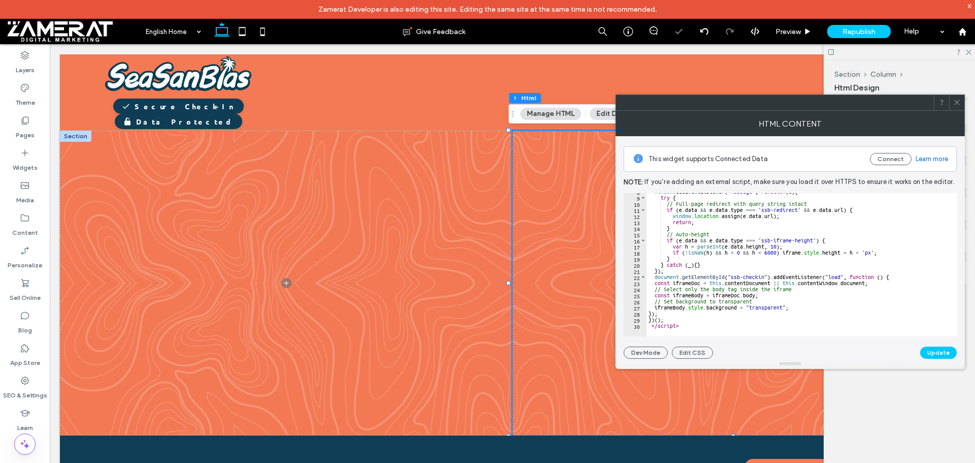
scroll to position [47, 0]
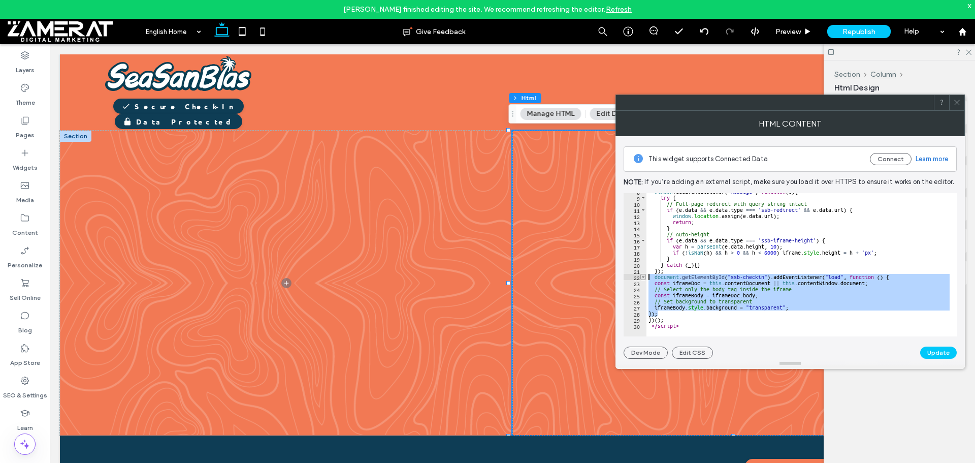
drag, startPoint x: 661, startPoint y: 313, endPoint x: 641, endPoint y: 279, distance: 39.6
click at [641, 279] on div "**********" at bounding box center [791, 264] width 334 height 143
type textarea "**********"
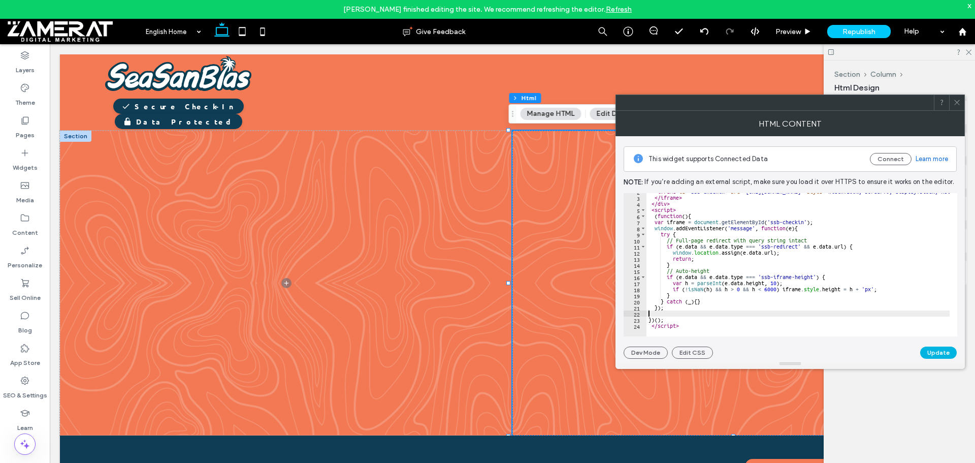
type textarea "***"
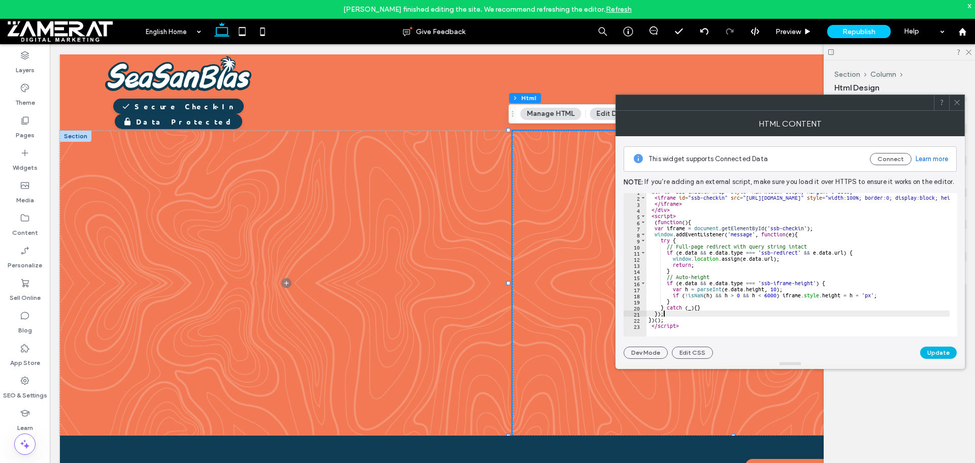
scroll to position [5, 0]
click at [945, 353] on button "Update" at bounding box center [938, 352] width 37 height 12
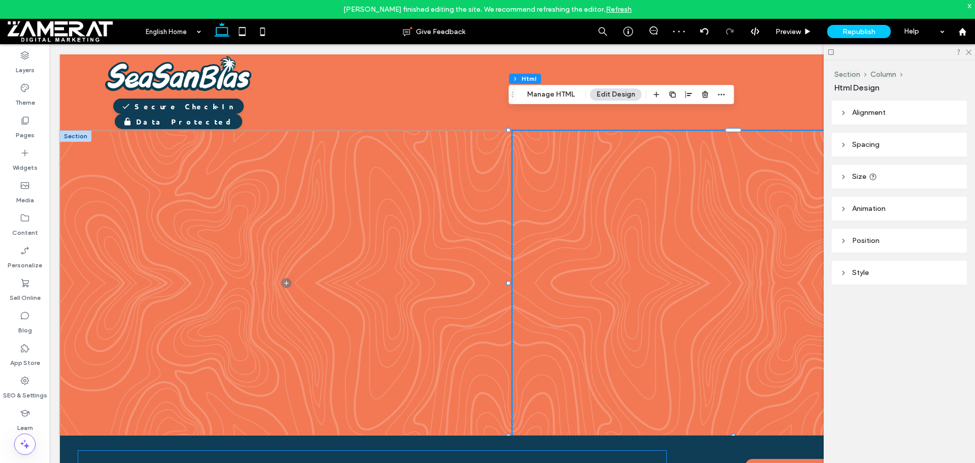
scroll to position [28, 0]
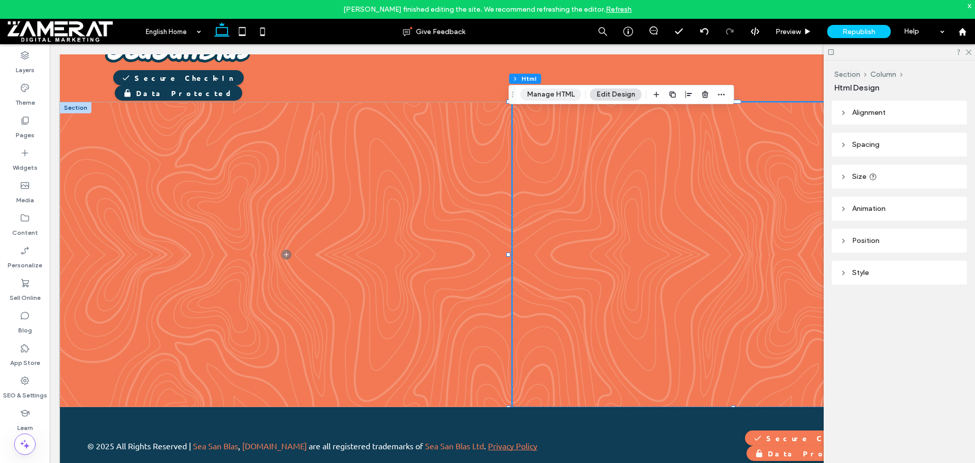
click at [547, 96] on button "Manage HTML" at bounding box center [551, 94] width 61 height 12
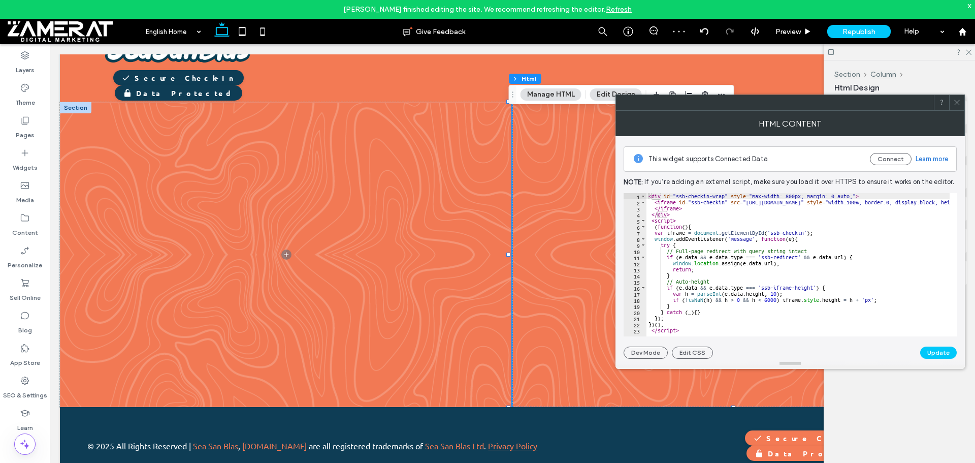
type textarea "**********"
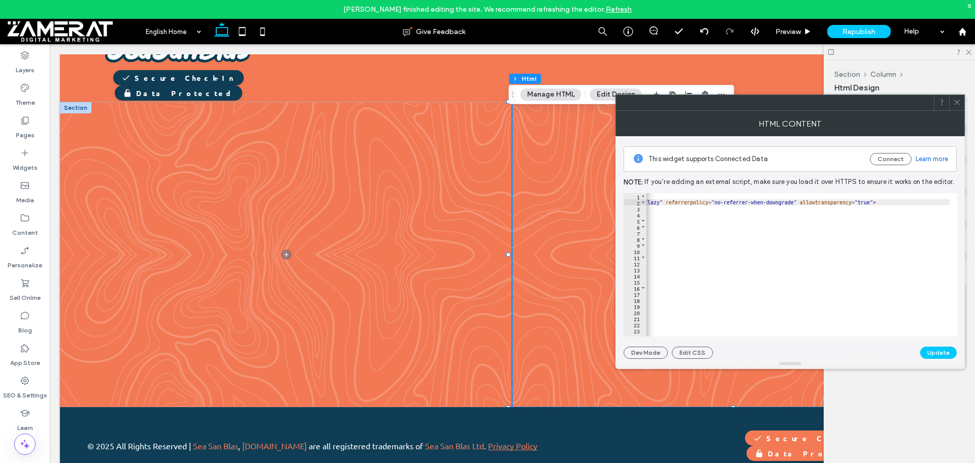
scroll to position [0, 367]
click at [742, 201] on div "< div id = "ssb-checkin-wrap" style = "max-width: 800px; margin: 0 auto;" > < i…" at bounding box center [733, 267] width 906 height 148
paste textarea "Cursor at row 2"
click at [941, 353] on button "Update" at bounding box center [938, 352] width 37 height 12
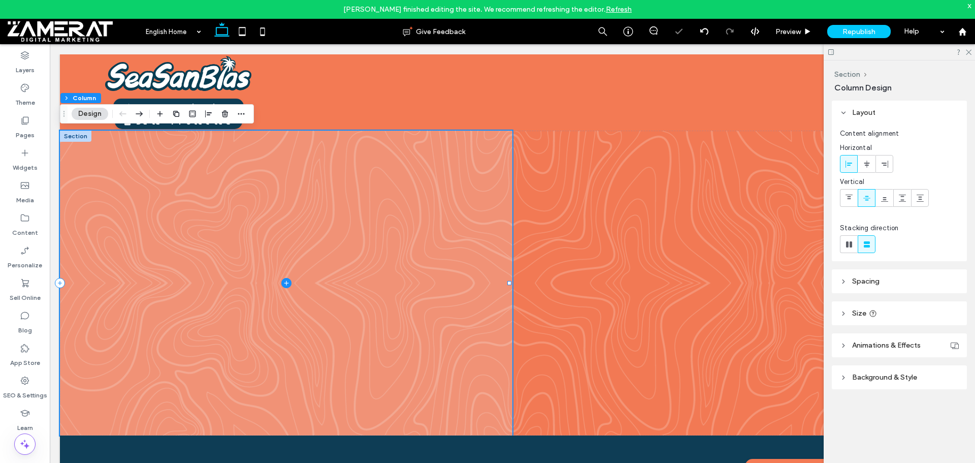
scroll to position [0, 0]
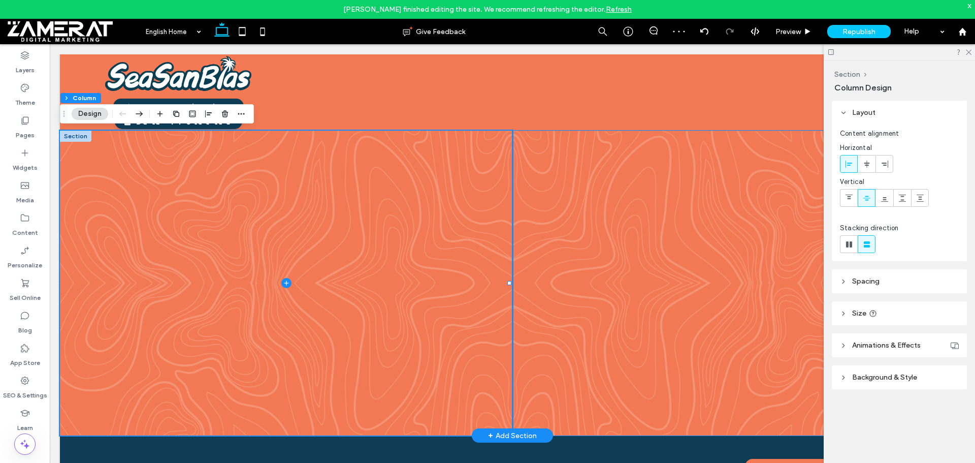
click at [552, 182] on div at bounding box center [739, 283] width 406 height 305
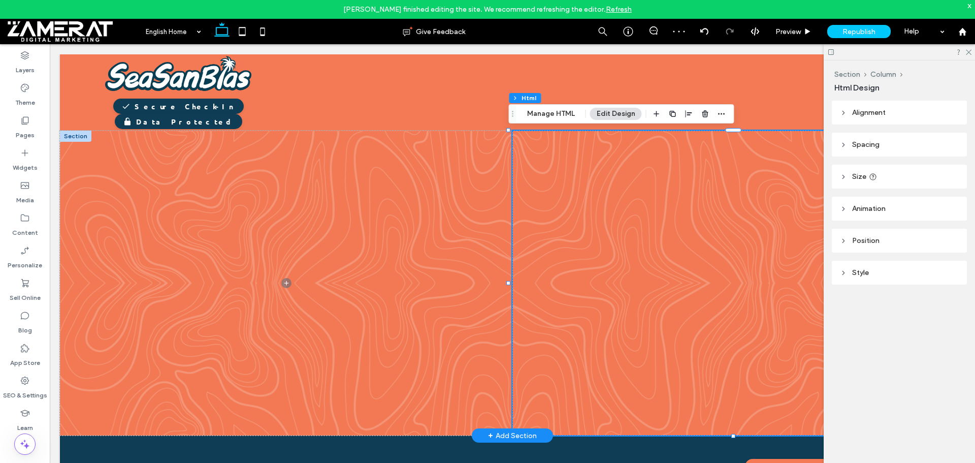
click at [552, 182] on div at bounding box center [739, 283] width 406 height 305
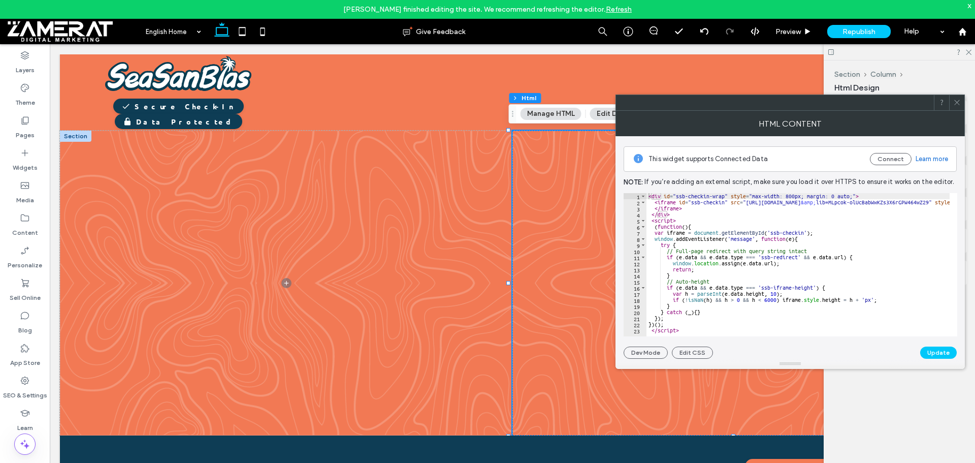
type textarea "**********"
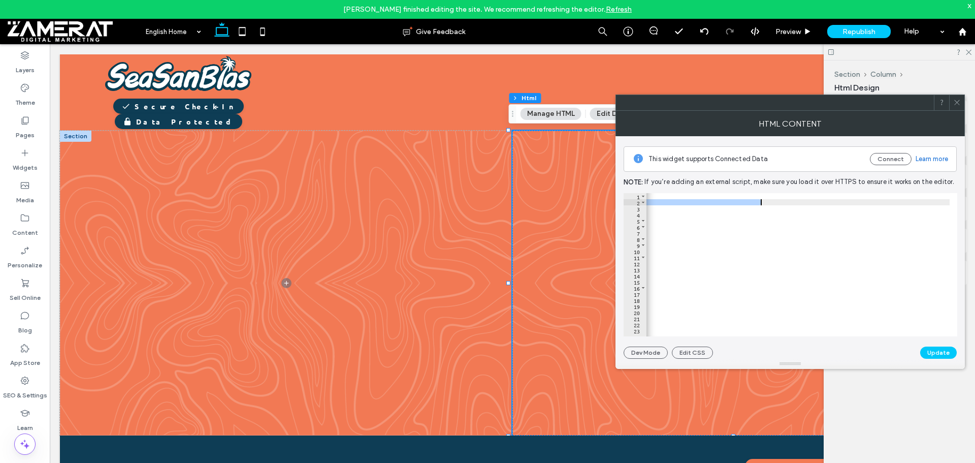
scroll to position [0, 29]
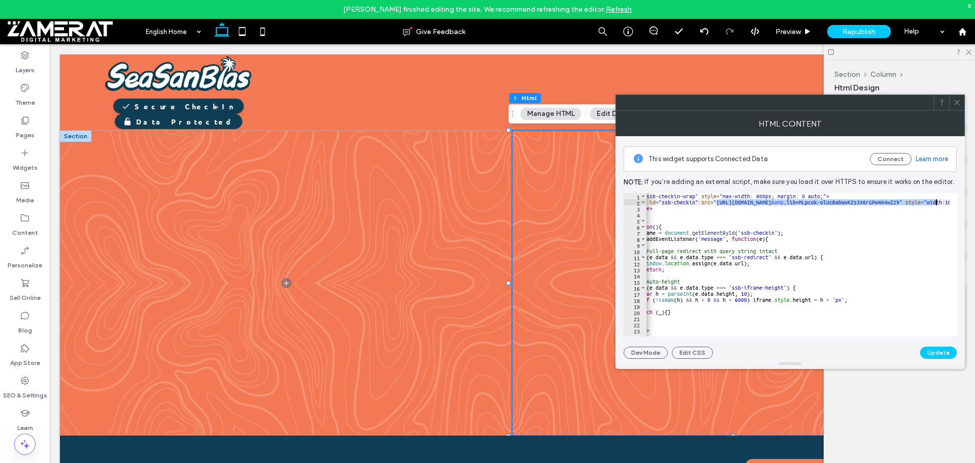
drag, startPoint x: 746, startPoint y: 202, endPoint x: 935, endPoint y: 204, distance: 189.0
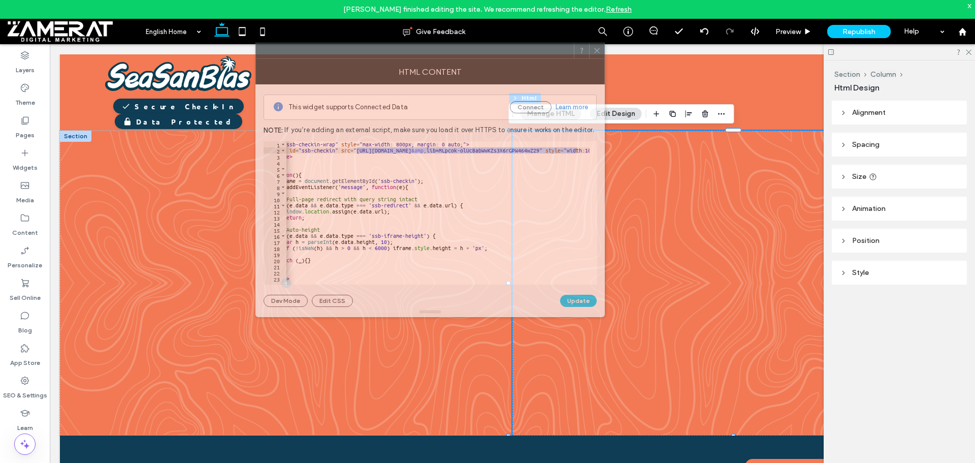
drag, startPoint x: 706, startPoint y: 106, endPoint x: 341, endPoint y: 67, distance: 366.8
click at [339, 55] on div at bounding box center [415, 50] width 318 height 15
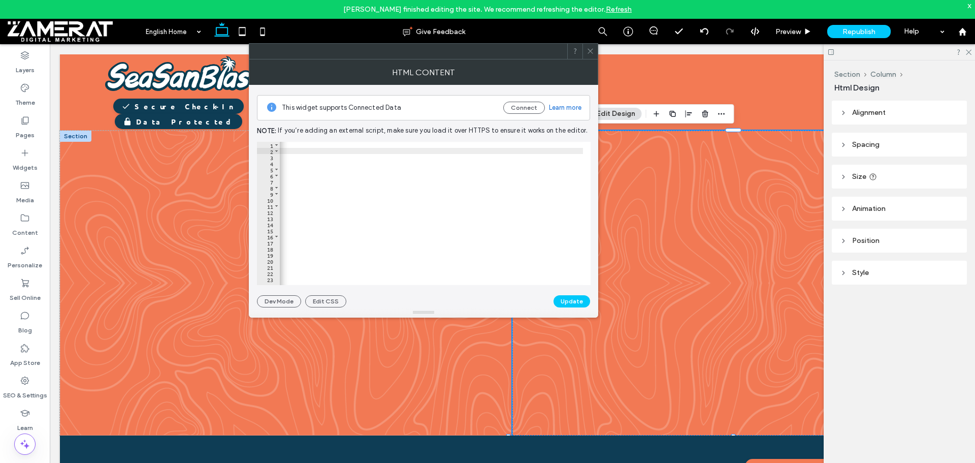
scroll to position [0, 1204]
paste textarea "**********"
type textarea "**********"
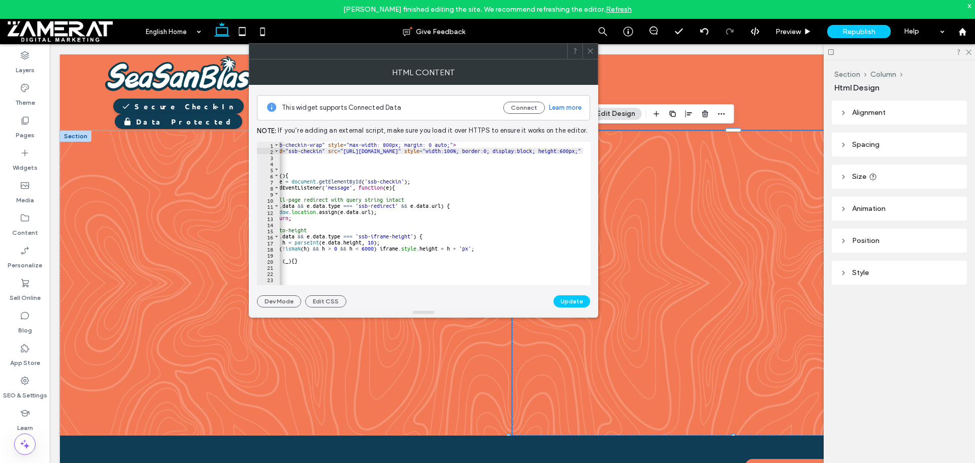
scroll to position [0, 29]
click at [576, 300] on button "Update" at bounding box center [572, 301] width 37 height 12
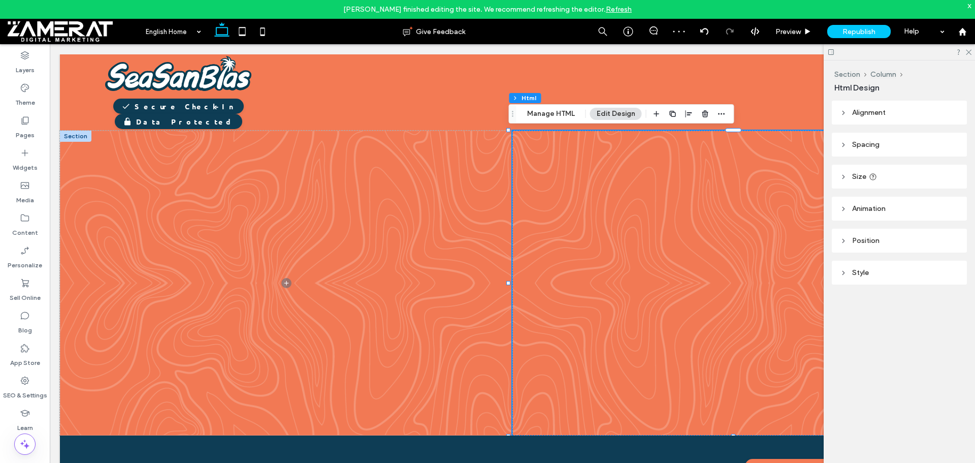
scroll to position [0, 0]
click at [669, 276] on div at bounding box center [739, 283] width 406 height 305
click at [557, 111] on button "Manage HTML" at bounding box center [551, 114] width 61 height 12
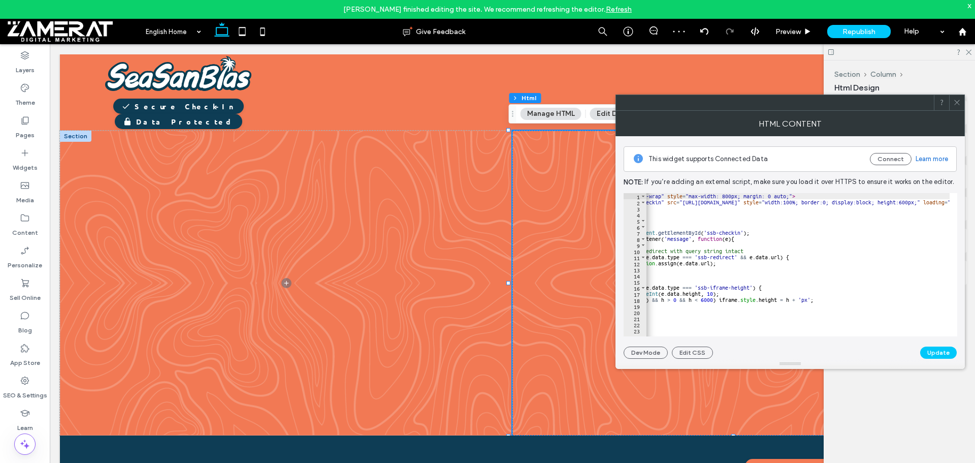
scroll to position [0, 81]
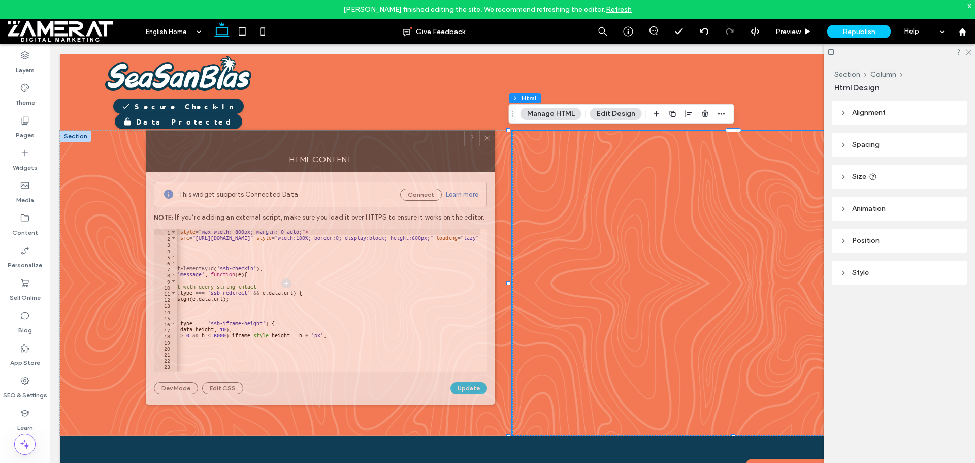
drag, startPoint x: 891, startPoint y: 107, endPoint x: 353, endPoint y: 109, distance: 538.0
click at [350, 131] on div at bounding box center [305, 138] width 318 height 15
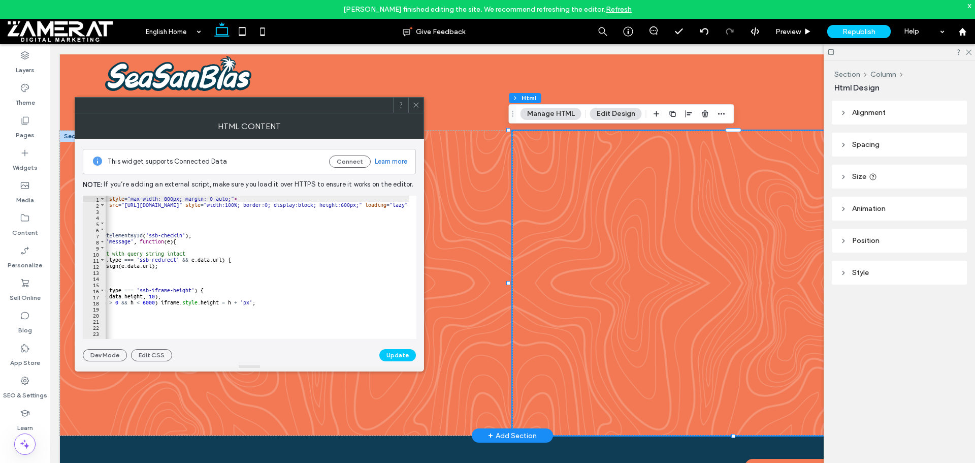
click at [655, 190] on div at bounding box center [739, 283] width 406 height 305
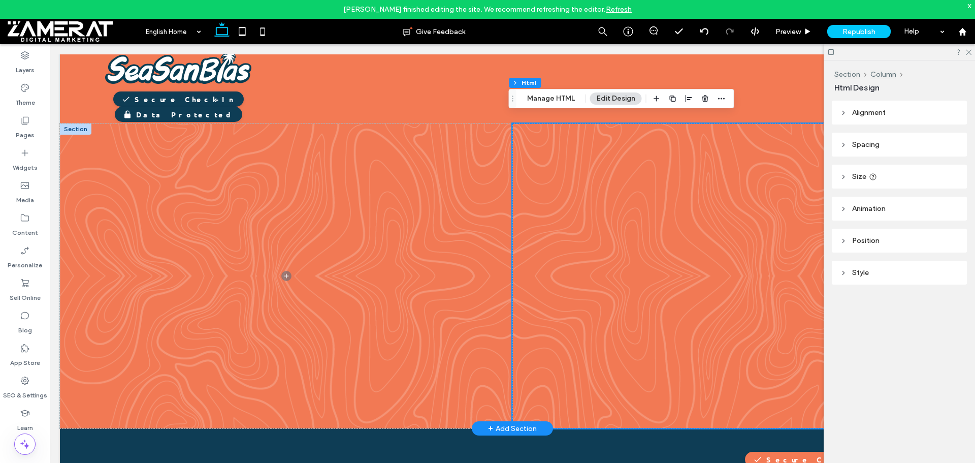
scroll to position [28, 0]
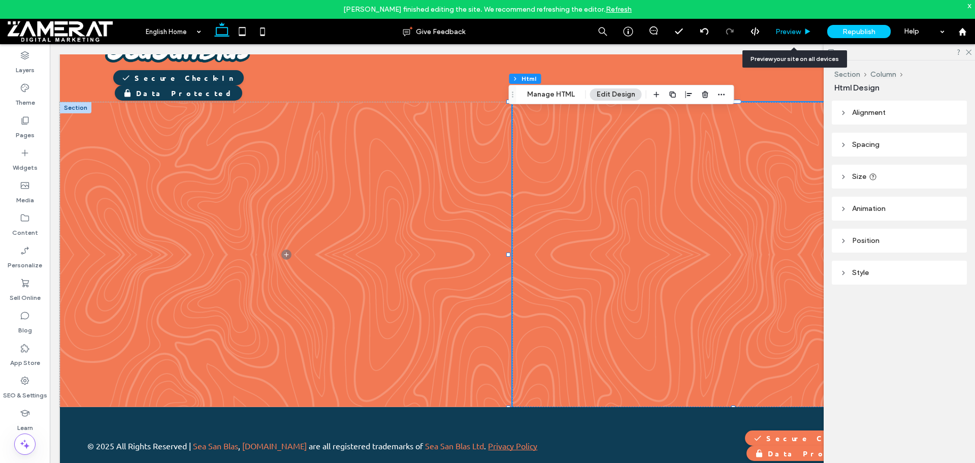
click at [796, 23] on div "Preview" at bounding box center [794, 31] width 52 height 25
click at [795, 27] on span "Preview" at bounding box center [788, 31] width 25 height 9
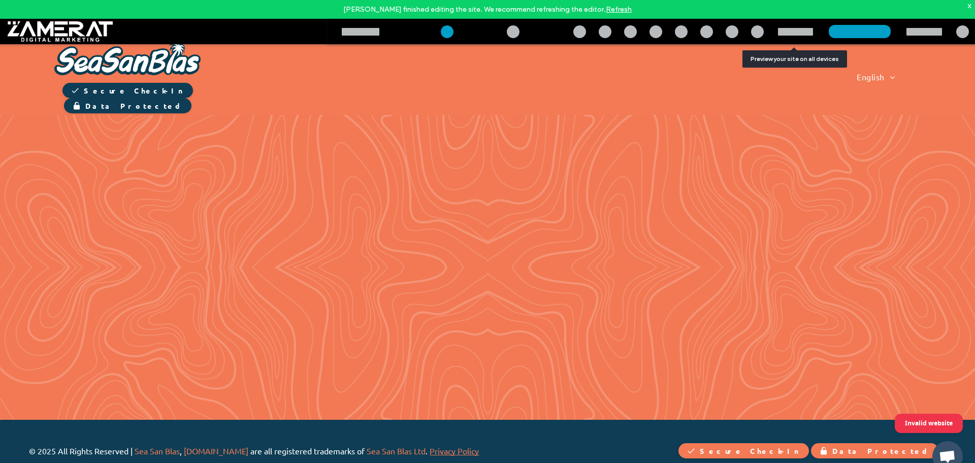
scroll to position [6, 0]
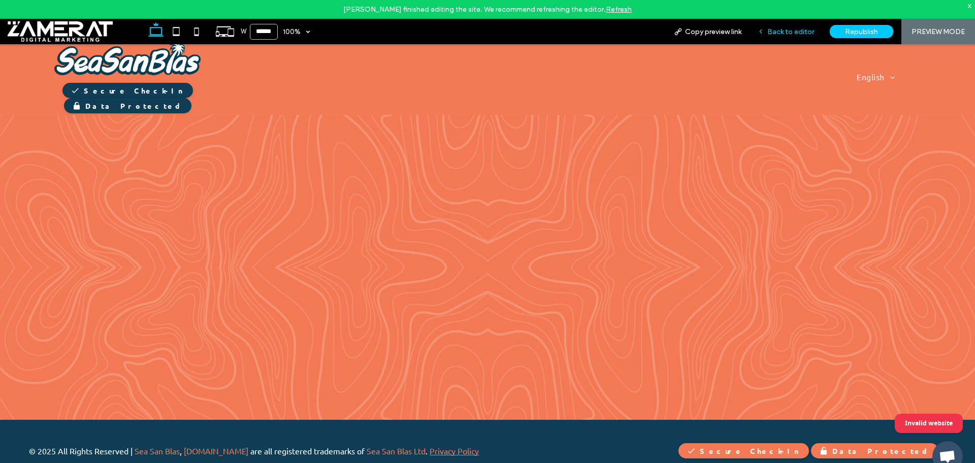
click at [797, 29] on span "Back to editor" at bounding box center [791, 31] width 47 height 9
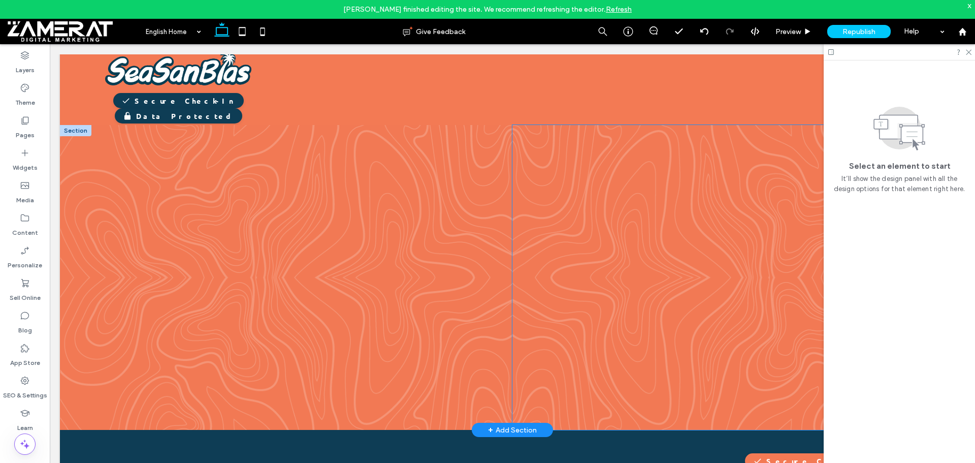
click at [661, 198] on div at bounding box center [739, 277] width 406 height 305
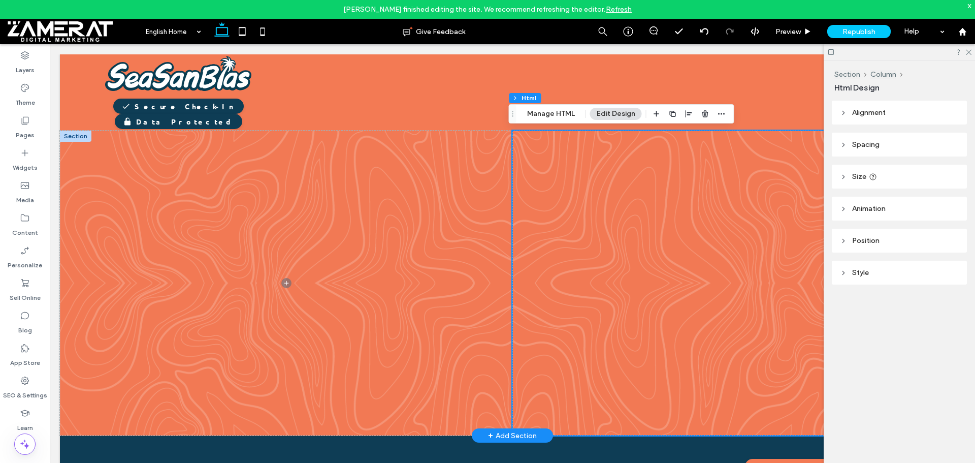
click at [661, 198] on div at bounding box center [739, 283] width 406 height 305
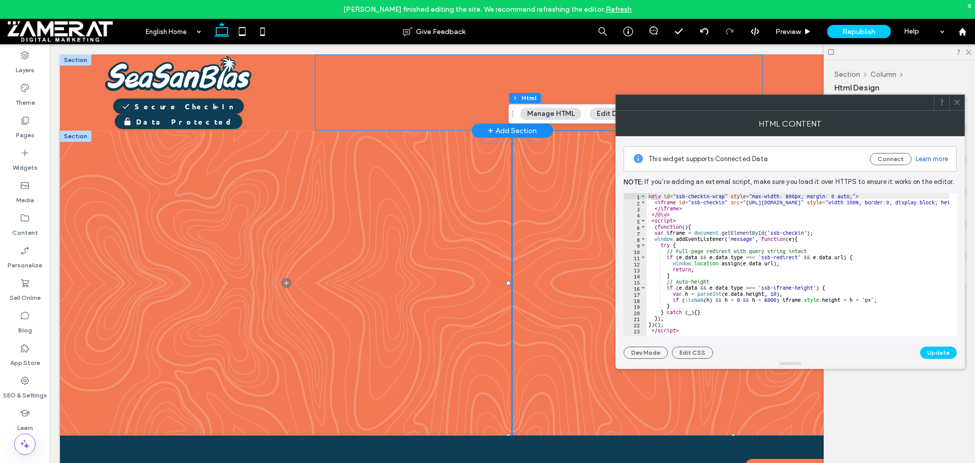
click at [388, 73] on div "Why is Check-In Required?" at bounding box center [539, 92] width 448 height 76
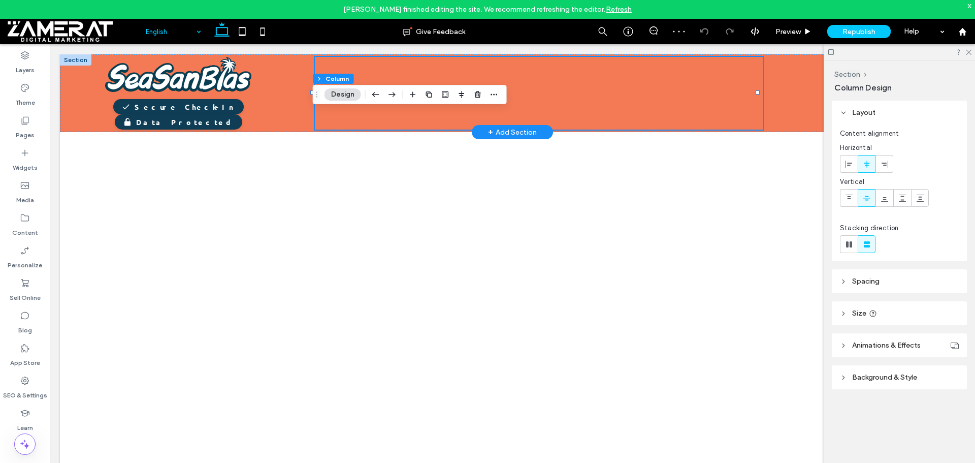
click at [426, 71] on div "Why is Check-In Required?" at bounding box center [539, 93] width 448 height 73
click at [24, 160] on label "Widgets" at bounding box center [25, 165] width 25 height 14
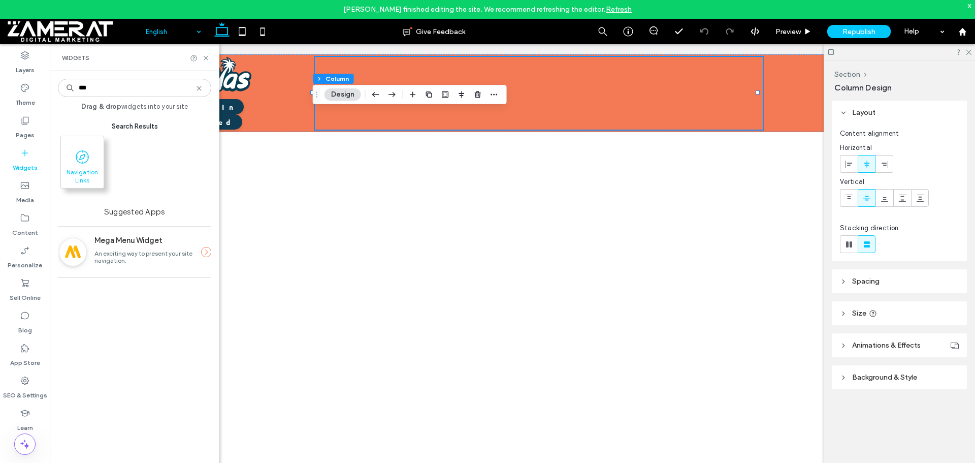
type input "***"
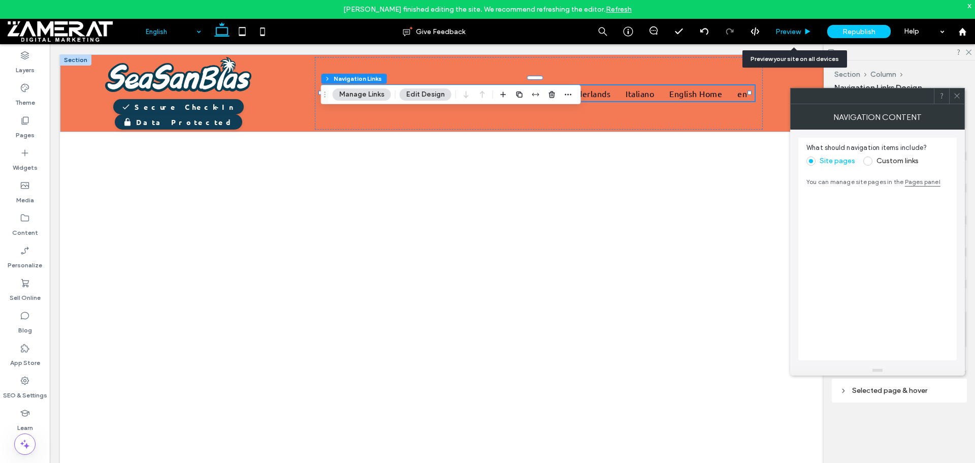
click at [792, 30] on span "Preview" at bounding box center [788, 31] width 25 height 9
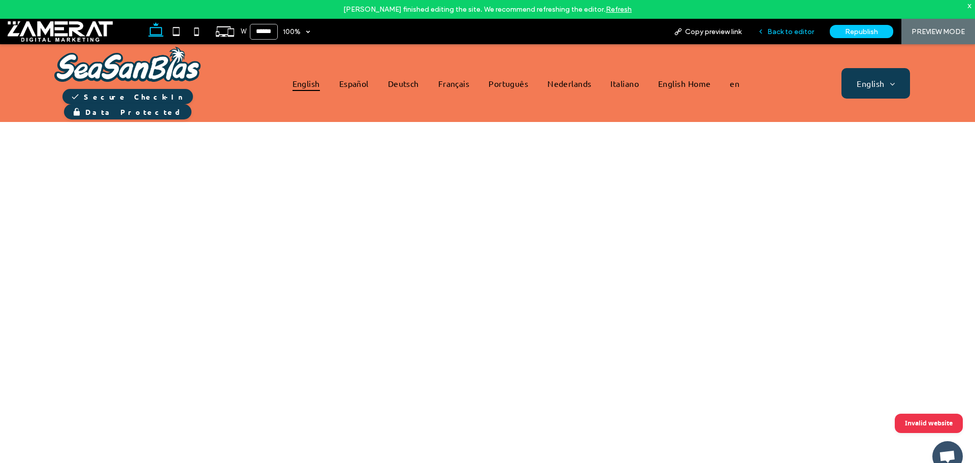
click at [793, 28] on span "Back to editor" at bounding box center [791, 31] width 47 height 9
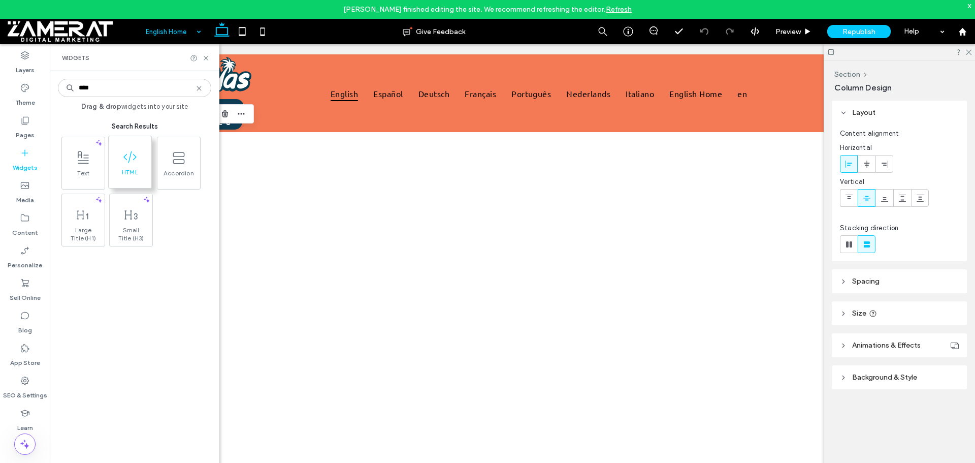
type input "****"
click at [133, 167] on span at bounding box center [130, 156] width 43 height 23
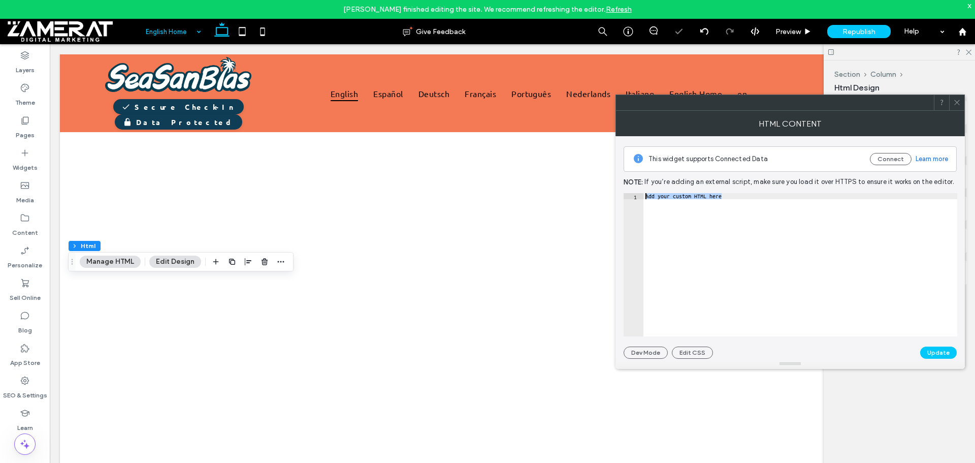
drag, startPoint x: 731, startPoint y: 196, endPoint x: 634, endPoint y: 196, distance: 97.0
click at [634, 196] on div "**********" at bounding box center [791, 264] width 334 height 143
paste textarea "Cursor at row 1"
type textarea "**********"
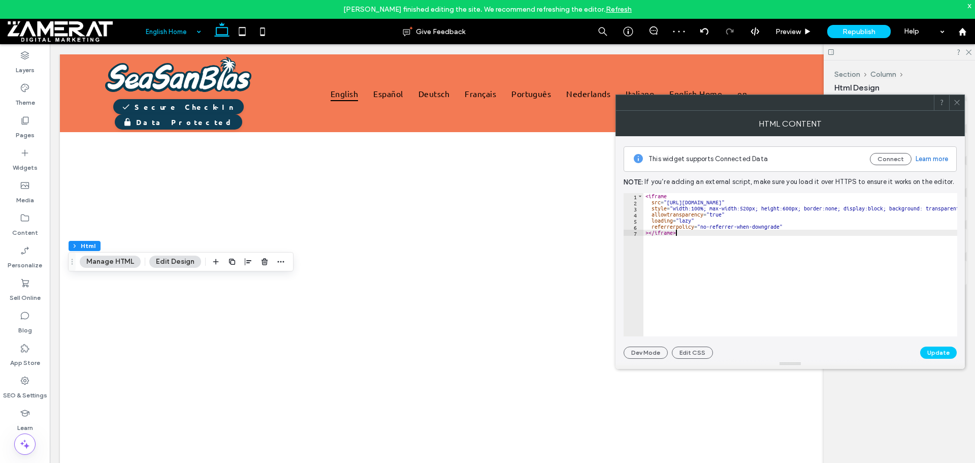
click at [937, 354] on button "Update" at bounding box center [938, 352] width 37 height 12
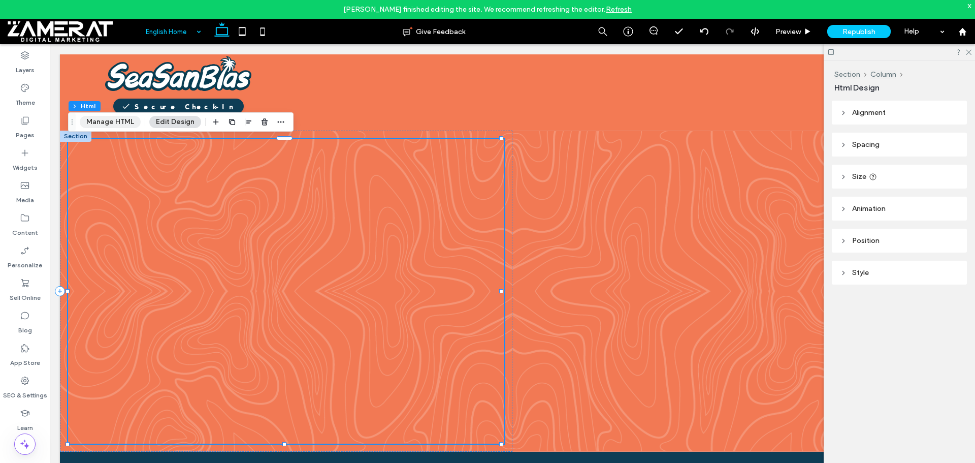
drag, startPoint x: 118, startPoint y: 122, endPoint x: 227, endPoint y: 92, distance: 112.6
click at [118, 122] on button "Manage HTML" at bounding box center [110, 122] width 61 height 12
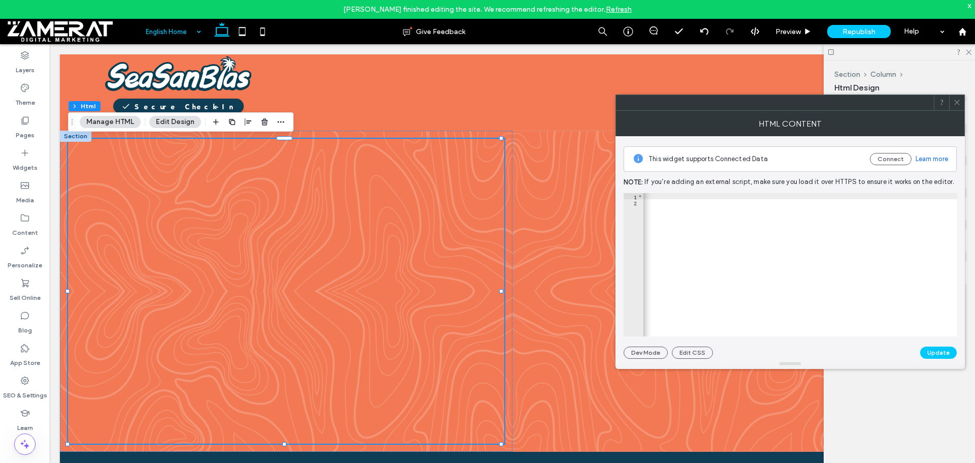
scroll to position [0, 872]
type textarea "*********"
click at [667, 268] on div "< iframe src = "[URL][DOMAIN_NAME]" style = "width:100%; max-width:520px; heigh…" at bounding box center [641, 267] width 1738 height 148
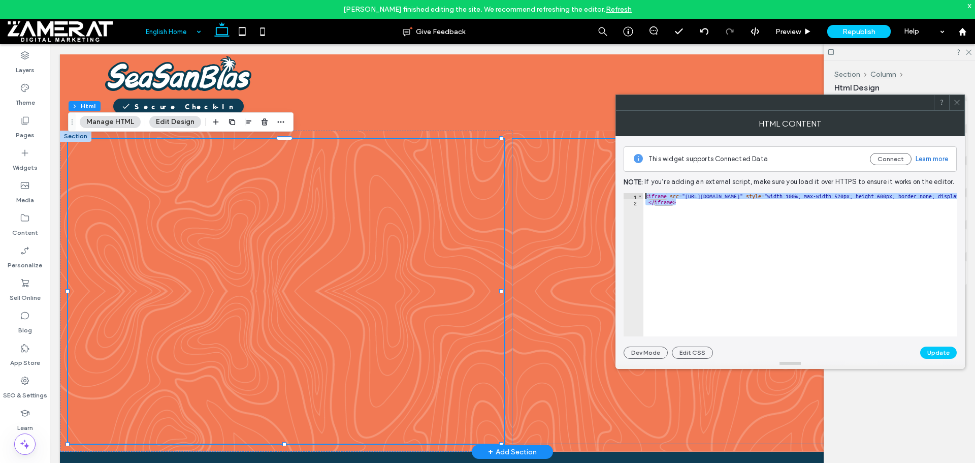
drag, startPoint x: 706, startPoint y: 245, endPoint x: 605, endPoint y: 192, distance: 114.5
click at [698, 202] on div "< iframe src = "[URL][DOMAIN_NAME]" style = "width:100%; max-width:520px; heigh…" at bounding box center [801, 264] width 314 height 143
type textarea "*********"
drag, startPoint x: 683, startPoint y: 200, endPoint x: 635, endPoint y: 193, distance: 48.4
click at [635, 193] on div "********* 1 2 < iframe src = "[URL][DOMAIN_NAME]" style = "width:100%; max-widt…" at bounding box center [791, 264] width 334 height 143
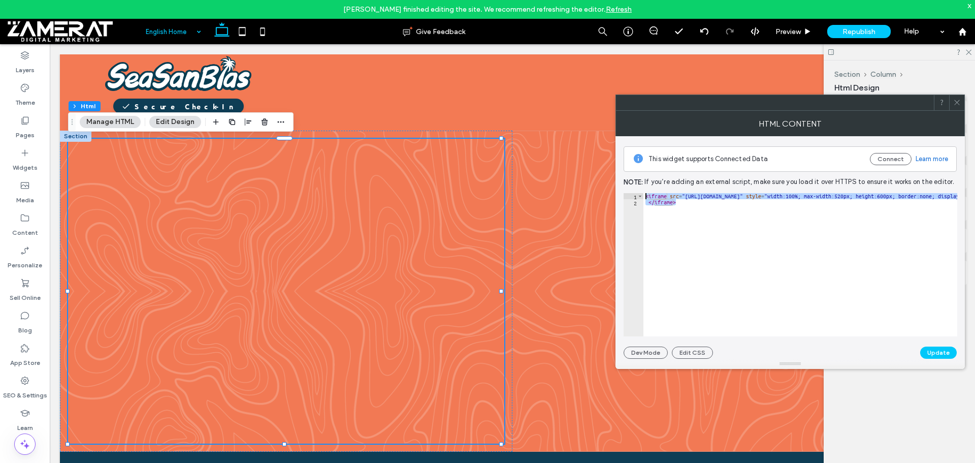
click at [745, 215] on div "< iframe src = "[URL][DOMAIN_NAME]" style = "width:100%; max-width:520px; heigh…" at bounding box center [801, 264] width 314 height 143
type textarea "*********"
